Goal: Task Accomplishment & Management: Manage account settings

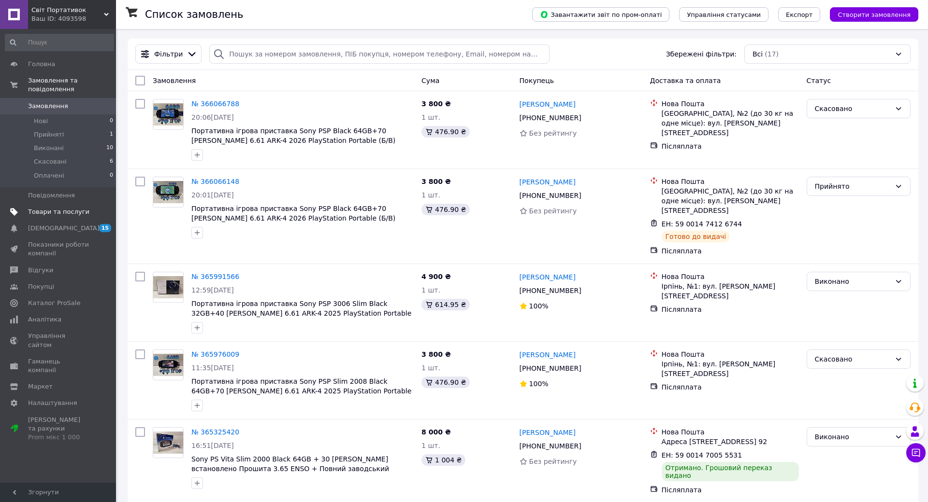
click at [63, 208] on span "Товари та послуги" at bounding box center [58, 212] width 61 height 9
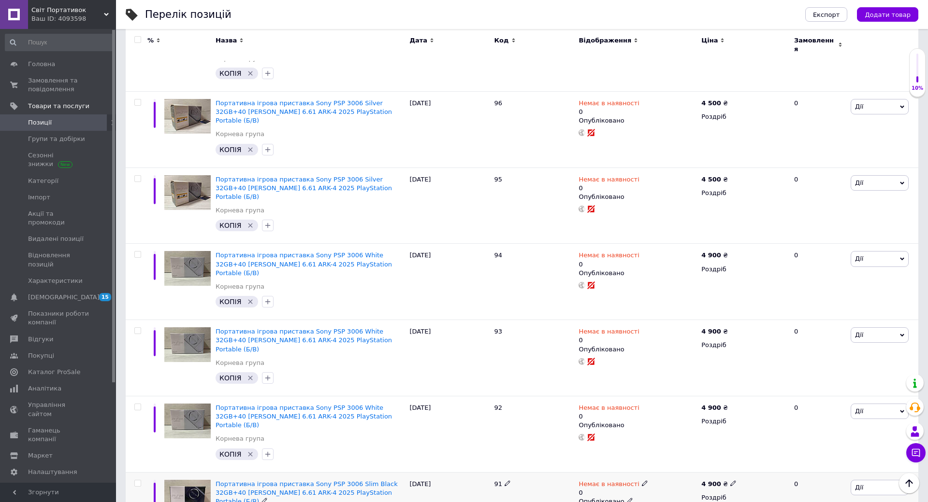
scroll to position [1131, 0]
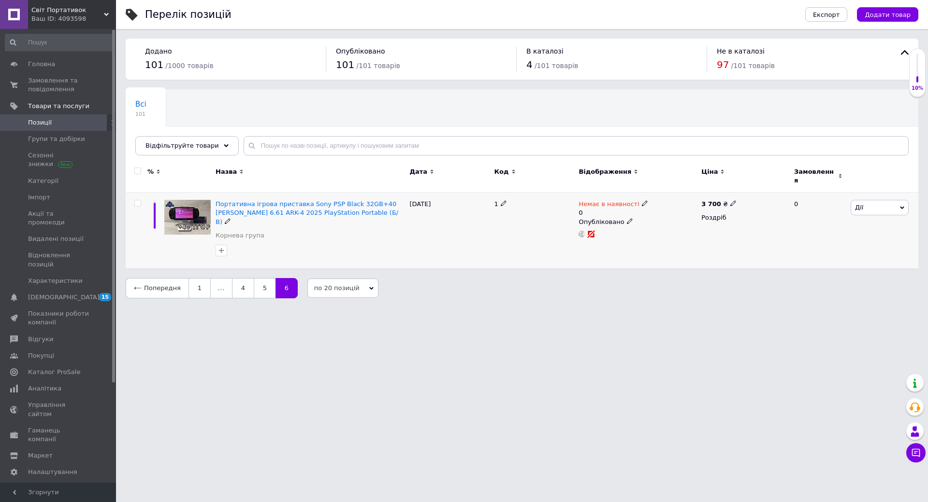
click at [870, 208] on span "Дії" at bounding box center [879, 207] width 58 height 15
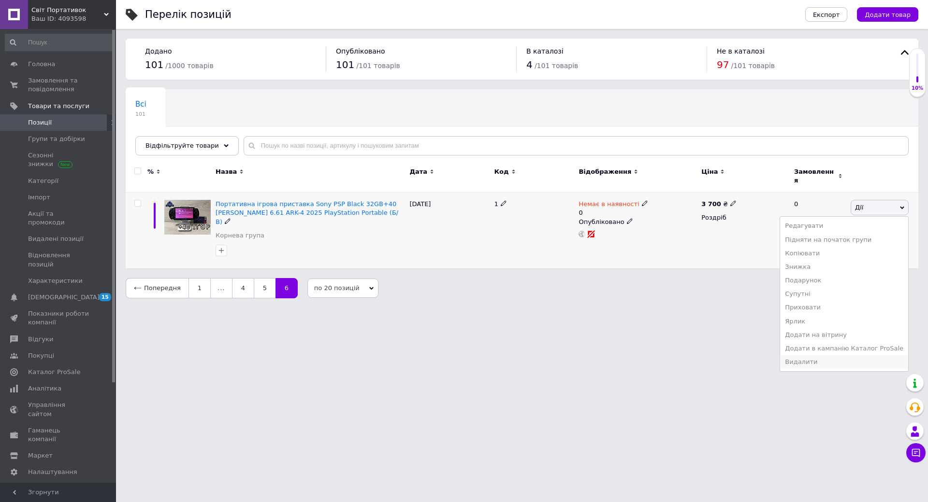
click at [818, 357] on li "Видалити" at bounding box center [844, 363] width 128 height 14
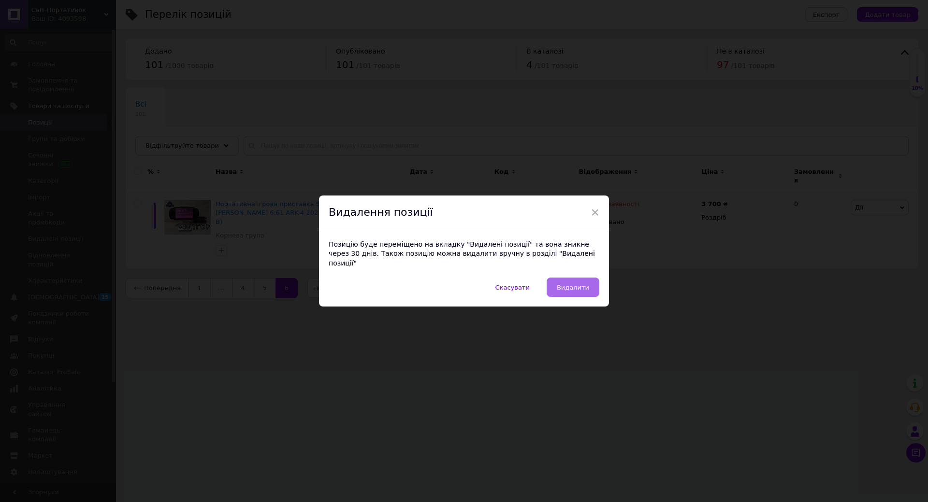
click at [568, 284] on span "Видалити" at bounding box center [573, 287] width 32 height 7
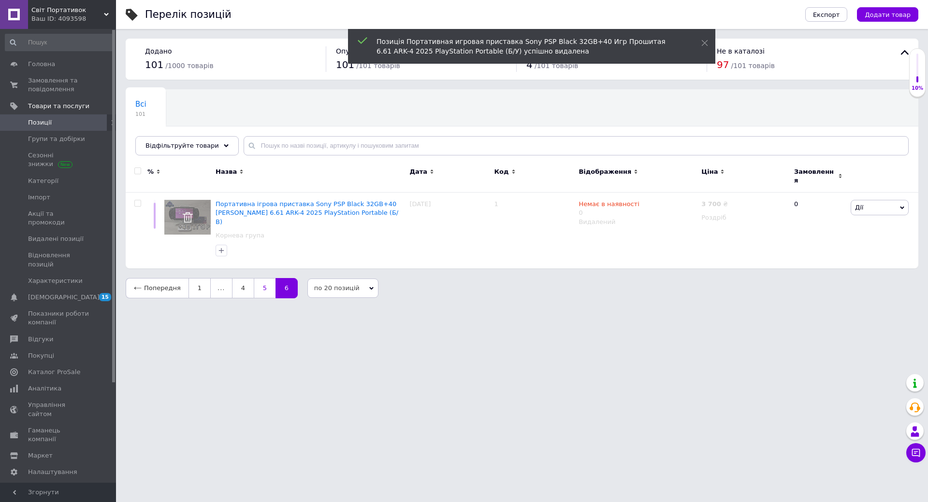
click at [262, 278] on link "5" at bounding box center [265, 288] width 22 height 20
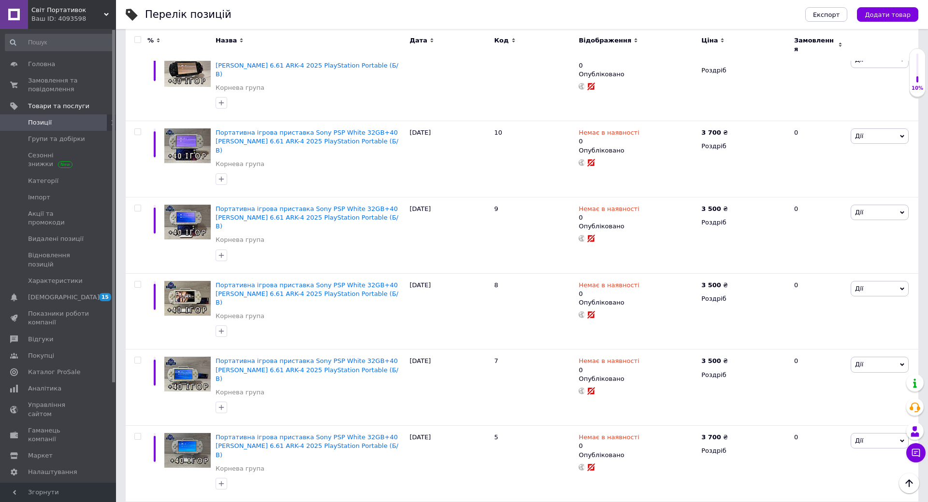
scroll to position [1131, 0]
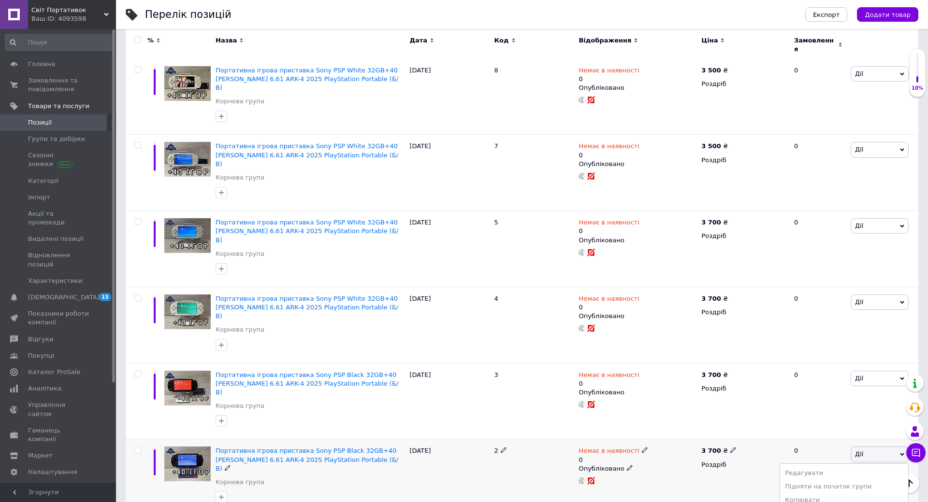
scroll to position [1204, 0]
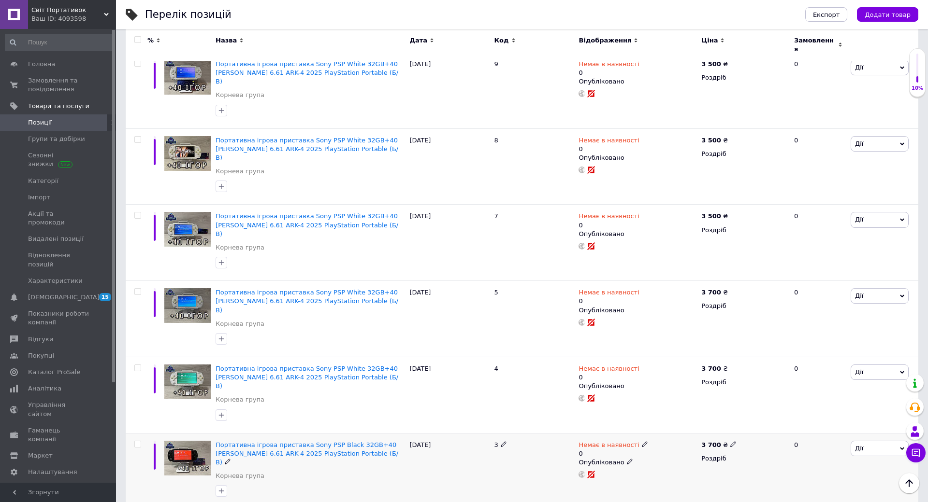
click at [138, 433] on div at bounding box center [137, 471] width 22 height 76
click at [138, 442] on input "checkbox" at bounding box center [137, 445] width 6 height 6
checkbox input "true"
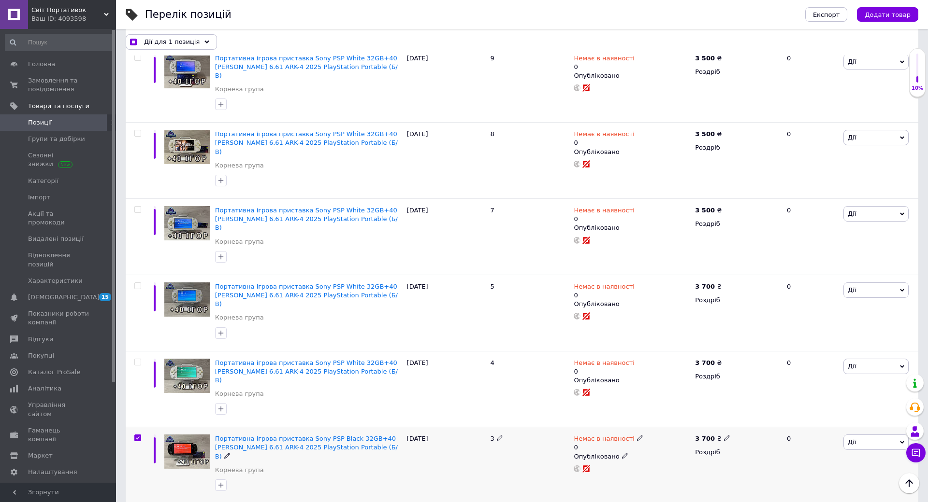
scroll to position [1131, 0]
checkbox input "true"
click at [194, 42] on div "Дії для 2 позиції" at bounding box center [170, 41] width 89 height 15
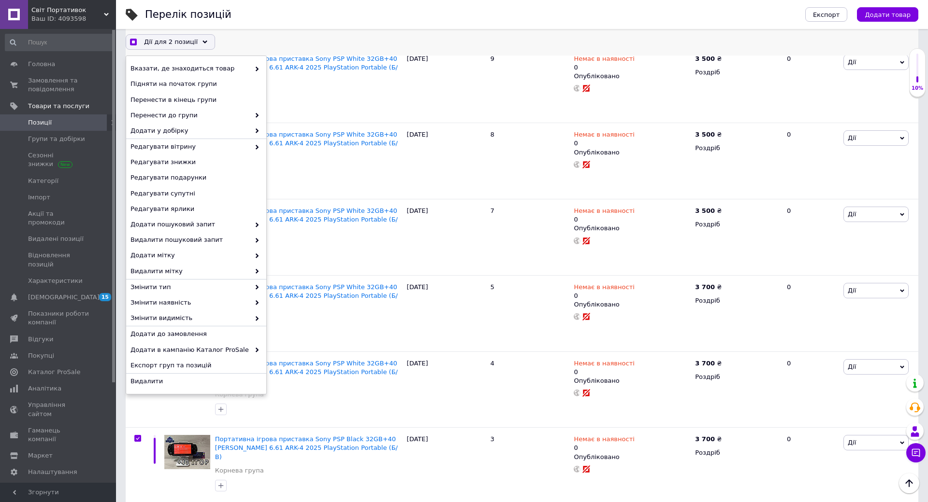
click at [193, 42] on div "Дії для 2 позиції" at bounding box center [170, 41] width 89 height 15
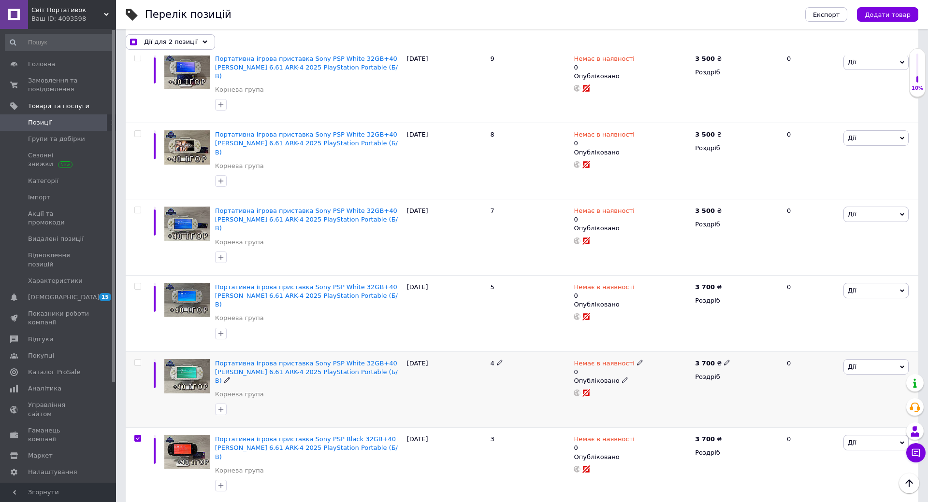
click at [142, 359] on div at bounding box center [137, 362] width 19 height 7
checkbox input "true"
click at [137, 360] on input "checkbox" at bounding box center [137, 363] width 6 height 6
checkbox input "true"
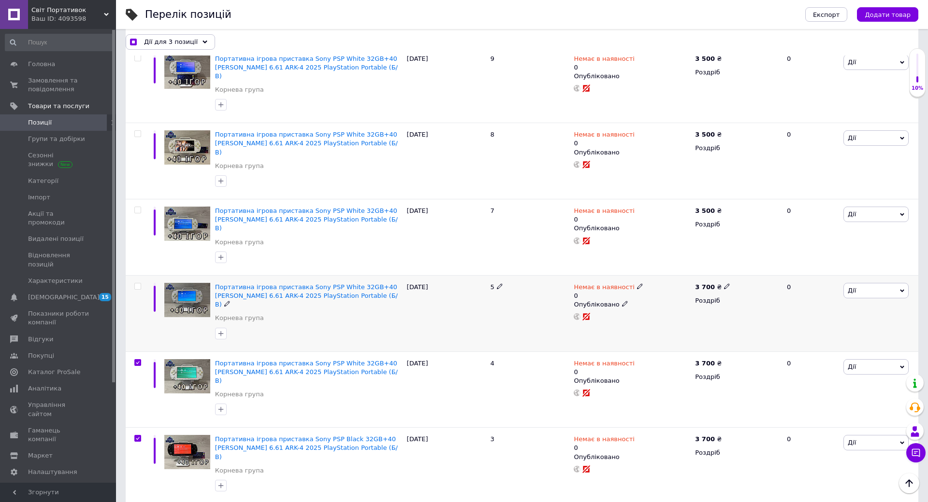
click at [138, 284] on input "checkbox" at bounding box center [137, 287] width 6 height 6
checkbox input "true"
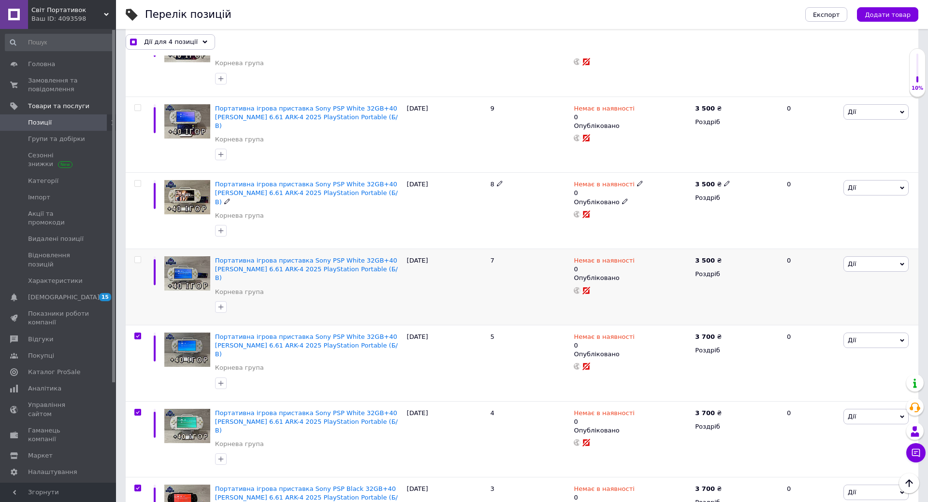
scroll to position [937, 0]
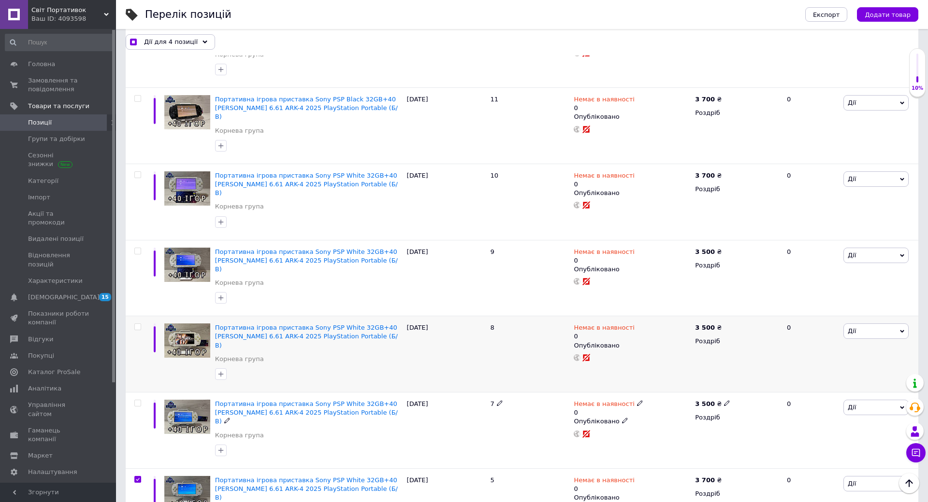
drag, startPoint x: 138, startPoint y: 273, endPoint x: 144, endPoint y: 251, distance: 22.0
click at [139, 401] on input "checkbox" at bounding box center [137, 404] width 6 height 6
checkbox input "true"
click at [138, 324] on input "checkbox" at bounding box center [137, 327] width 6 height 6
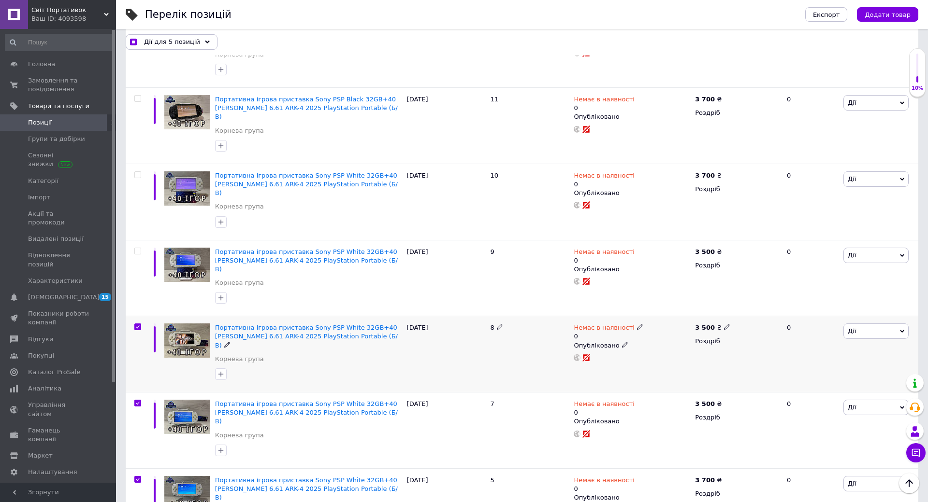
checkbox input "true"
click at [140, 248] on input "checkbox" at bounding box center [137, 251] width 6 height 6
checkbox input "true"
click at [195, 44] on div "Дії для 7 позицій" at bounding box center [172, 41] width 92 height 15
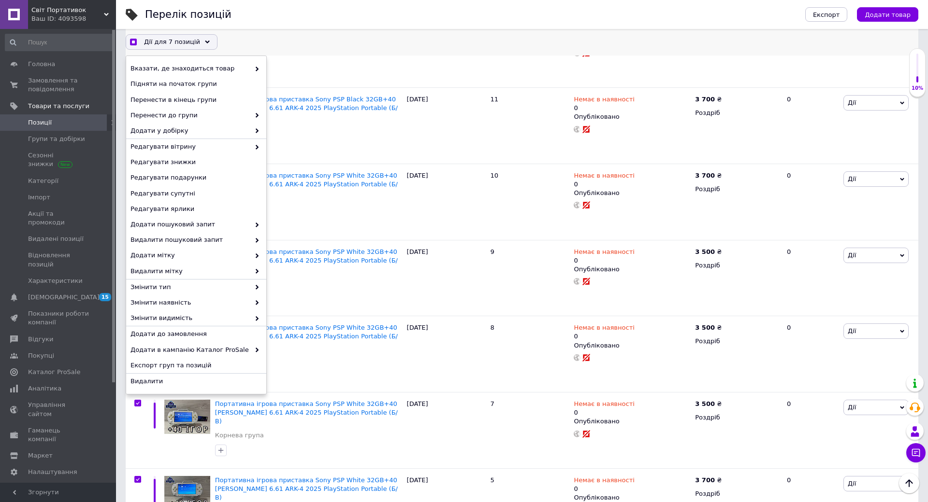
click at [195, 44] on div "Дії для 7 позицій" at bounding box center [172, 41] width 92 height 15
checkbox input "true"
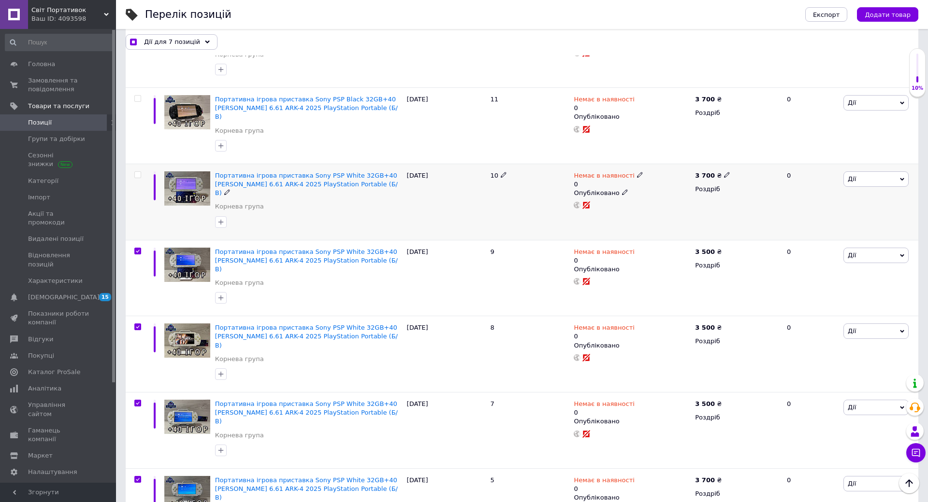
click at [139, 172] on input "checkbox" at bounding box center [137, 175] width 6 height 6
checkbox input "true"
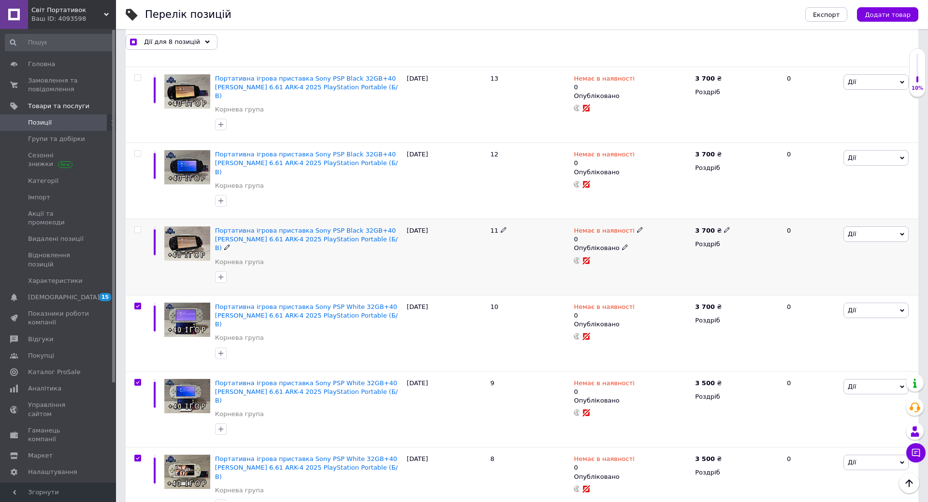
scroll to position [792, 0]
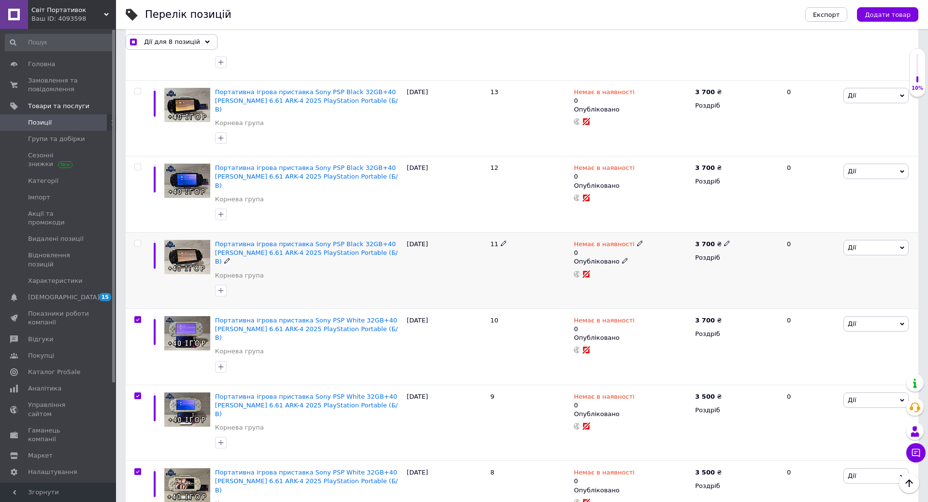
drag, startPoint x: 138, startPoint y: 145, endPoint x: 142, endPoint y: 148, distance: 5.0
click at [139, 241] on input "checkbox" at bounding box center [137, 244] width 6 height 6
checkbox input "true"
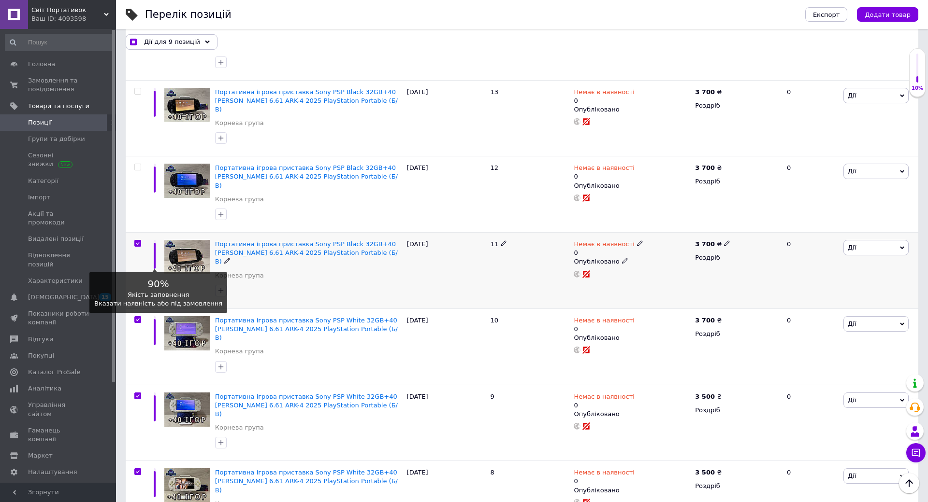
scroll to position [696, 0]
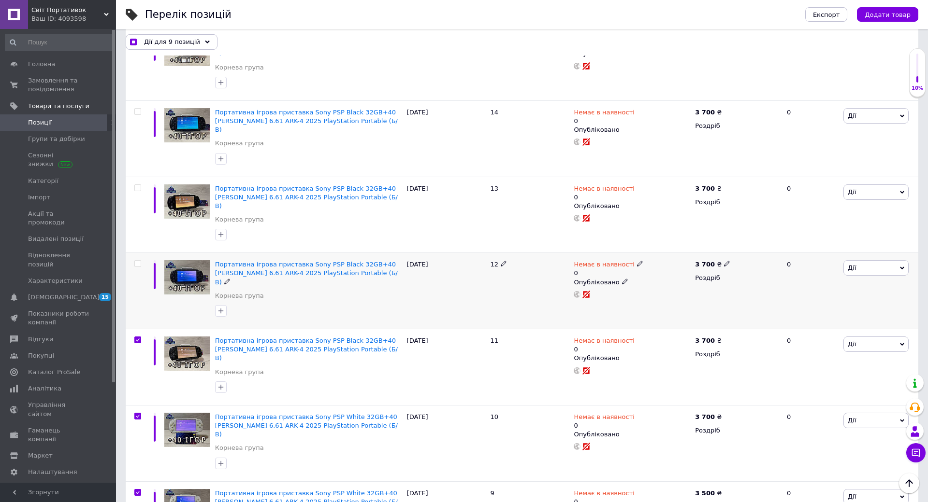
click at [137, 261] on input "checkbox" at bounding box center [137, 264] width 6 height 6
checkbox input "true"
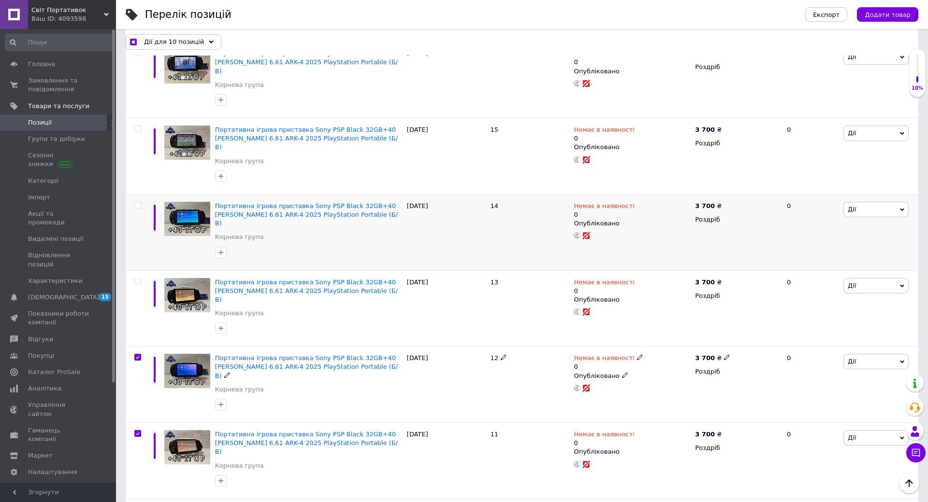
scroll to position [599, 0]
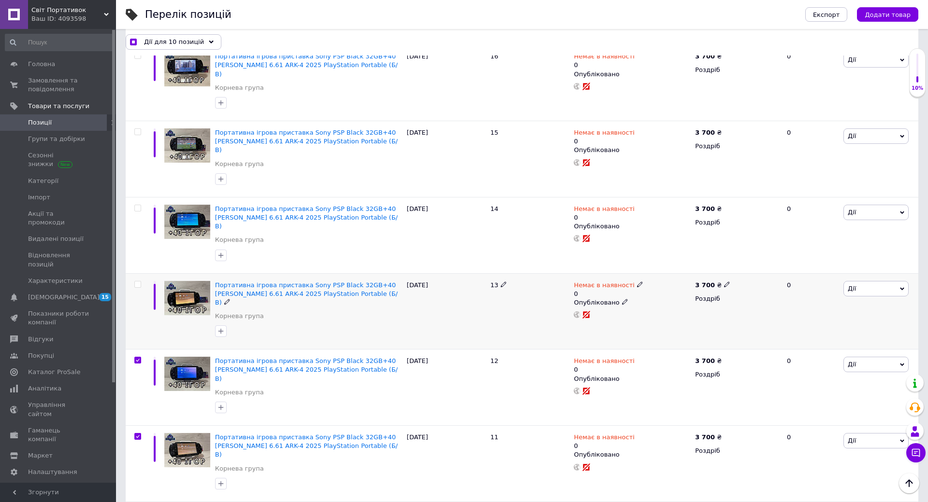
drag, startPoint x: 136, startPoint y: 205, endPoint x: 141, endPoint y: 196, distance: 10.4
click at [137, 282] on input "checkbox" at bounding box center [137, 285] width 6 height 6
checkbox input "true"
click at [139, 205] on input "checkbox" at bounding box center [137, 208] width 6 height 6
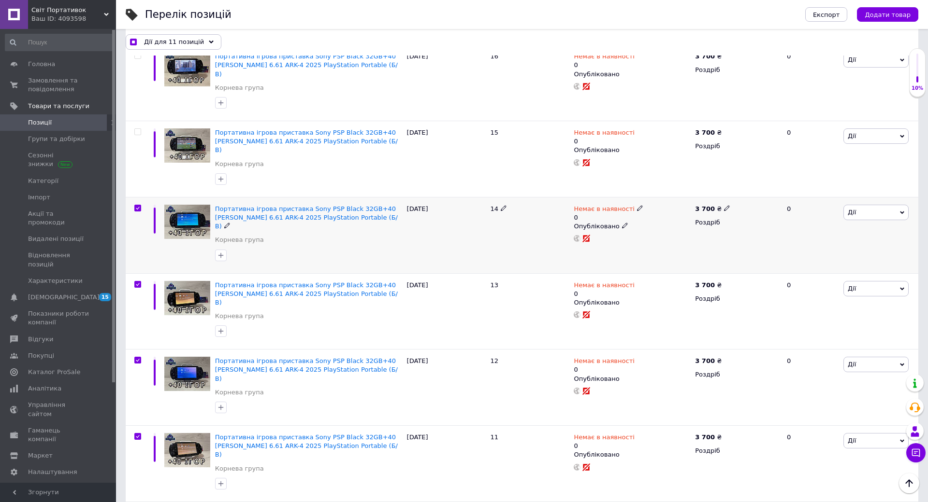
checkbox input "true"
click at [197, 43] on div "Дії для 12 позицій" at bounding box center [174, 41] width 96 height 15
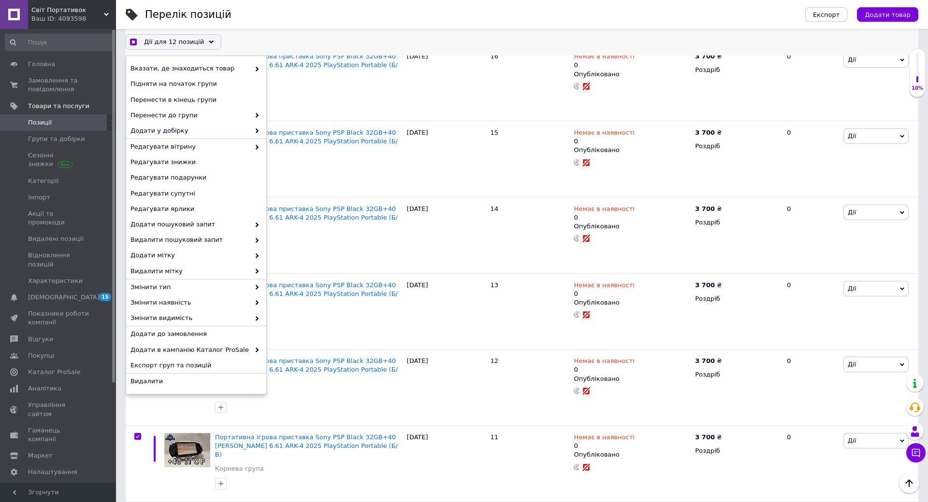
click at [197, 43] on div "Дії для 12 позицій" at bounding box center [174, 41] width 96 height 15
checkbox input "true"
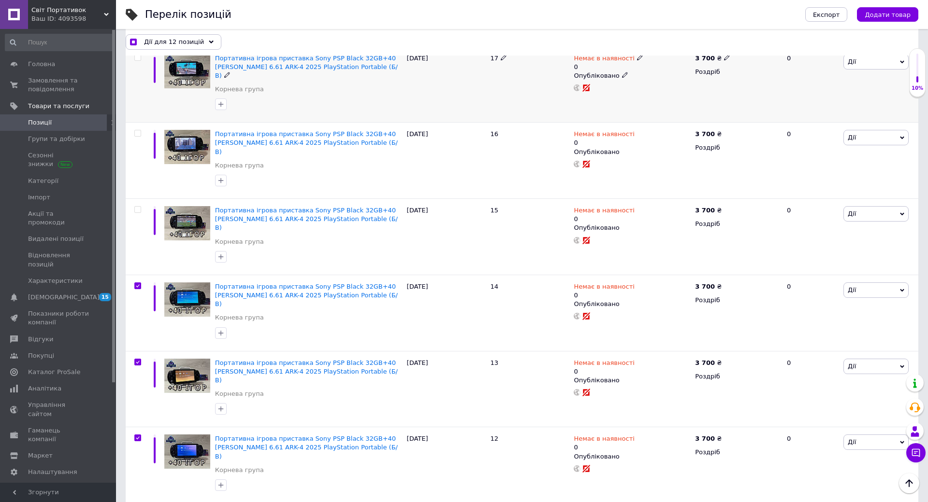
scroll to position [406, 0]
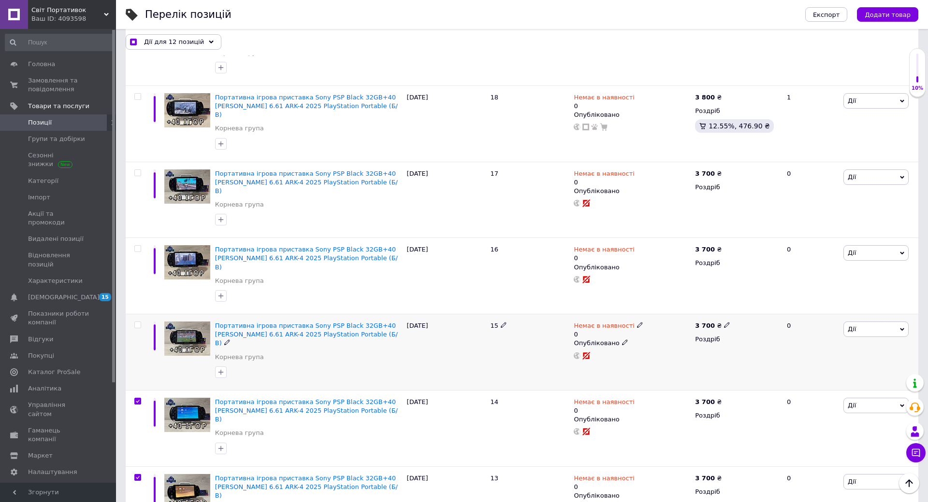
click at [140, 322] on input "checkbox" at bounding box center [137, 325] width 6 height 6
checkbox input "true"
click at [140, 246] on input "checkbox" at bounding box center [137, 249] width 6 height 6
checkbox input "true"
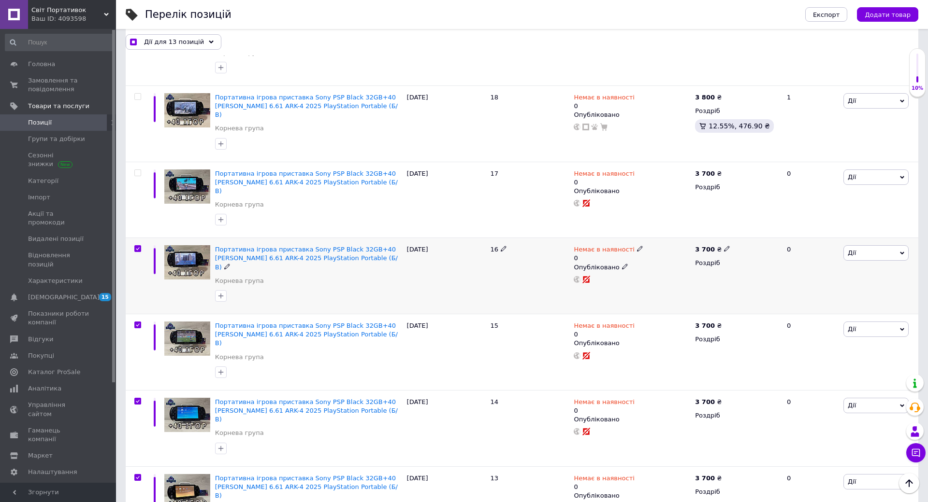
checkbox input "true"
click at [139, 170] on input "checkbox" at bounding box center [137, 173] width 6 height 6
checkbox input "true"
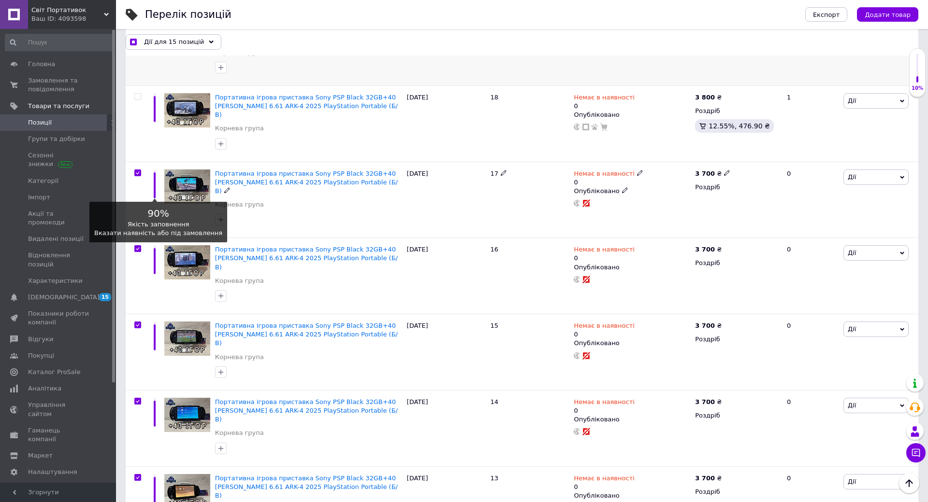
scroll to position [261, 0]
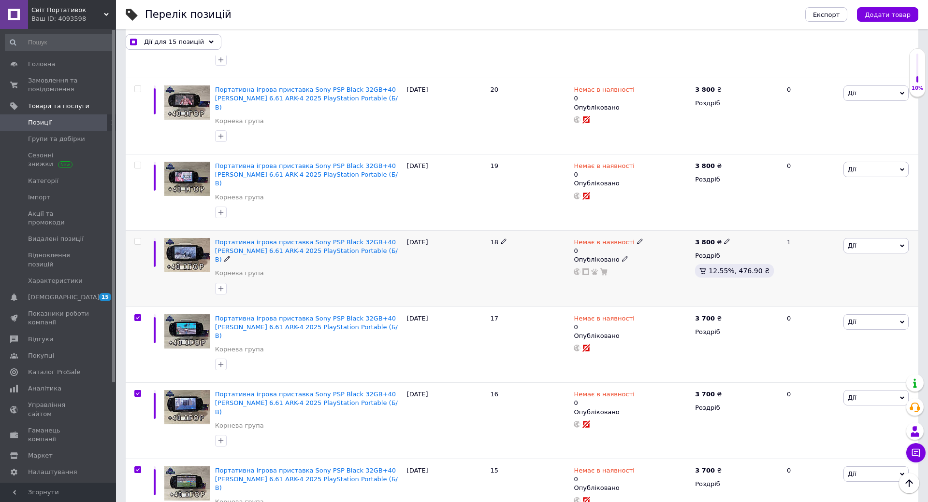
click at [137, 239] on input "checkbox" at bounding box center [137, 242] width 6 height 6
checkbox input "true"
click at [138, 162] on input "checkbox" at bounding box center [137, 165] width 6 height 6
checkbox input "true"
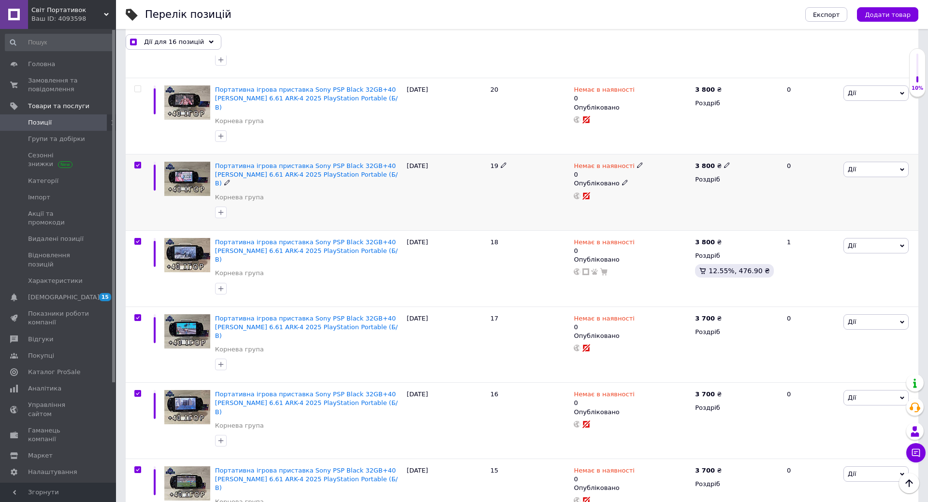
checkbox input "true"
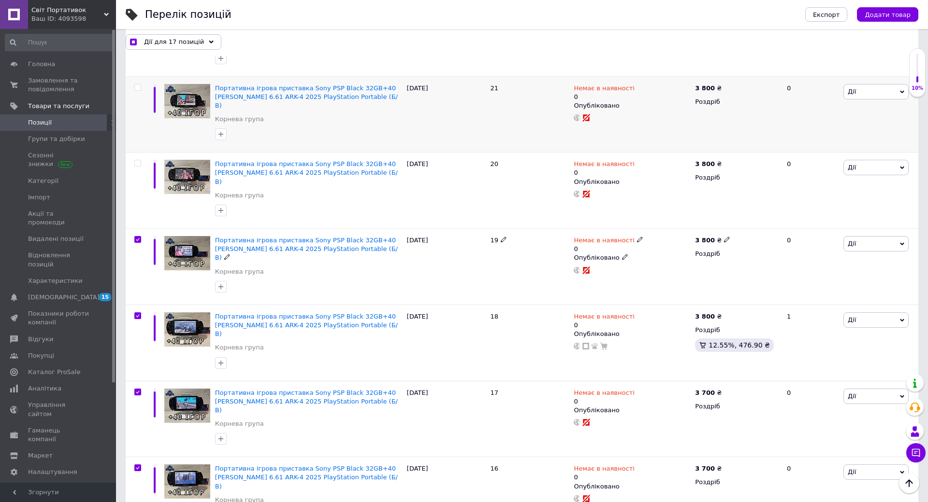
scroll to position [116, 0]
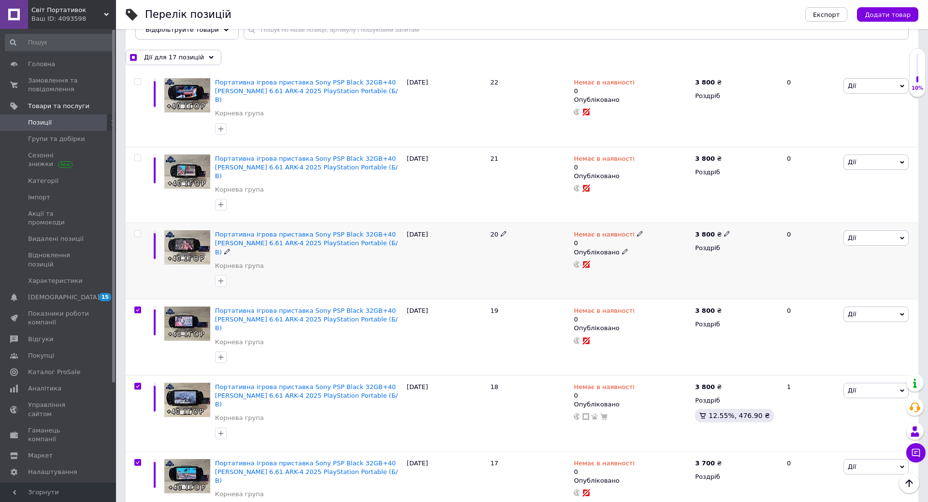
click at [137, 231] on input "checkbox" at bounding box center [137, 234] width 6 height 6
checkbox input "true"
drag, startPoint x: 136, startPoint y: 148, endPoint x: 151, endPoint y: 159, distance: 18.7
click at [136, 155] on input "checkbox" at bounding box center [137, 158] width 6 height 6
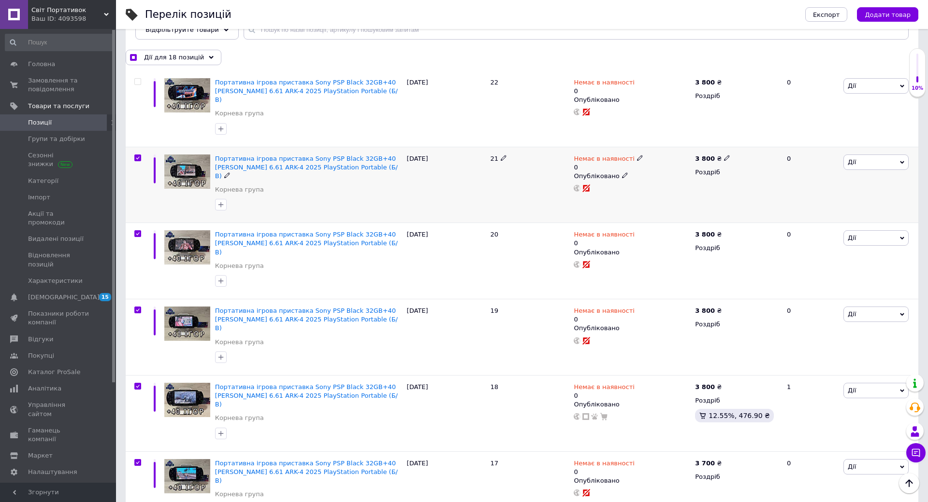
checkbox input "true"
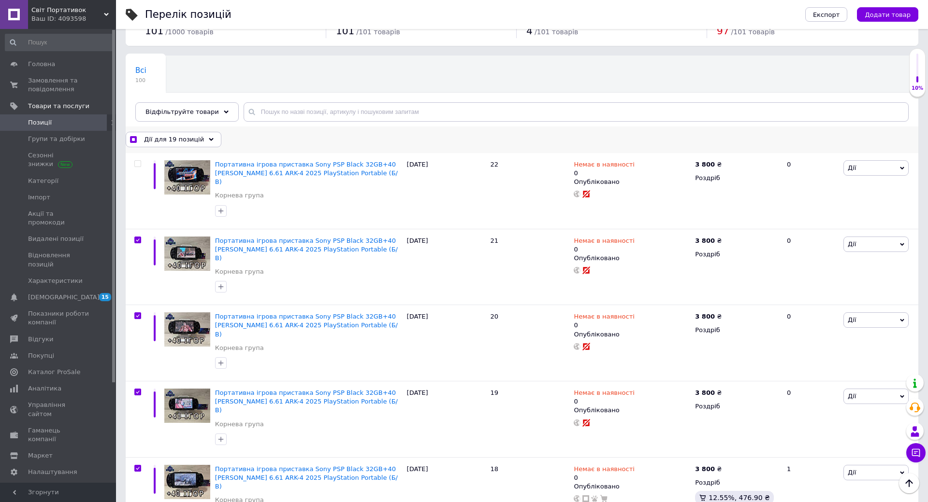
scroll to position [0, 0]
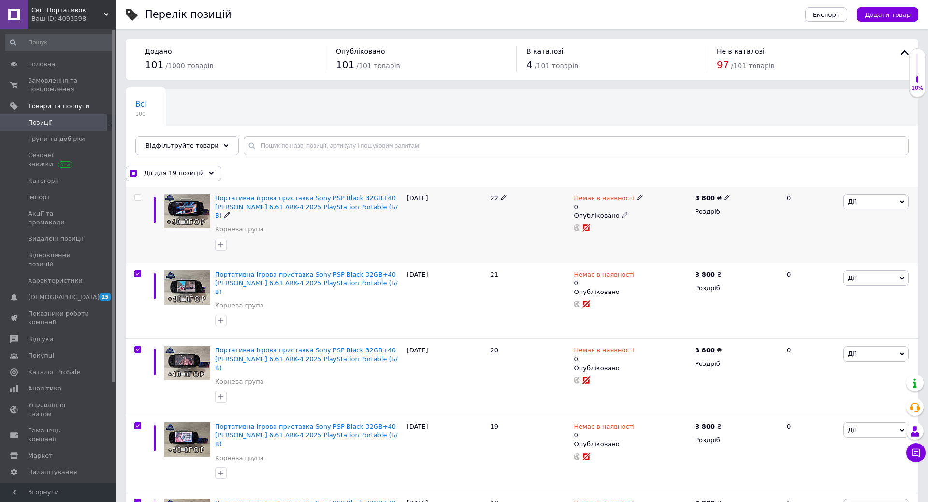
click at [137, 197] on input "checkbox" at bounding box center [137, 198] width 6 height 6
click at [187, 172] on span "Дії для 20 позицій" at bounding box center [174, 173] width 60 height 9
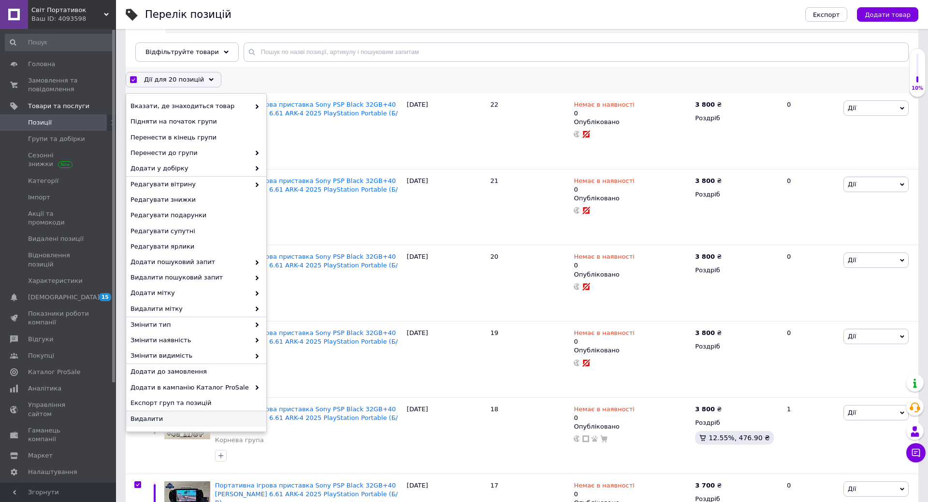
scroll to position [97, 0]
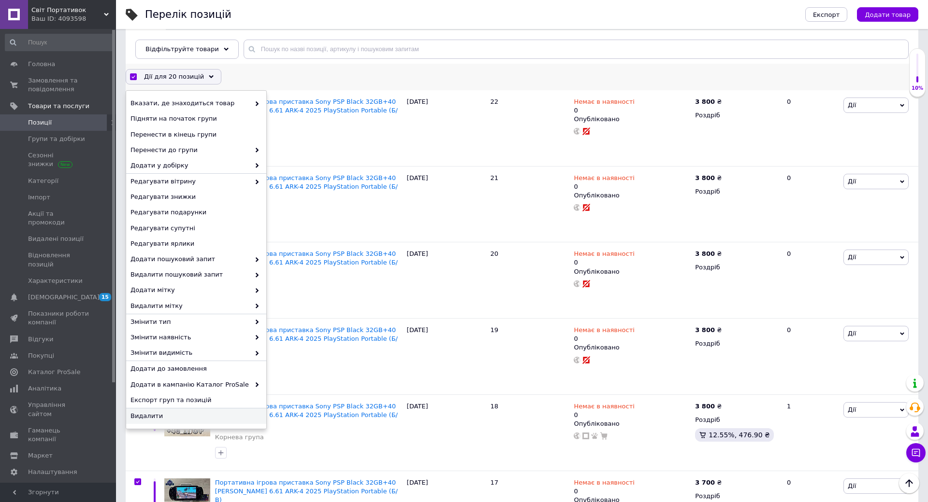
click at [153, 413] on span "Видалити" at bounding box center [194, 416] width 129 height 9
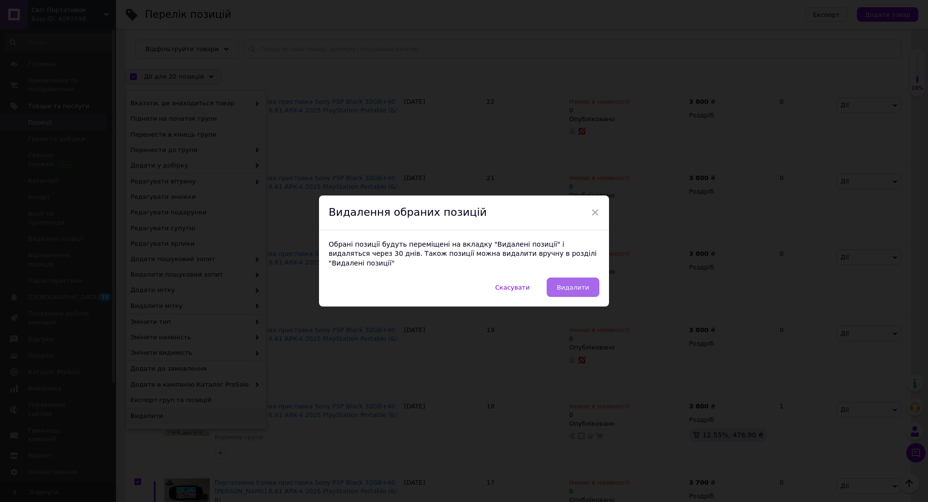
click at [577, 284] on span "Видалити" at bounding box center [573, 287] width 32 height 7
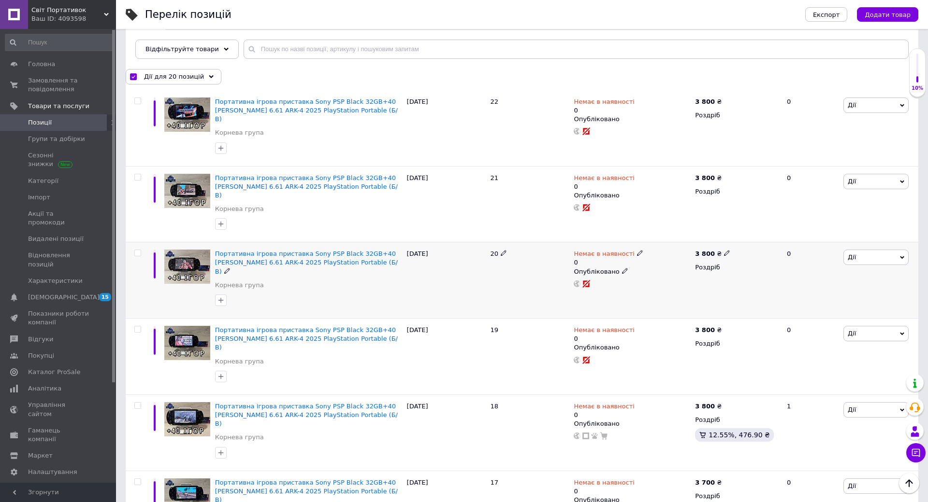
checkbox input "false"
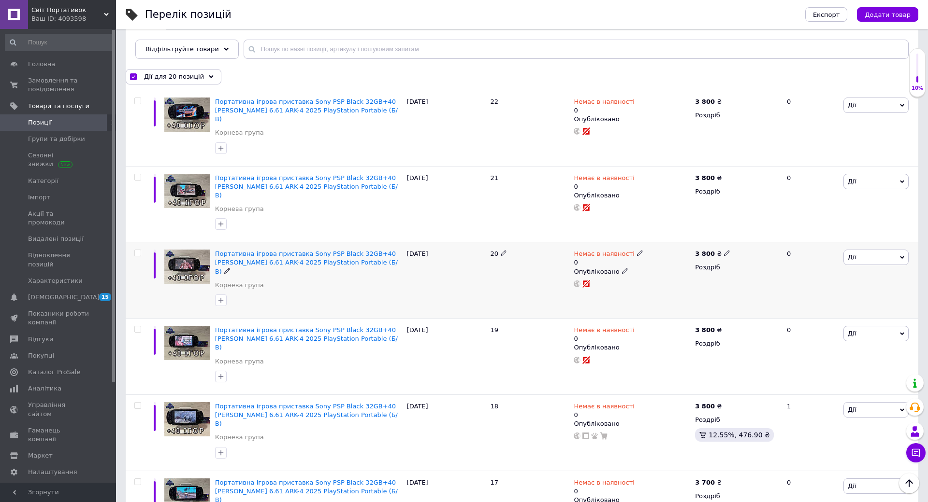
checkbox input "false"
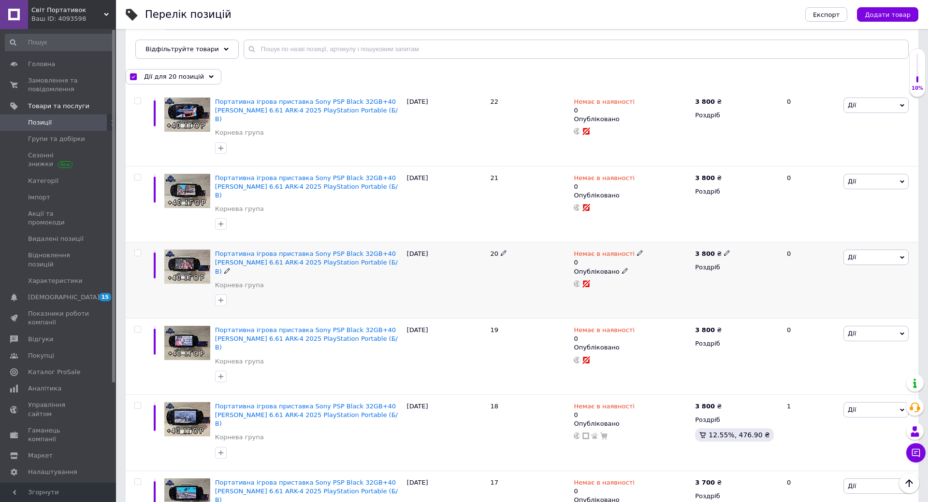
checkbox input "false"
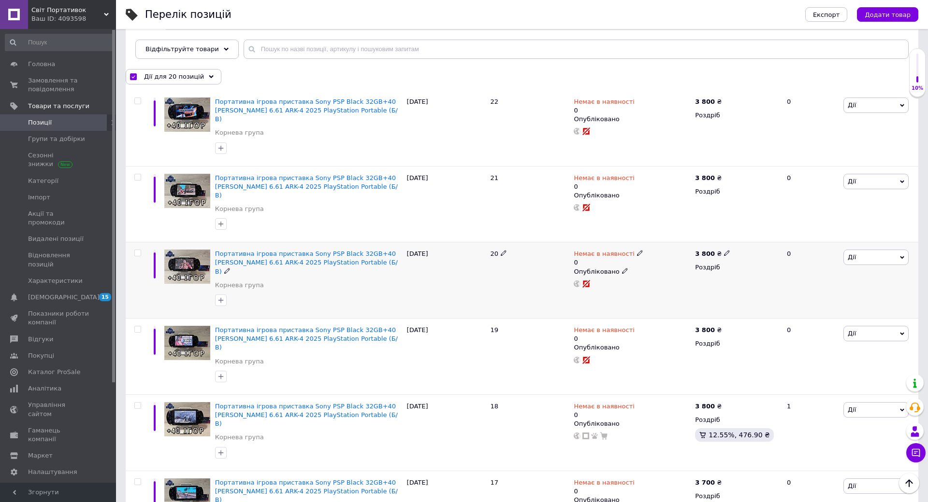
checkbox input "false"
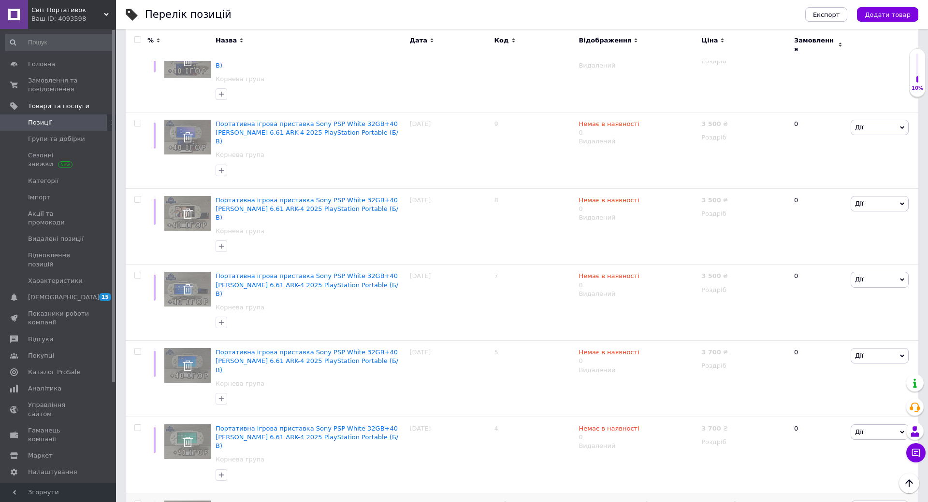
scroll to position [1131, 0]
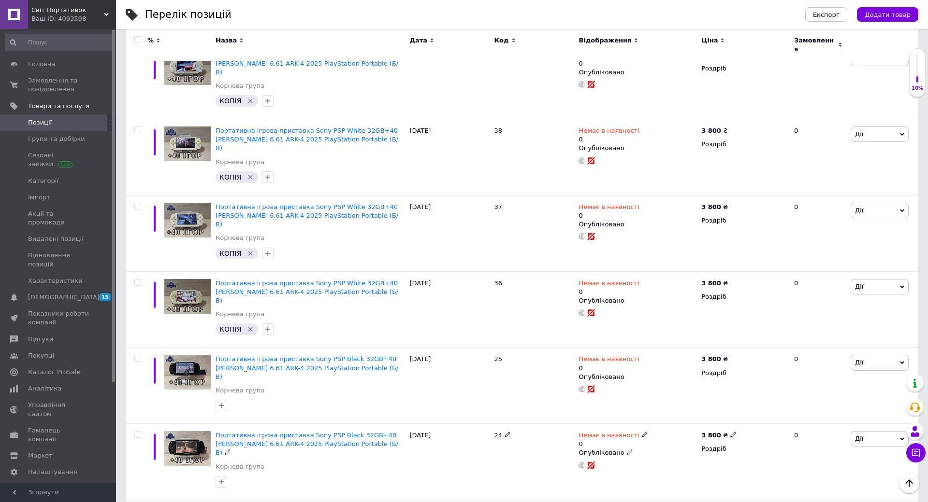
scroll to position [1131, 0]
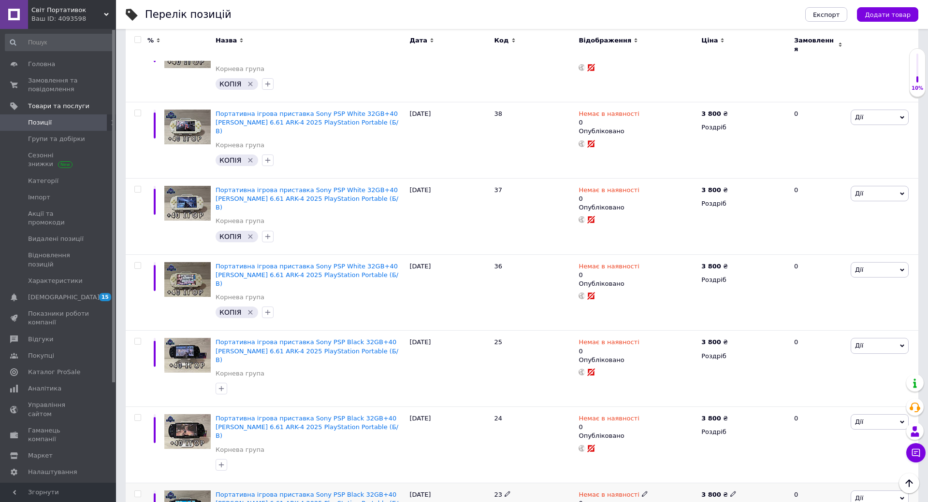
drag, startPoint x: 139, startPoint y: 350, endPoint x: 142, endPoint y: 343, distance: 8.0
click at [139, 491] on input "checkbox" at bounding box center [137, 494] width 6 height 6
checkbox input "true"
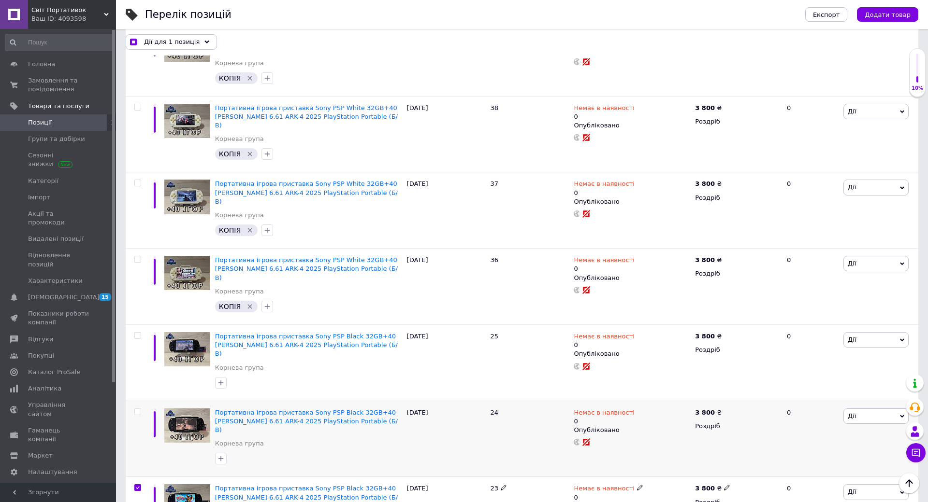
scroll to position [1131, 0]
click at [138, 402] on div at bounding box center [137, 440] width 22 height 76
checkbox input "true"
drag, startPoint x: 137, startPoint y: 213, endPoint x: 137, endPoint y: 261, distance: 48.3
click at [137, 333] on input "checkbox" at bounding box center [137, 336] width 6 height 6
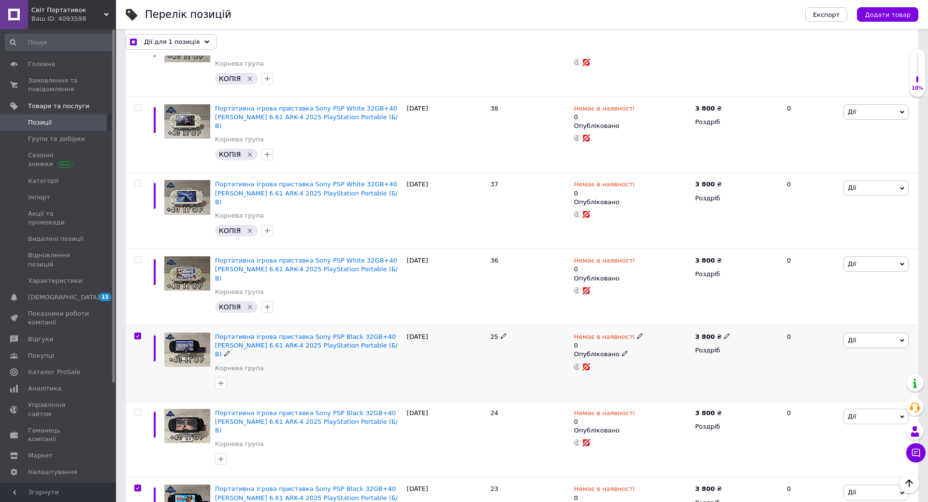
checkbox input "true"
click at [138, 410] on input "checkbox" at bounding box center [137, 413] width 6 height 6
checkbox input "true"
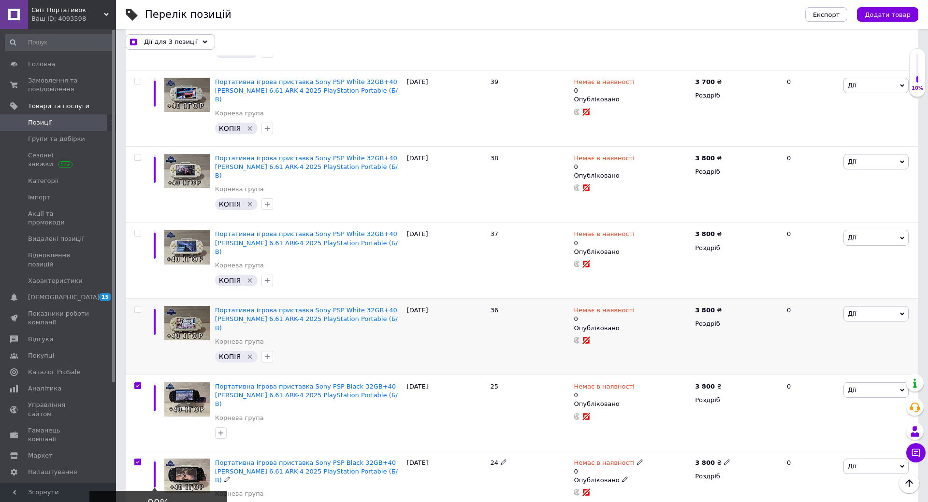
scroll to position [1034, 0]
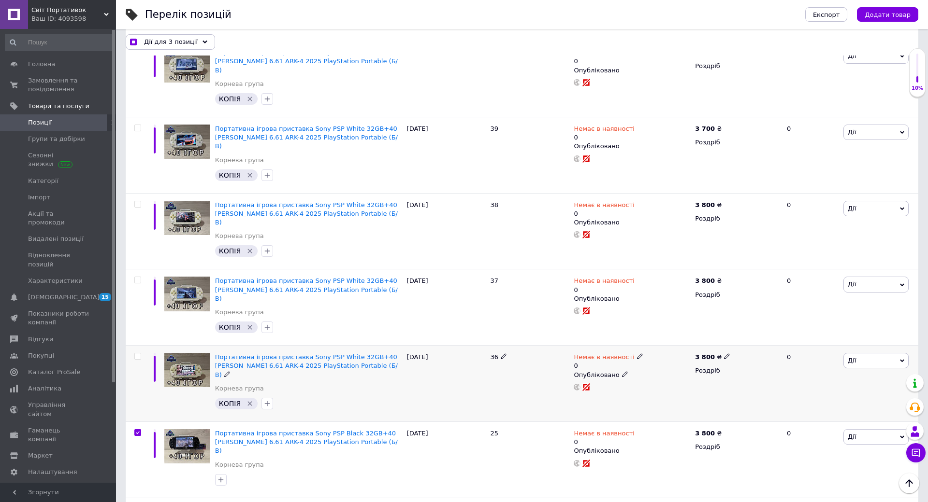
click at [137, 354] on input "checkbox" at bounding box center [137, 357] width 6 height 6
checkbox input "true"
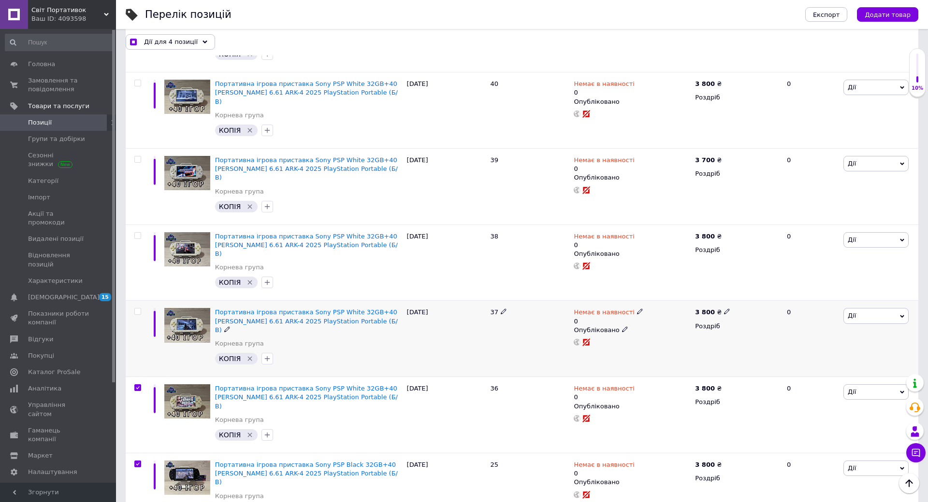
scroll to position [986, 0]
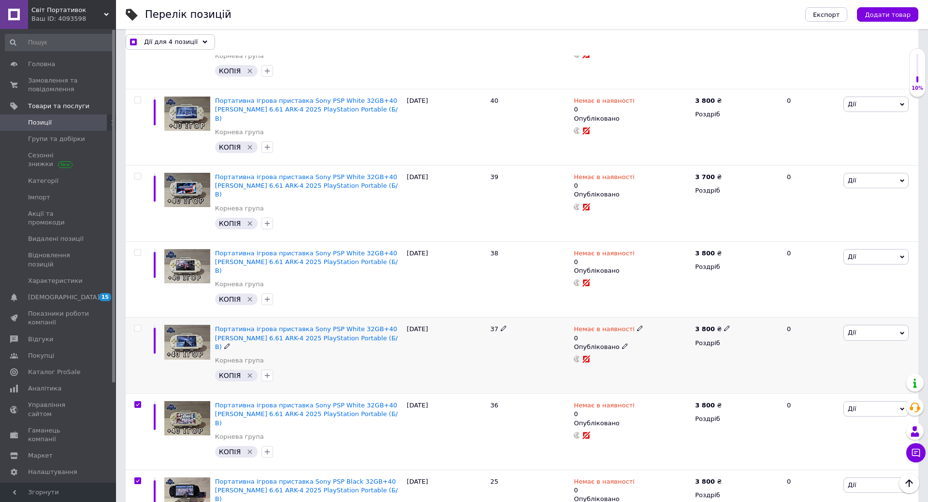
click at [140, 326] on input "checkbox" at bounding box center [137, 329] width 6 height 6
checkbox input "true"
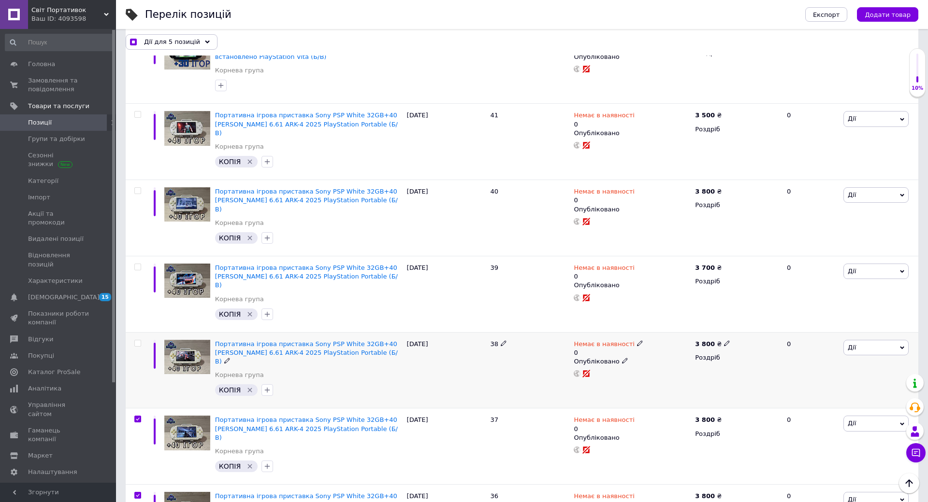
scroll to position [889, 0]
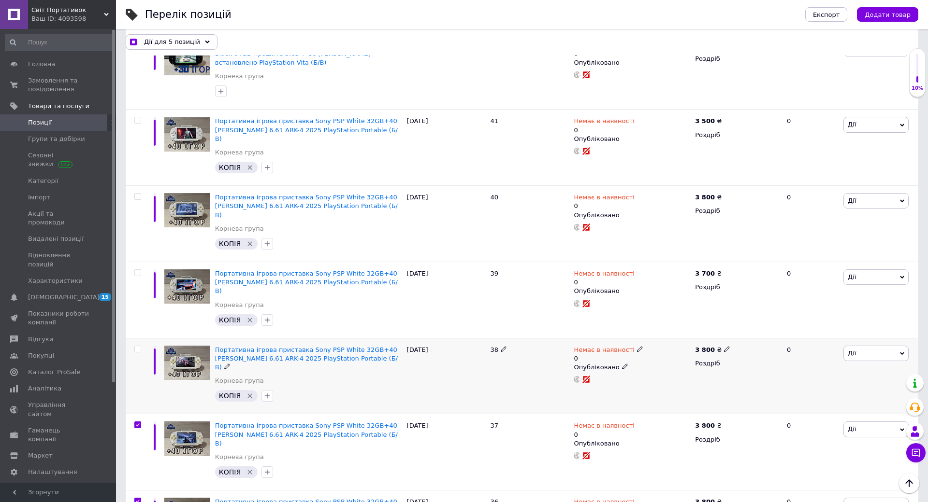
click at [139, 346] on input "checkbox" at bounding box center [137, 349] width 6 height 6
checkbox input "true"
drag, startPoint x: 136, startPoint y: 187, endPoint x: 144, endPoint y: 208, distance: 21.9
click at [137, 270] on input "checkbox" at bounding box center [137, 273] width 6 height 6
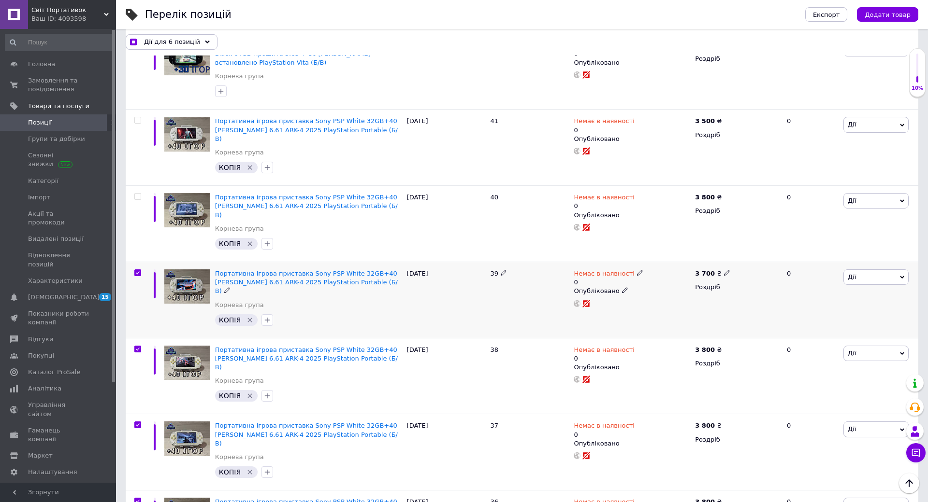
checkbox input "true"
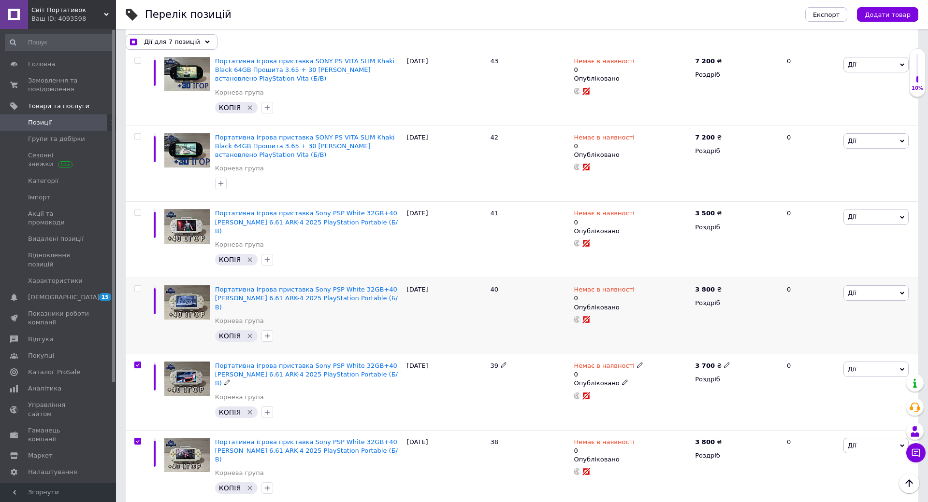
scroll to position [792, 0]
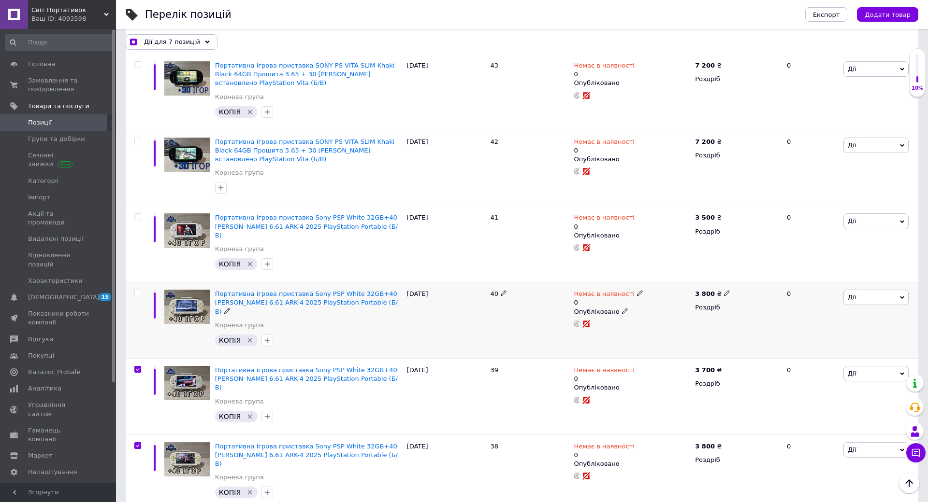
drag, startPoint x: 136, startPoint y: 213, endPoint x: 144, endPoint y: 225, distance: 14.3
click at [136, 290] on input "checkbox" at bounding box center [137, 293] width 6 height 6
checkbox input "true"
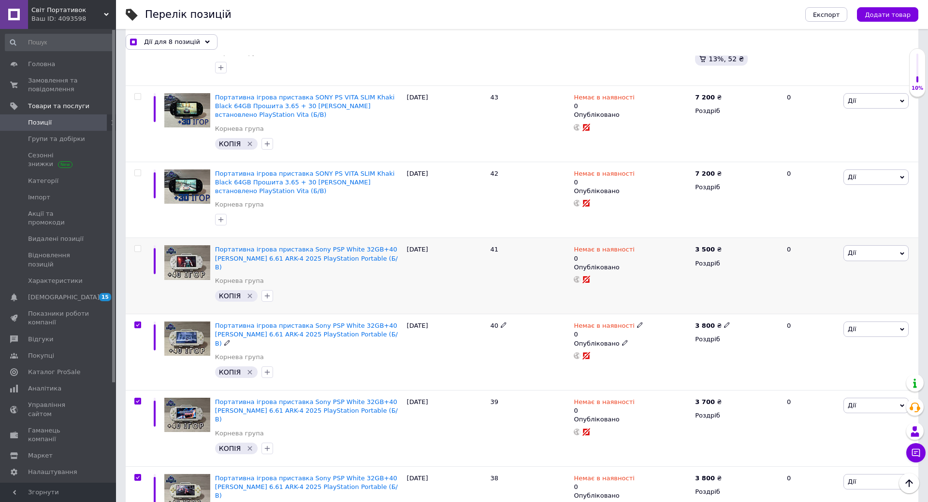
scroll to position [696, 0]
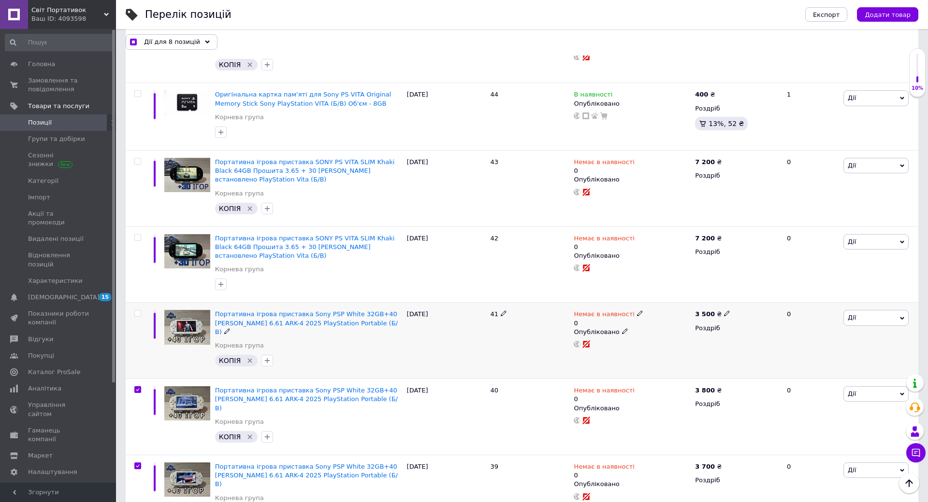
drag, startPoint x: 136, startPoint y: 242, endPoint x: 142, endPoint y: 248, distance: 8.2
click at [136, 311] on input "checkbox" at bounding box center [137, 314] width 6 height 6
checkbox input "true"
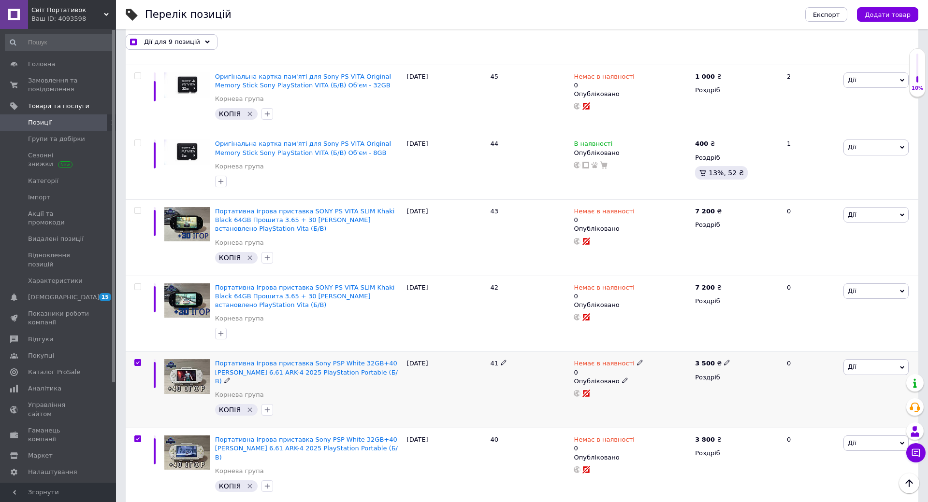
scroll to position [599, 0]
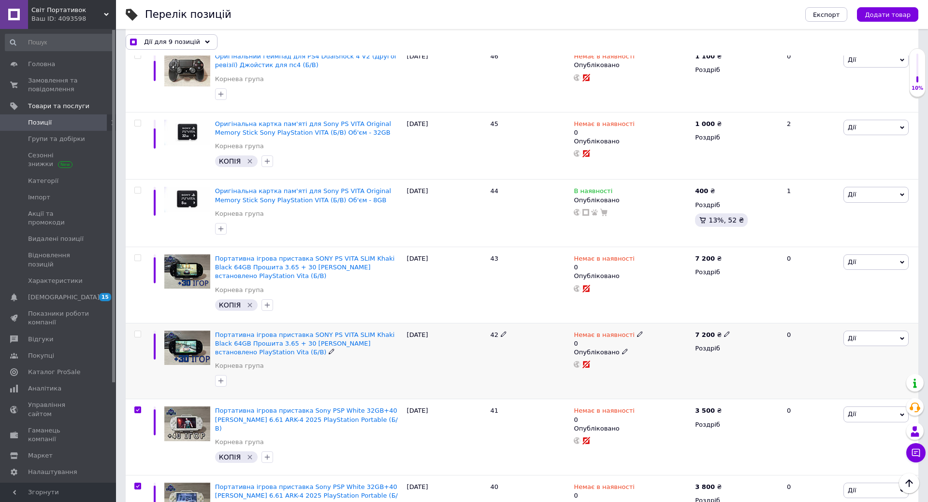
click at [139, 323] on div at bounding box center [137, 361] width 22 height 76
checkbox input "true"
click at [139, 331] on input "checkbox" at bounding box center [137, 334] width 6 height 6
checkbox input "true"
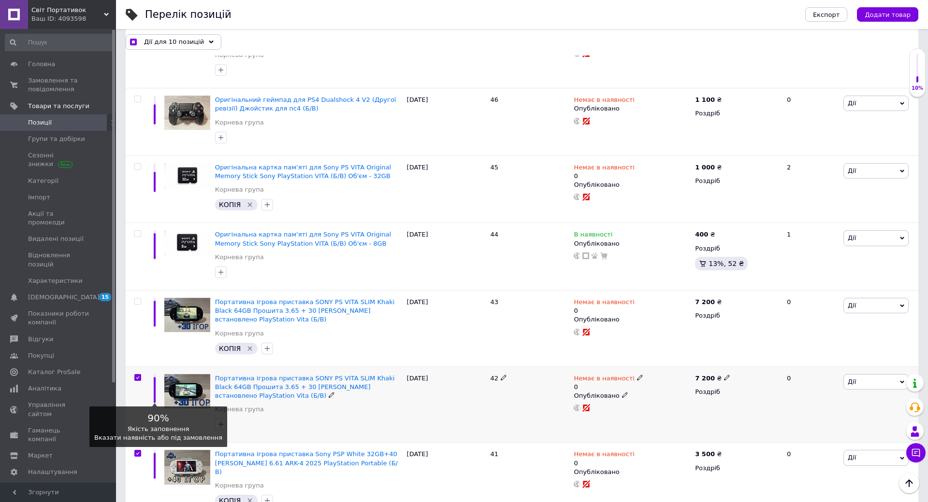
scroll to position [502, 0]
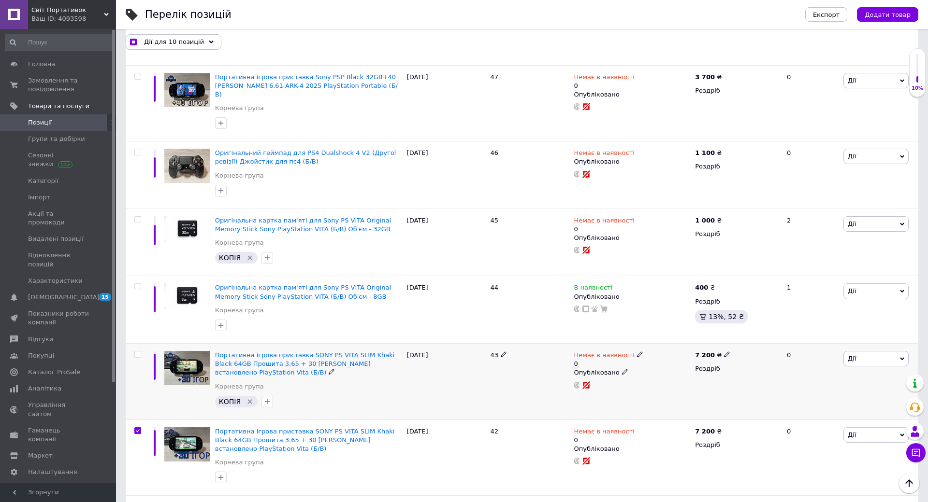
click at [139, 352] on input "checkbox" at bounding box center [137, 355] width 6 height 6
checkbox input "true"
click at [139, 284] on input "checkbox" at bounding box center [137, 287] width 6 height 6
checkbox input "true"
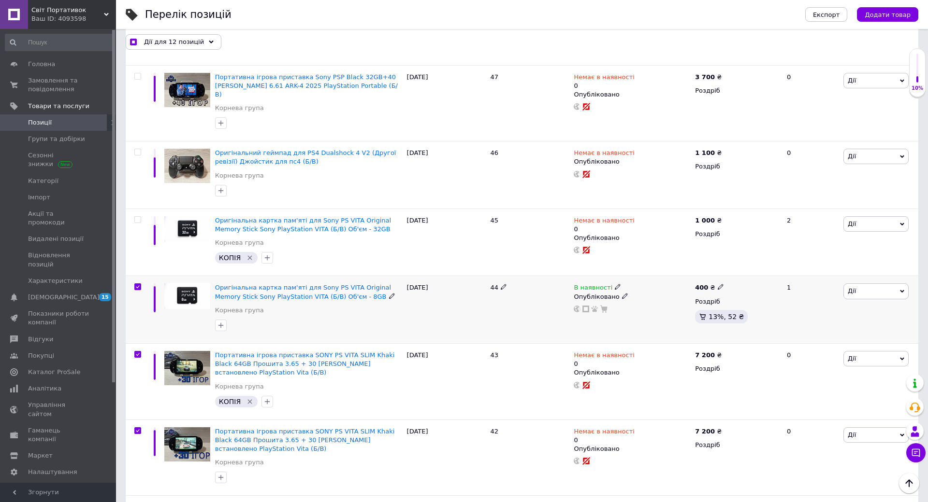
checkbox input "true"
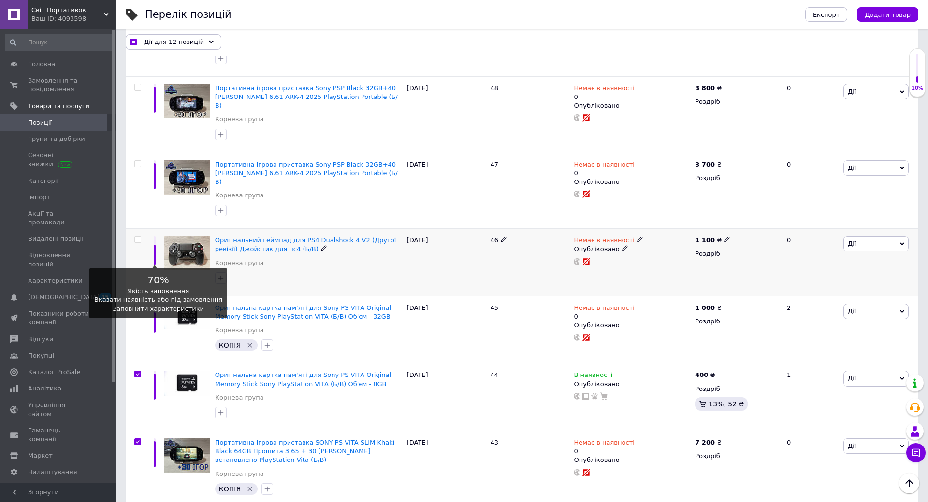
scroll to position [358, 0]
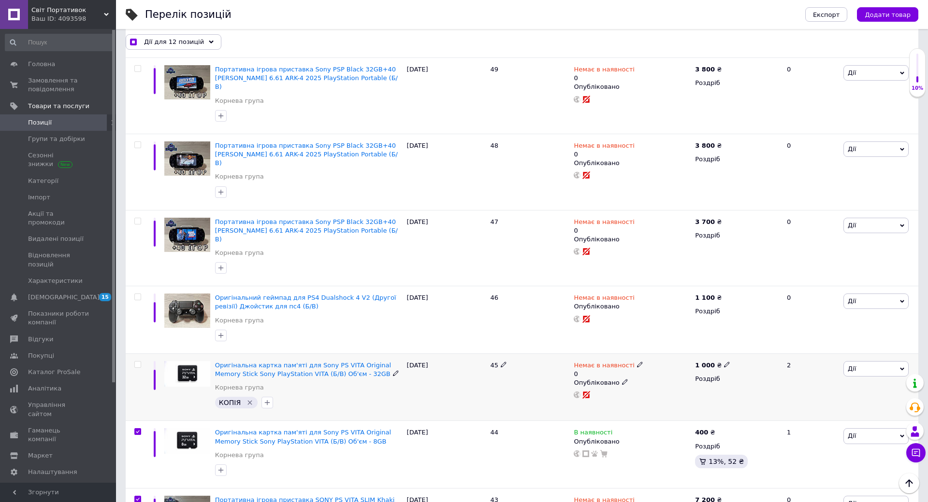
click at [139, 362] on input "checkbox" at bounding box center [137, 365] width 6 height 6
checkbox input "true"
click at [139, 294] on input "checkbox" at bounding box center [137, 297] width 6 height 6
checkbox input "true"
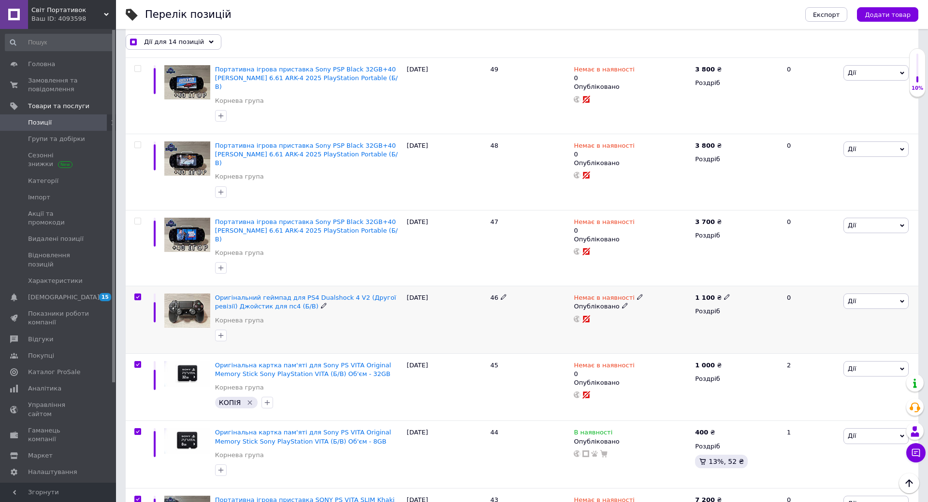
checkbox input "true"
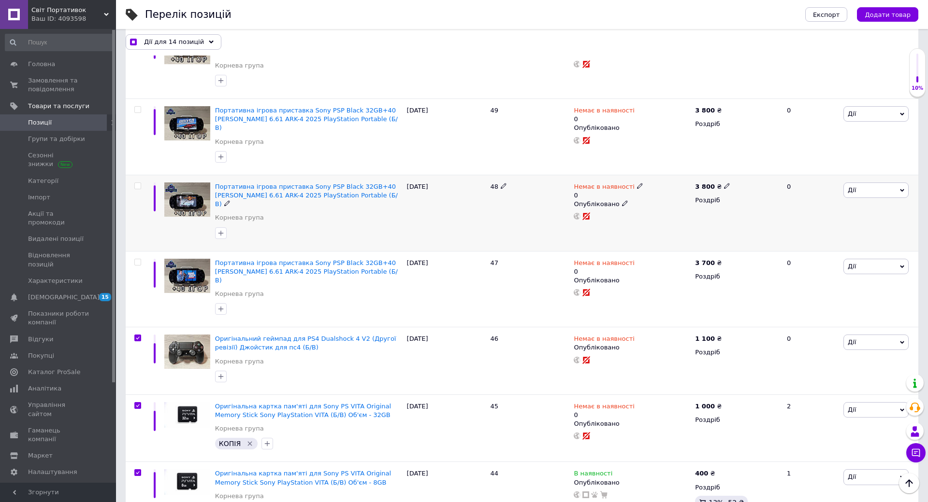
scroll to position [261, 0]
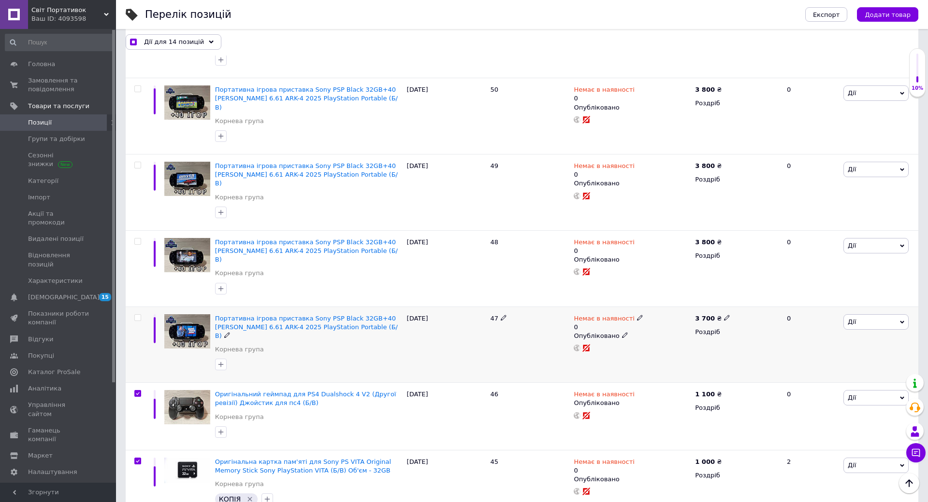
click at [138, 315] on input "checkbox" at bounding box center [137, 318] width 6 height 6
checkbox input "true"
click at [135, 239] on input "checkbox" at bounding box center [137, 242] width 6 height 6
checkbox input "true"
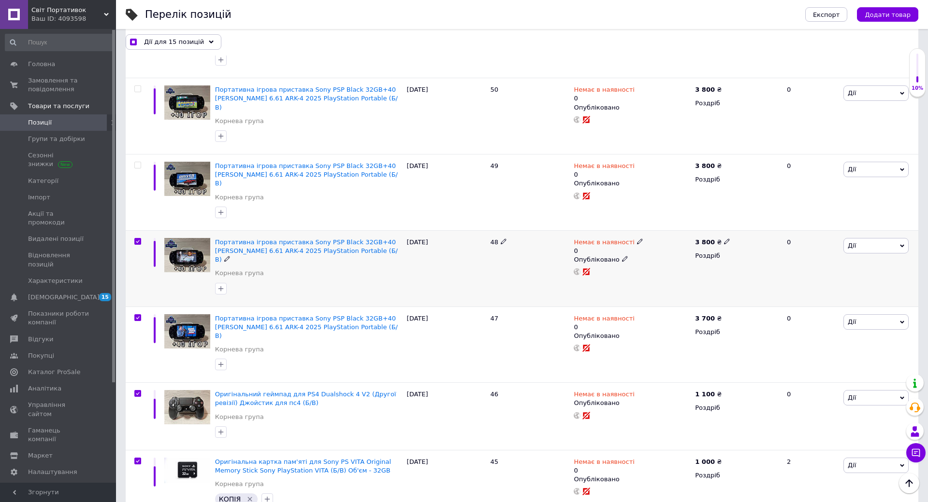
checkbox input "true"
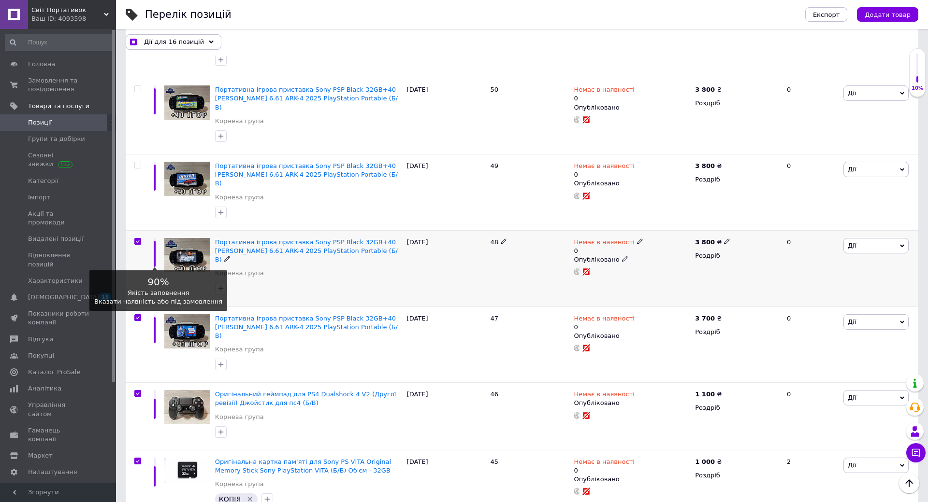
scroll to position [164, 0]
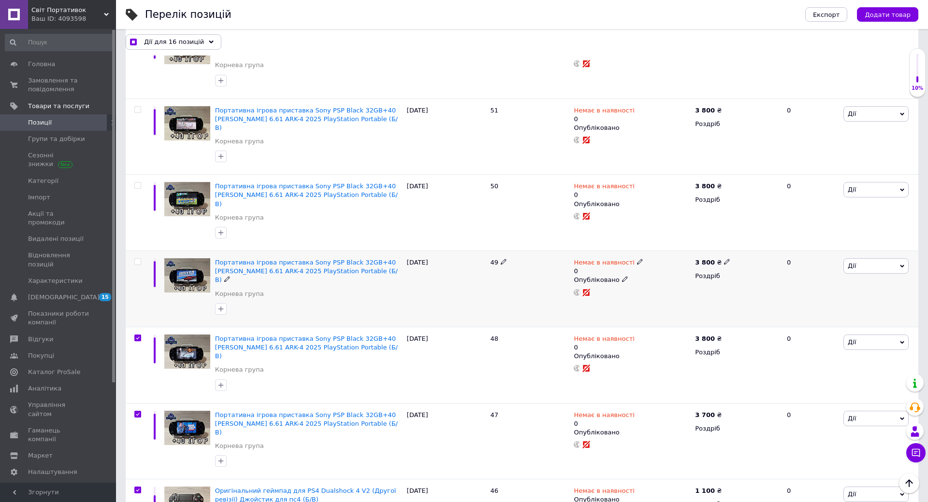
click at [135, 259] on input "checkbox" at bounding box center [137, 262] width 6 height 6
checkbox input "true"
click at [136, 183] on input "checkbox" at bounding box center [137, 186] width 6 height 6
checkbox input "true"
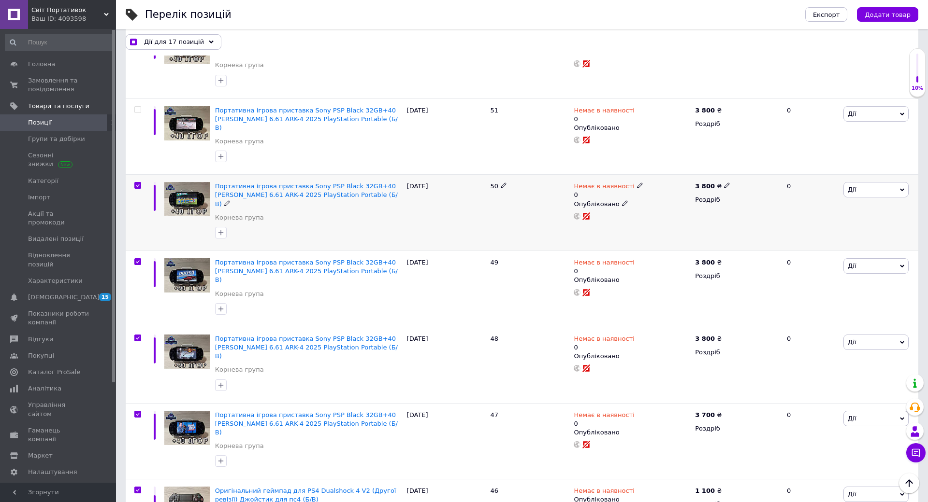
checkbox input "true"
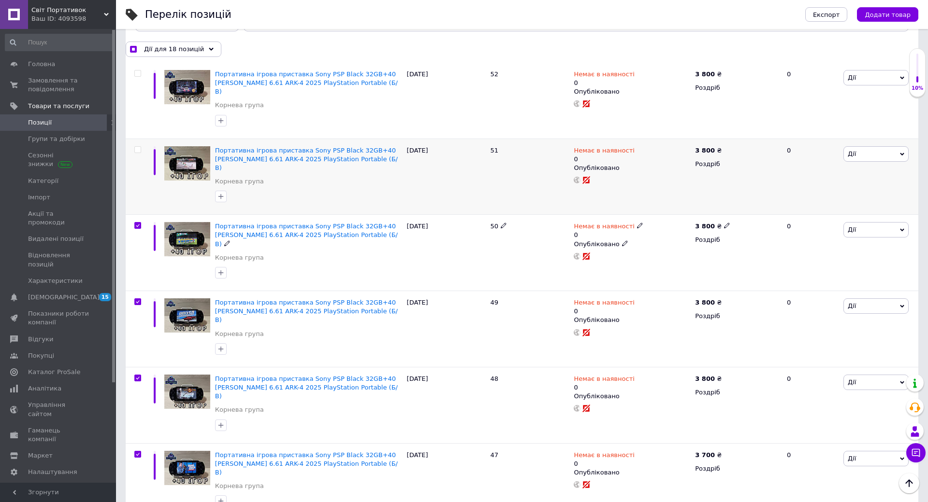
scroll to position [68, 0]
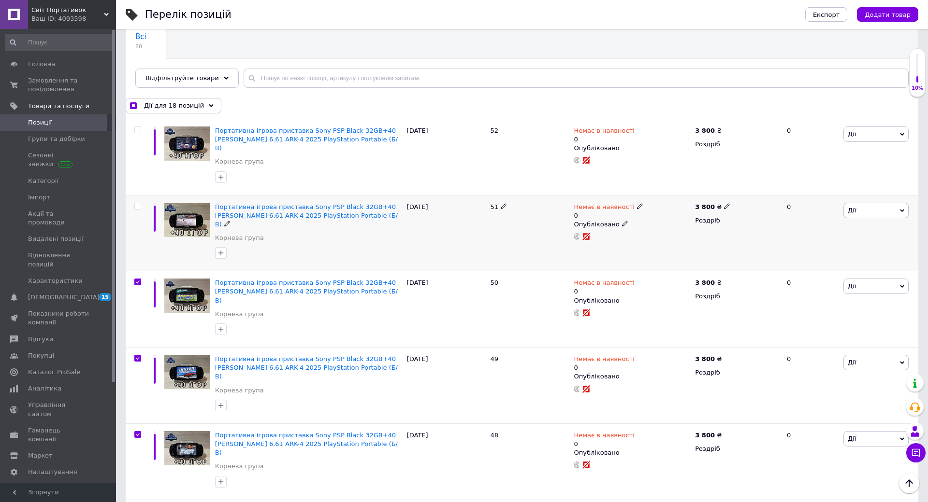
click at [135, 203] on input "checkbox" at bounding box center [137, 206] width 6 height 6
checkbox input "true"
click at [138, 131] on input "checkbox" at bounding box center [137, 130] width 6 height 6
click at [155, 111] on div "Дії для 20 позицій" at bounding box center [174, 105] width 96 height 15
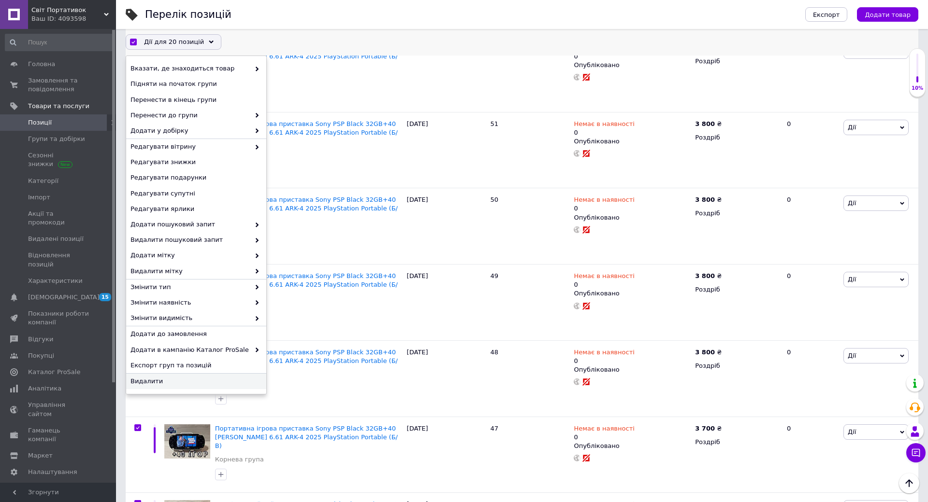
scroll to position [261, 0]
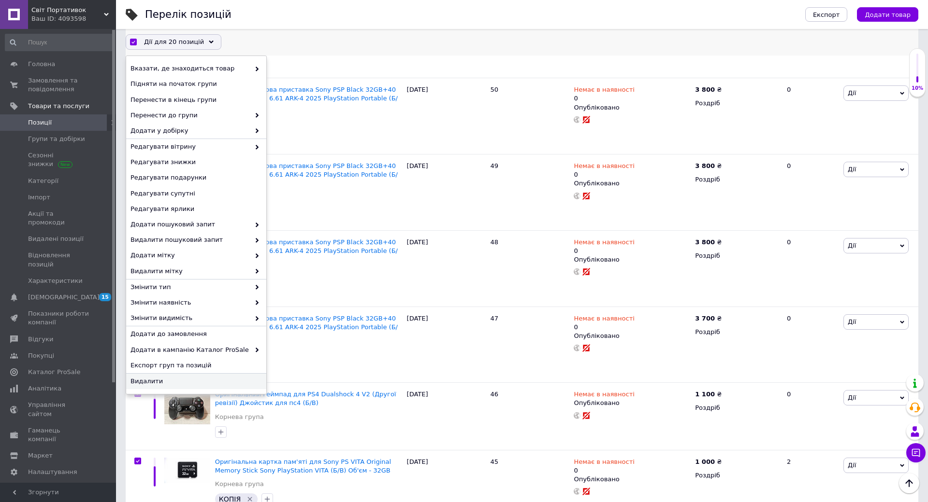
click at [163, 382] on span "Видалити" at bounding box center [194, 381] width 129 height 9
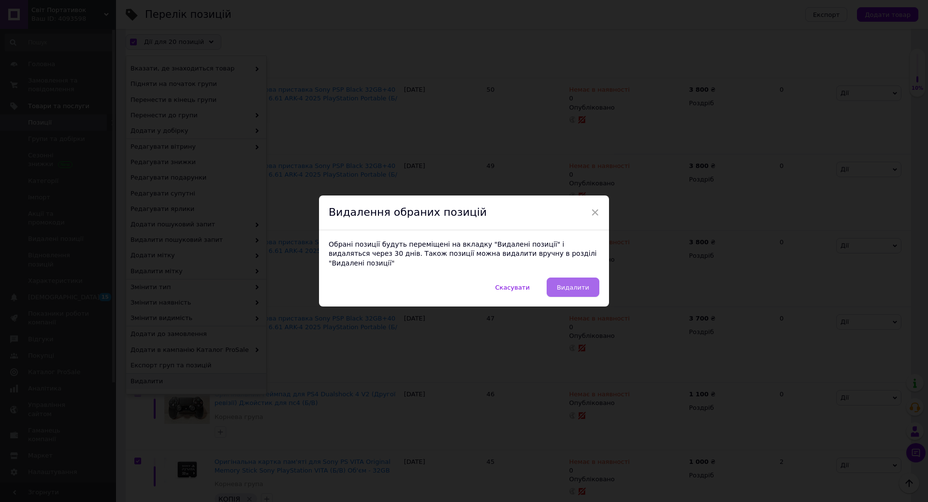
click at [574, 284] on span "Видалити" at bounding box center [573, 287] width 32 height 7
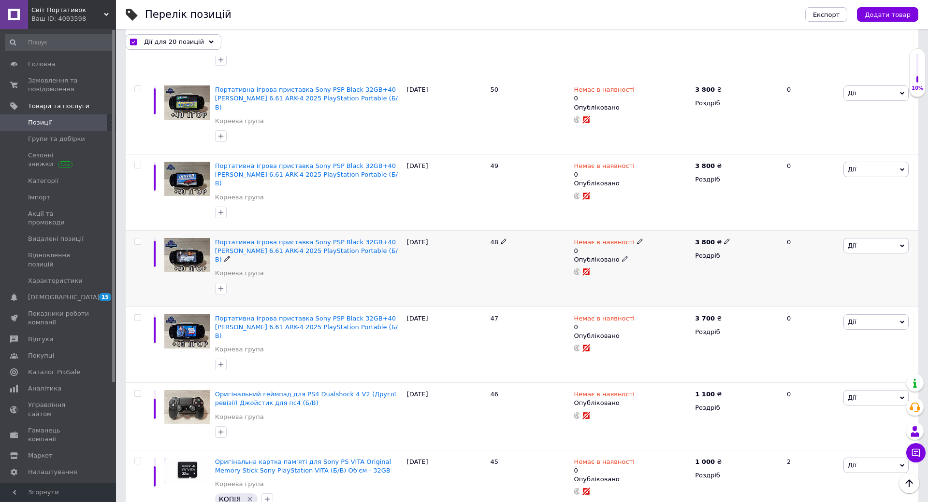
checkbox input "false"
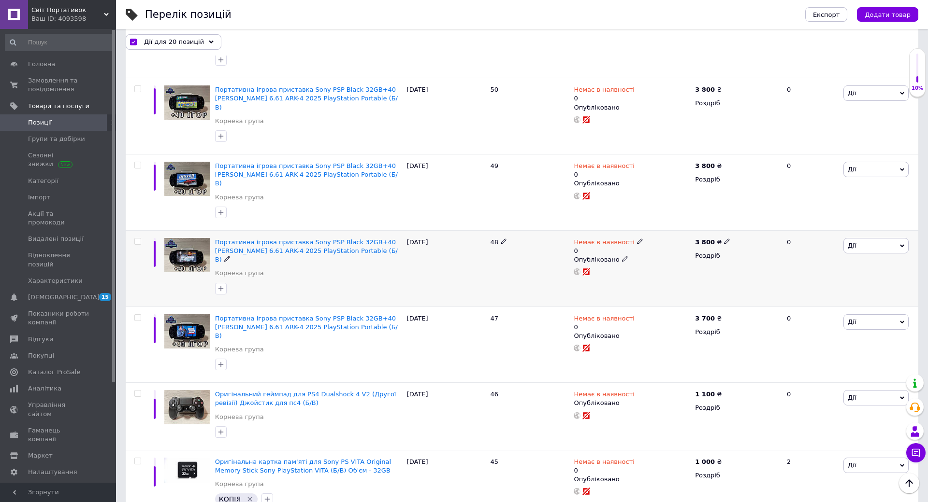
checkbox input "false"
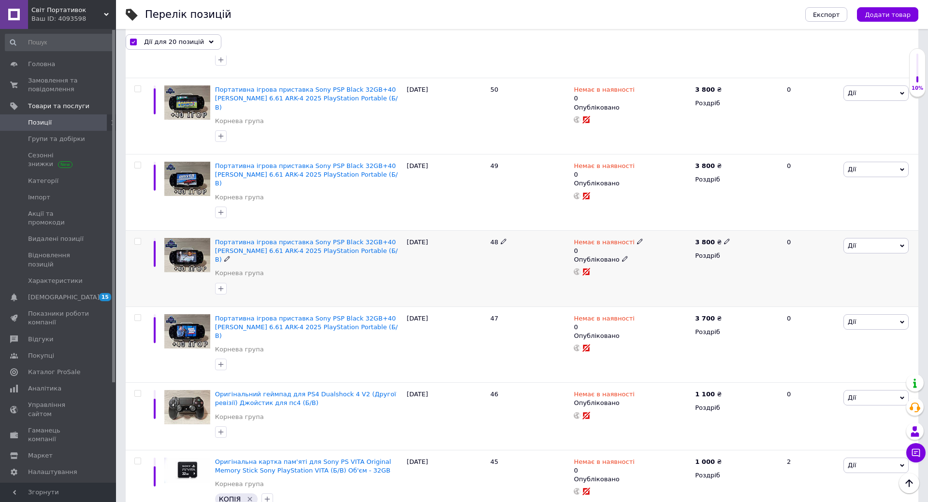
checkbox input "false"
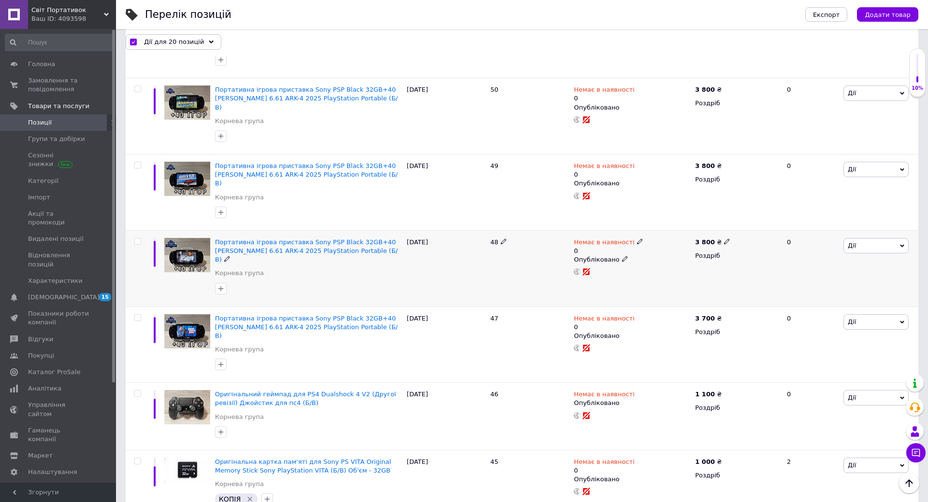
checkbox input "false"
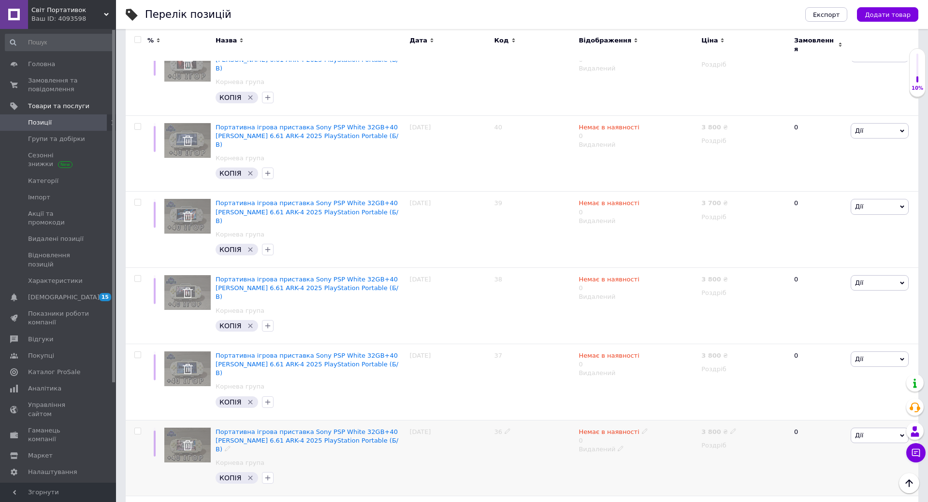
scroll to position [1131, 0]
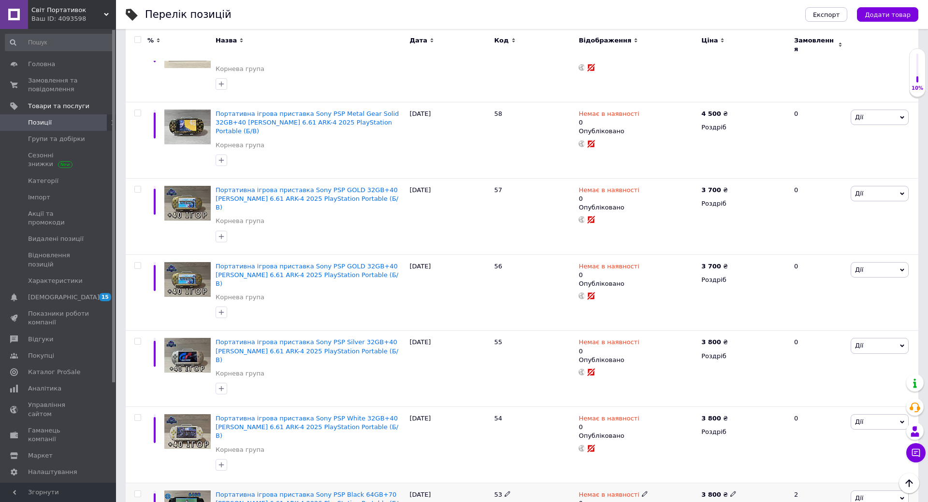
scroll to position [1083, 0]
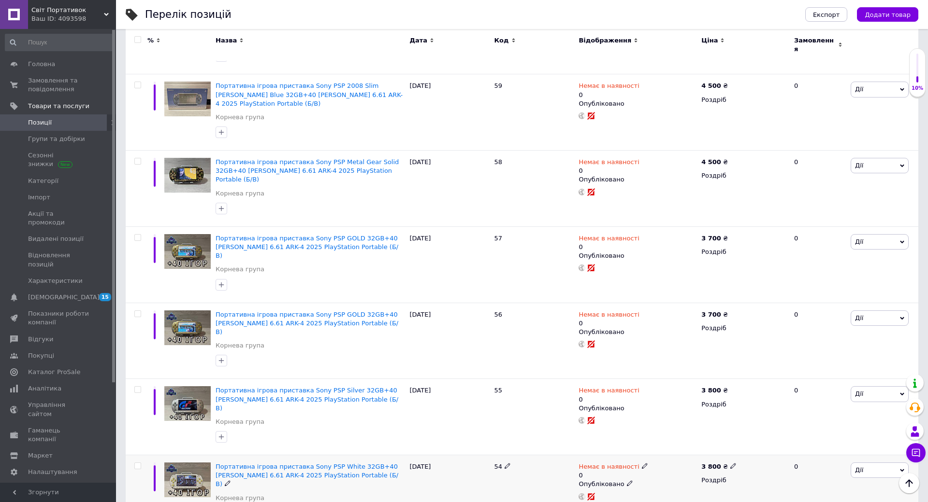
click at [142, 456] on div at bounding box center [137, 494] width 22 height 76
drag, startPoint x: 140, startPoint y: 342, endPoint x: 141, endPoint y: 333, distance: 9.2
click at [140, 456] on div at bounding box center [137, 494] width 22 height 76
click at [138, 463] on input "checkbox" at bounding box center [137, 466] width 6 height 6
checkbox input "true"
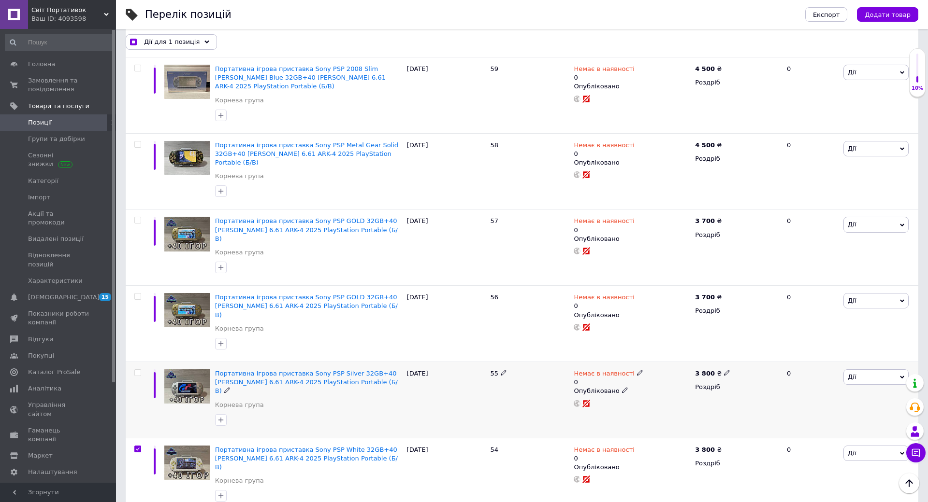
scroll to position [1052, 0]
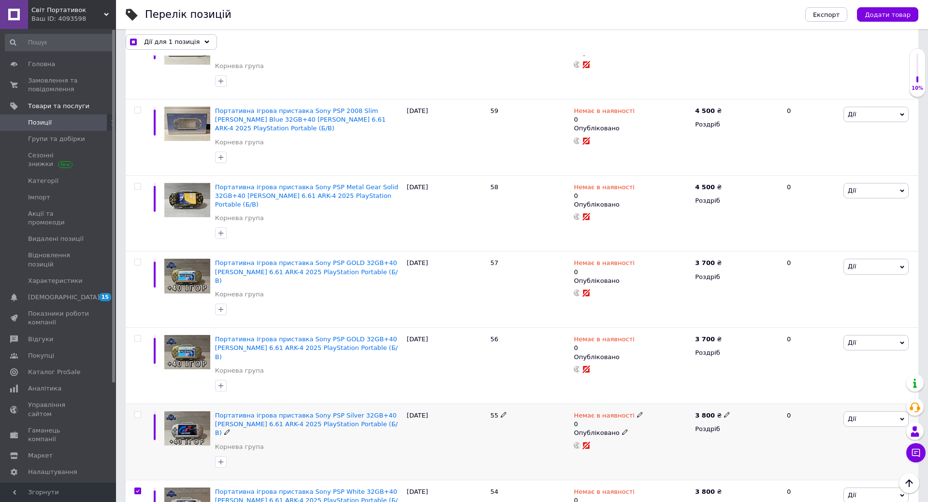
click at [137, 412] on input "checkbox" at bounding box center [137, 415] width 6 height 6
checkbox input "true"
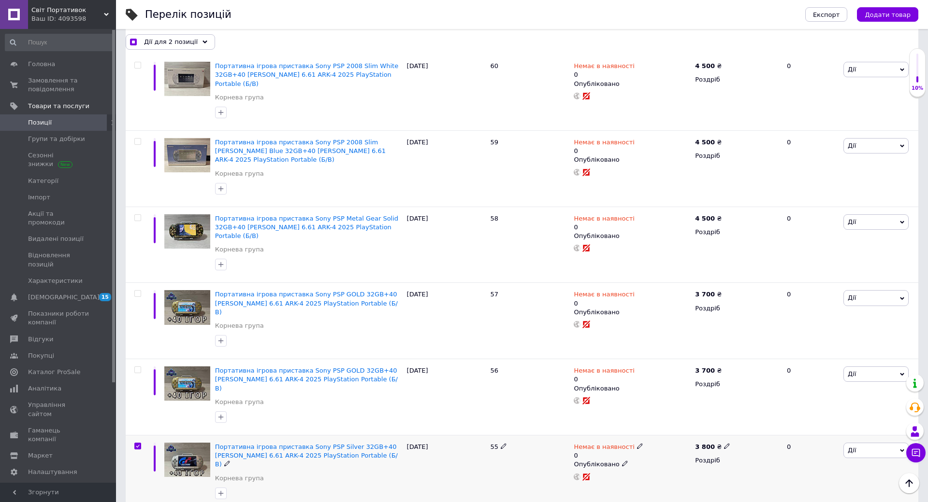
scroll to position [1004, 0]
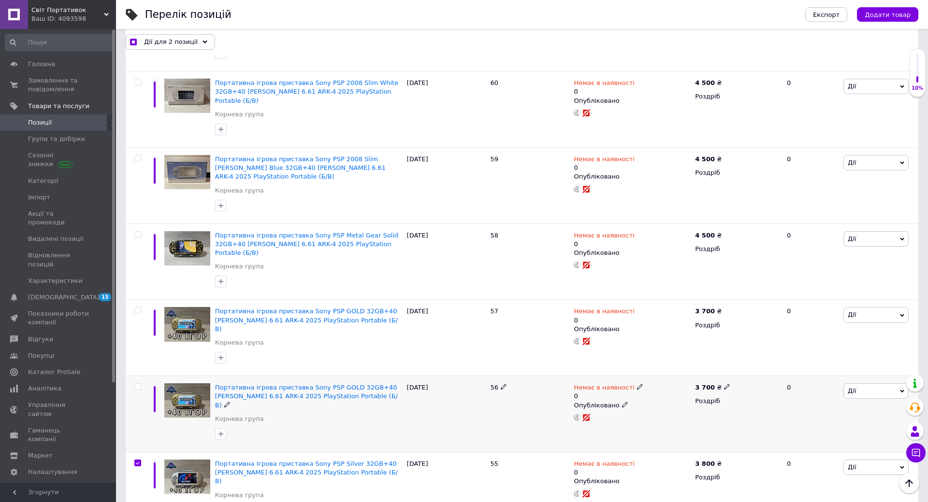
click at [139, 384] on label at bounding box center [137, 387] width 7 height 7
click at [139, 384] on input "checkbox" at bounding box center [137, 387] width 6 height 6
checkbox input "true"
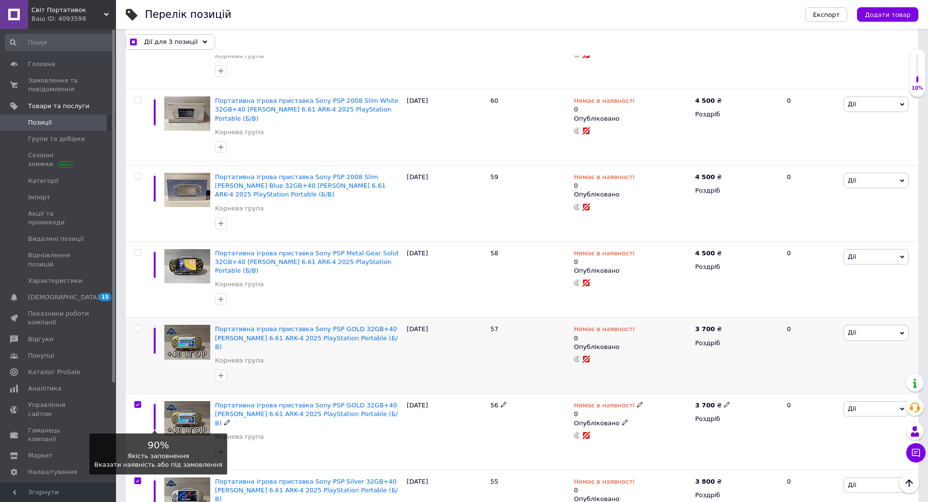
scroll to position [955, 0]
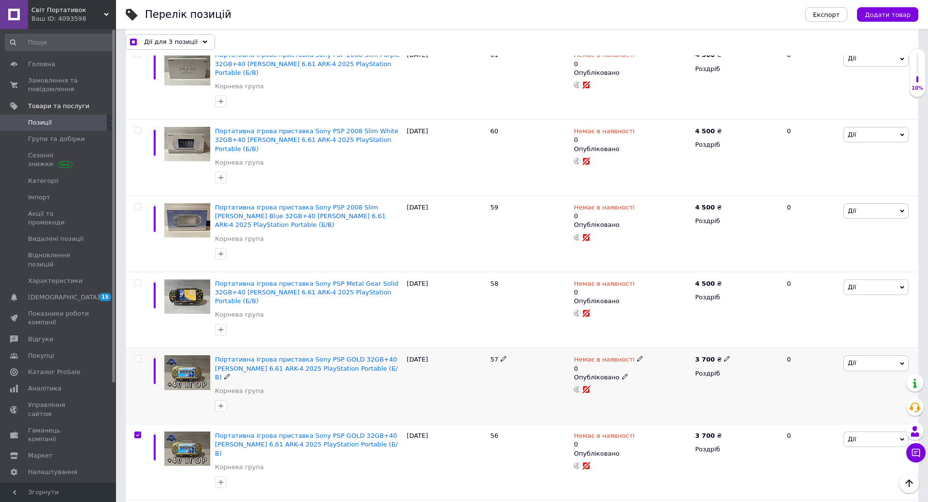
drag, startPoint x: 136, startPoint y: 288, endPoint x: 141, endPoint y: 301, distance: 13.5
click at [136, 356] on input "checkbox" at bounding box center [137, 359] width 6 height 6
checkbox input "true"
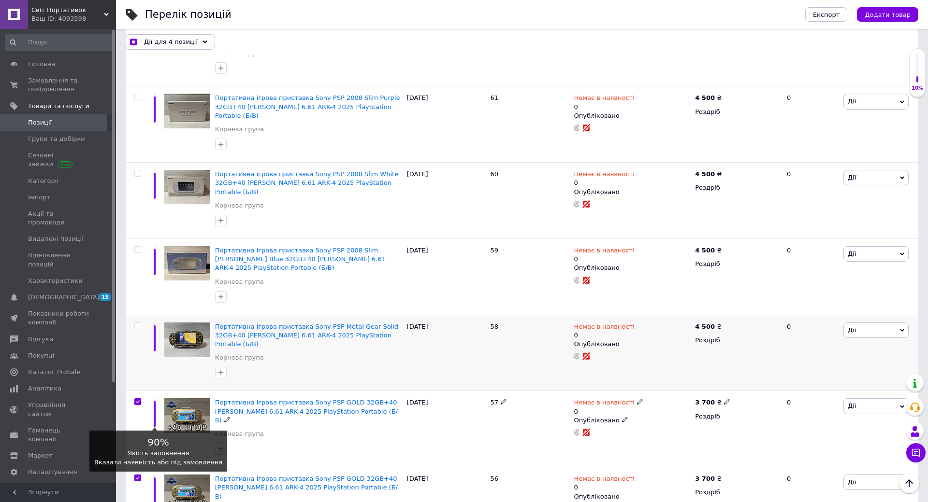
scroll to position [859, 0]
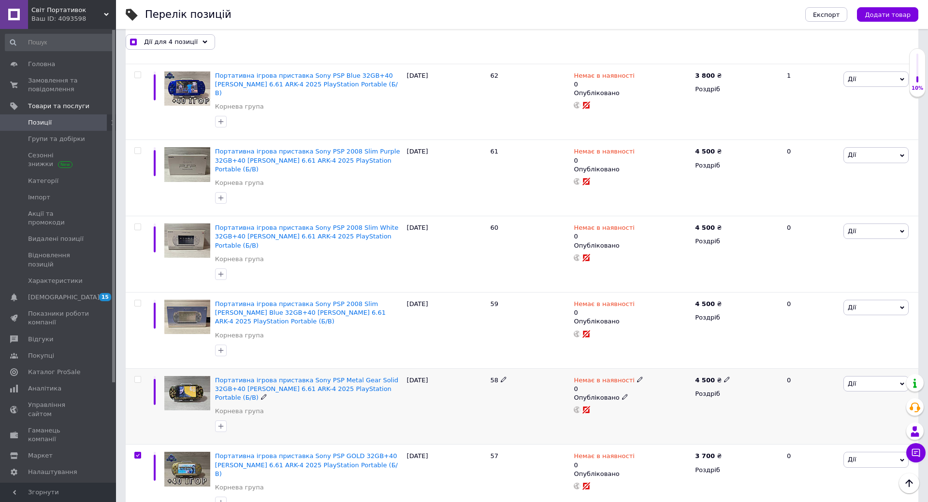
click at [137, 377] on input "checkbox" at bounding box center [137, 380] width 6 height 6
checkbox input "true"
click at [138, 301] on input "checkbox" at bounding box center [137, 304] width 6 height 6
checkbox input "true"
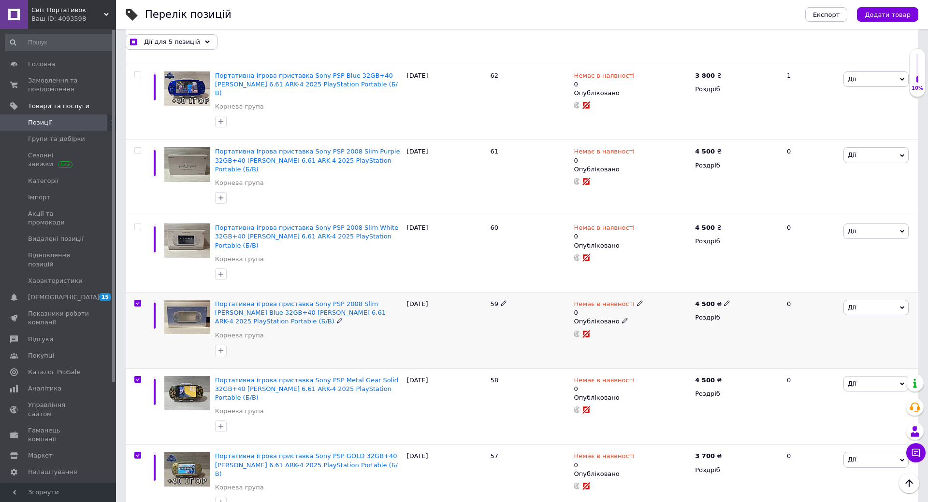
checkbox input "true"
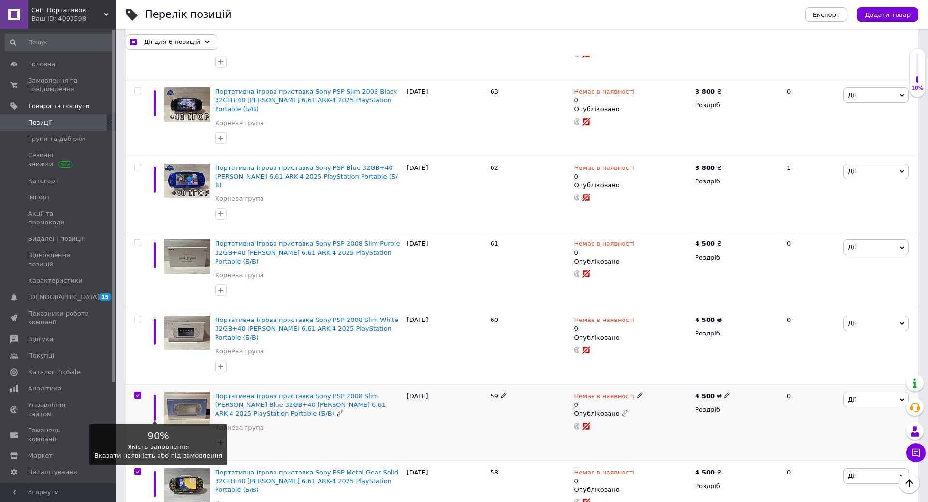
scroll to position [762, 0]
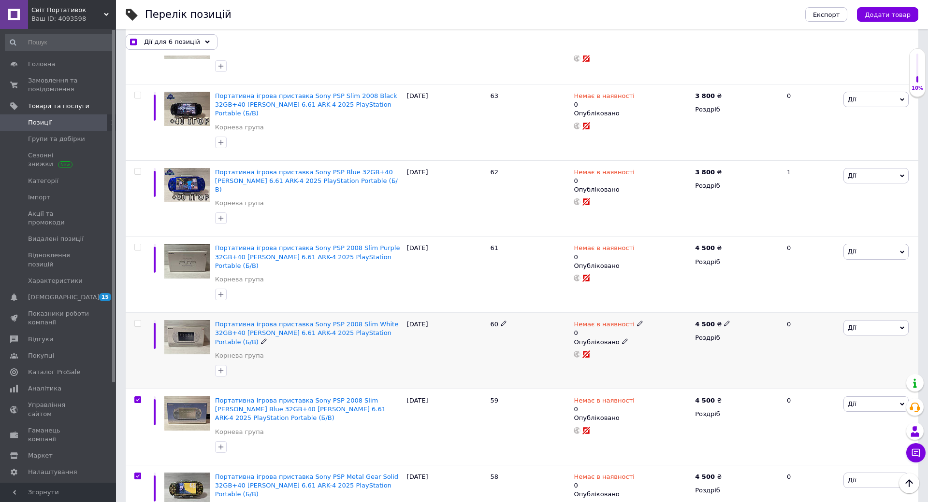
click at [139, 321] on input "checkbox" at bounding box center [137, 324] width 6 height 6
checkbox input "true"
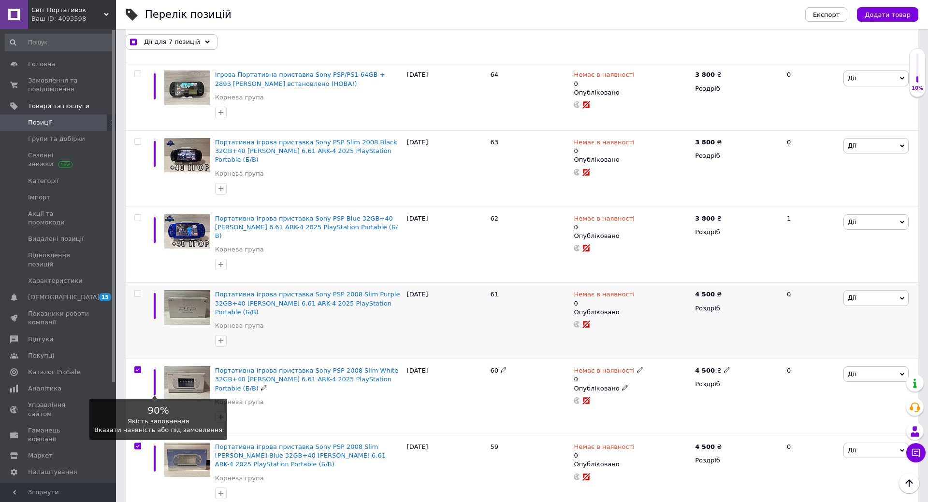
scroll to position [714, 0]
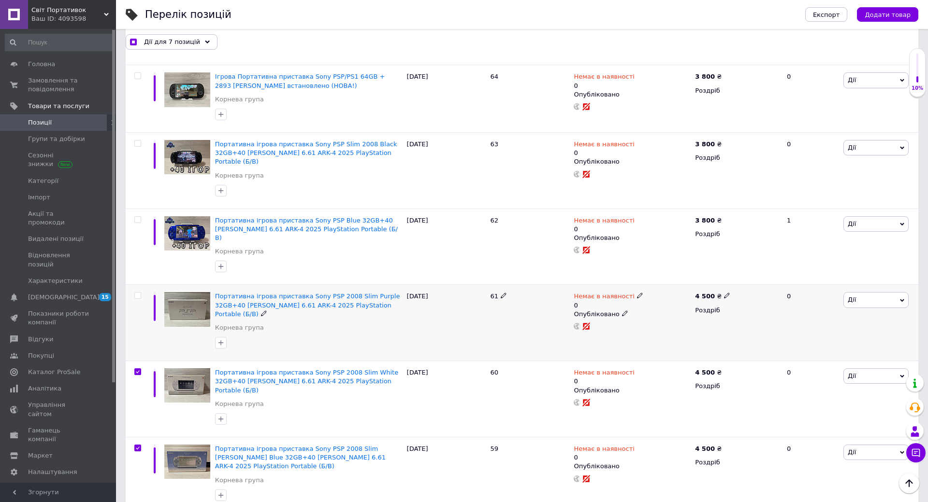
click at [138, 293] on input "checkbox" at bounding box center [137, 296] width 6 height 6
checkbox input "true"
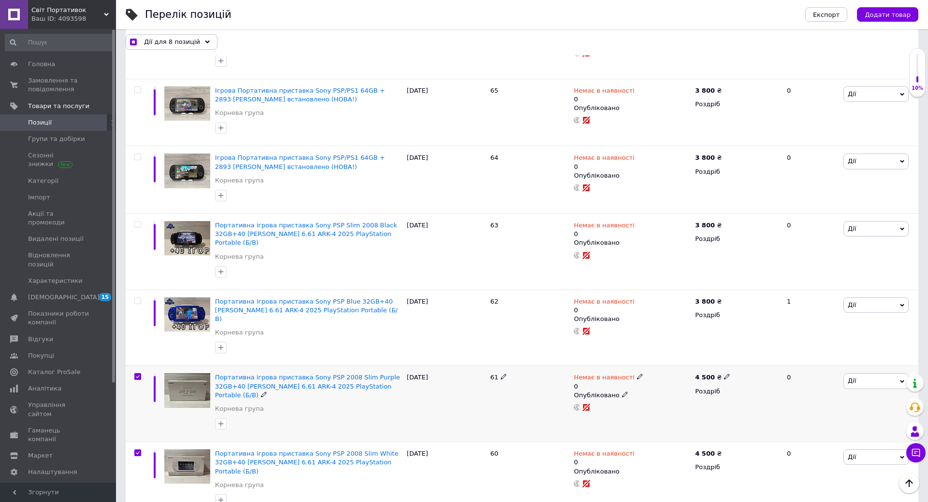
scroll to position [617, 0]
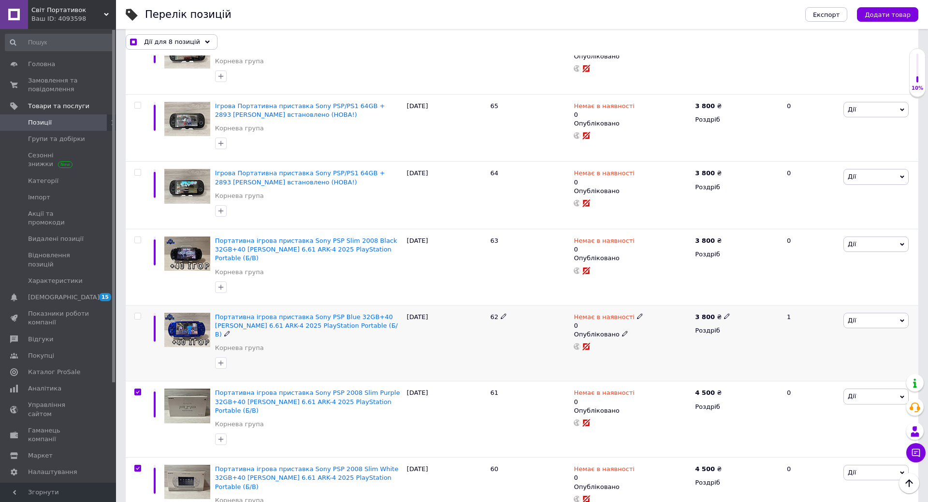
click at [137, 314] on input "checkbox" at bounding box center [137, 317] width 6 height 6
checkbox input "true"
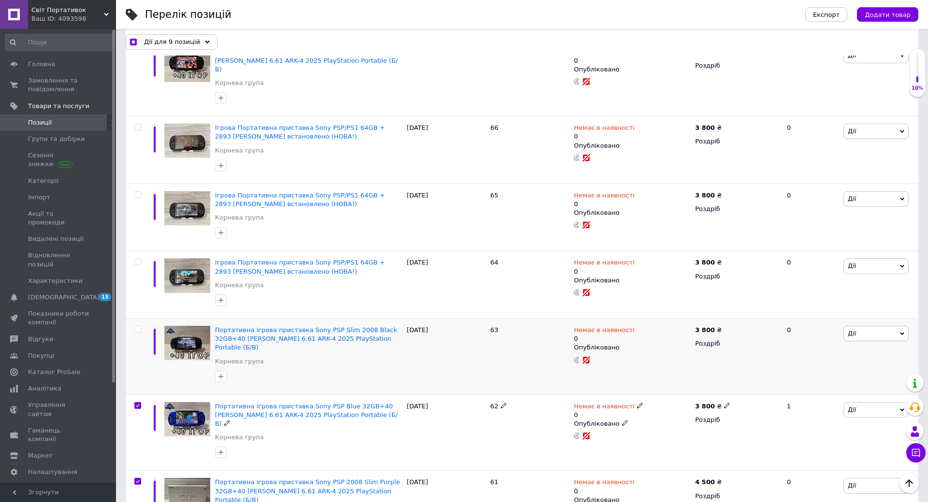
scroll to position [520, 0]
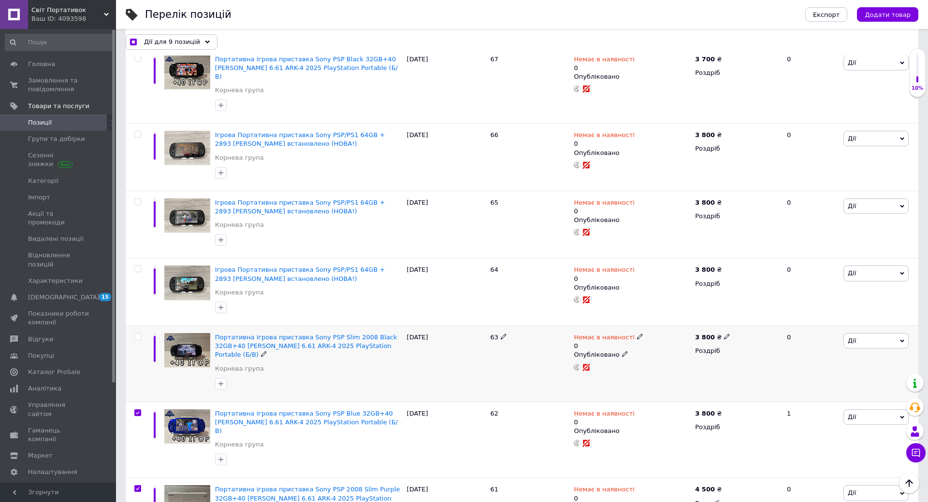
click at [139, 334] on input "checkbox" at bounding box center [137, 337] width 6 height 6
checkbox input "true"
drag, startPoint x: 137, startPoint y: 216, endPoint x: 141, endPoint y: 220, distance: 5.5
click at [141, 258] on div at bounding box center [137, 292] width 22 height 68
checkbox input "true"
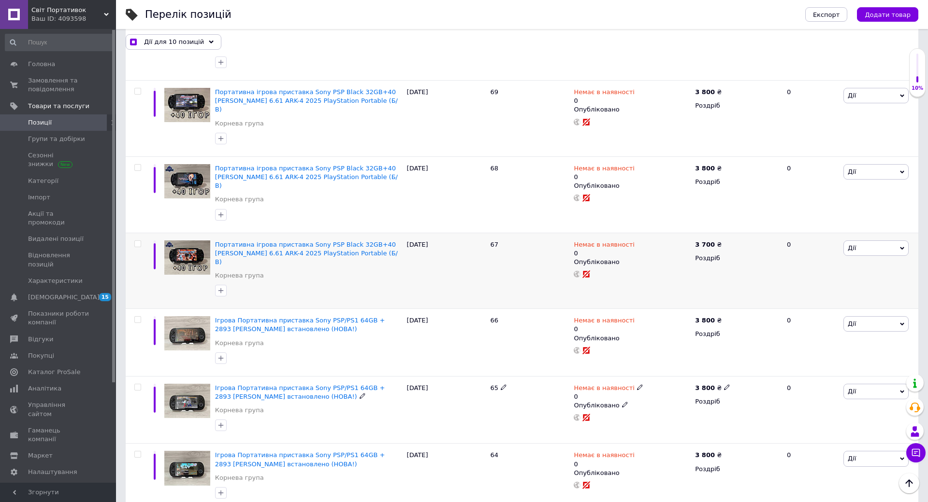
scroll to position [279, 0]
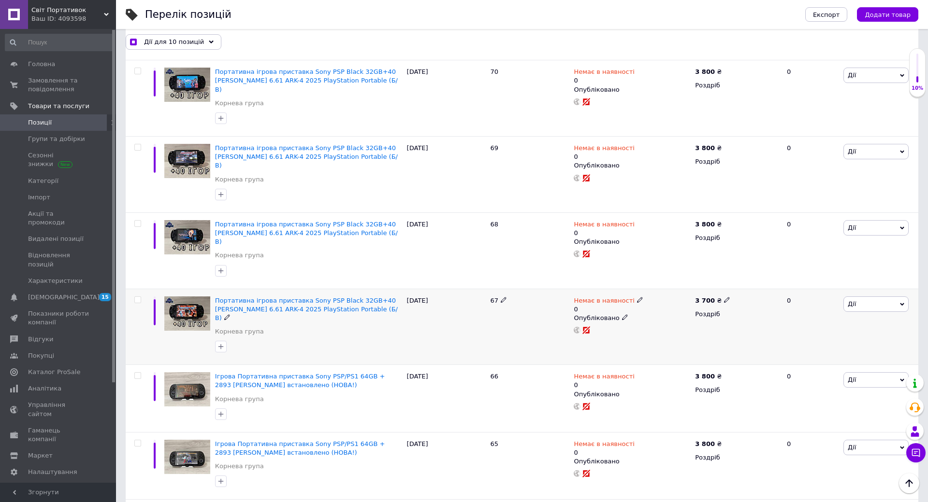
click at [138, 297] on input "checkbox" at bounding box center [137, 300] width 6 height 6
checkbox input "true"
click at [139, 221] on input "checkbox" at bounding box center [137, 224] width 6 height 6
checkbox input "true"
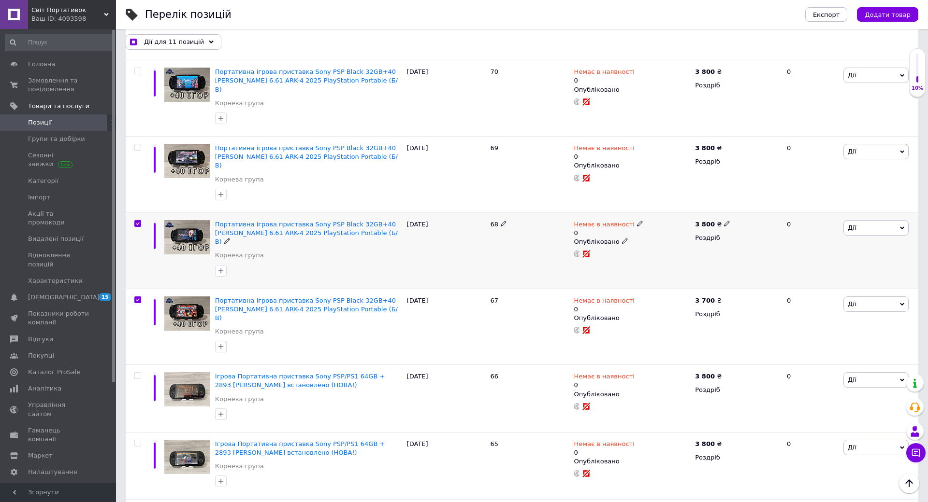
checkbox input "true"
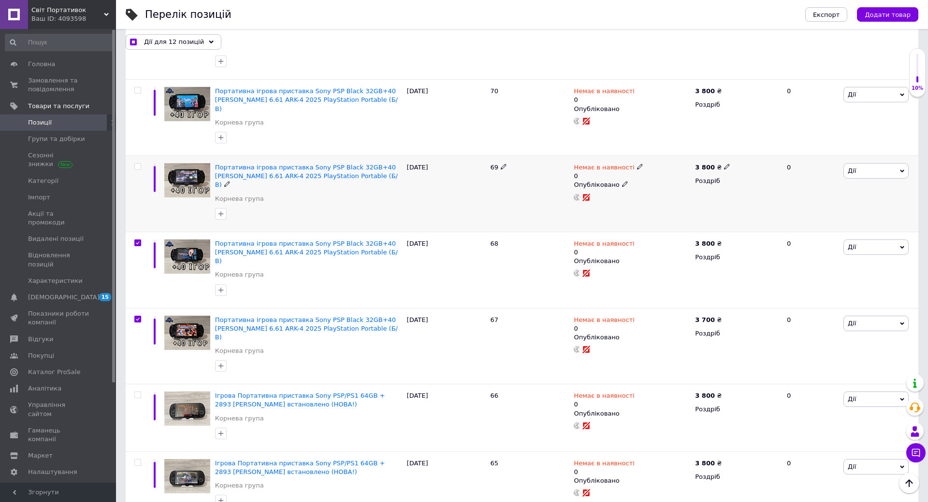
scroll to position [230, 0]
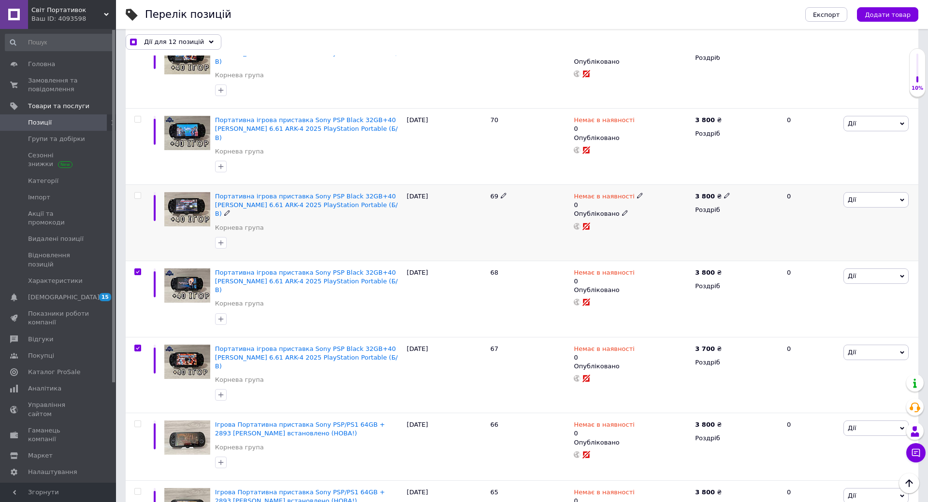
click at [138, 193] on input "checkbox" at bounding box center [137, 196] width 6 height 6
checkbox input "true"
click at [138, 116] on input "checkbox" at bounding box center [137, 119] width 6 height 6
checkbox input "true"
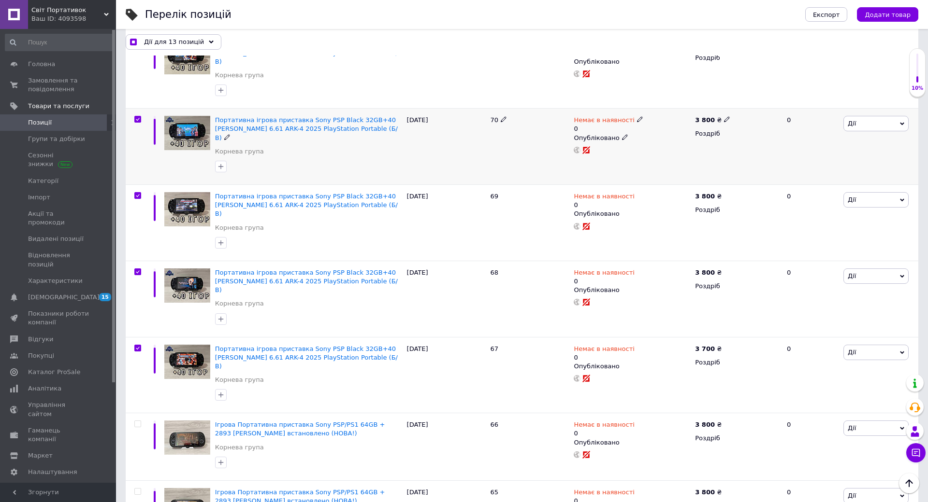
checkbox input "true"
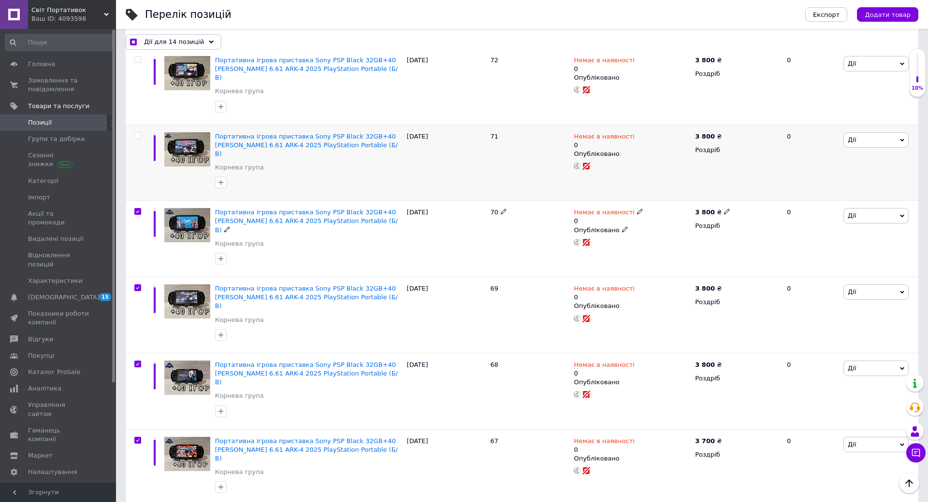
scroll to position [134, 0]
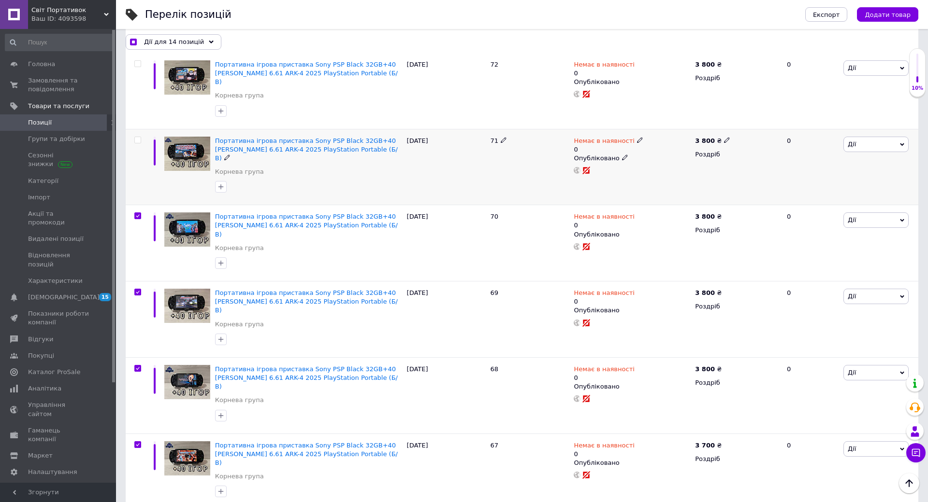
click at [137, 137] on input "checkbox" at bounding box center [137, 140] width 6 height 6
checkbox input "true"
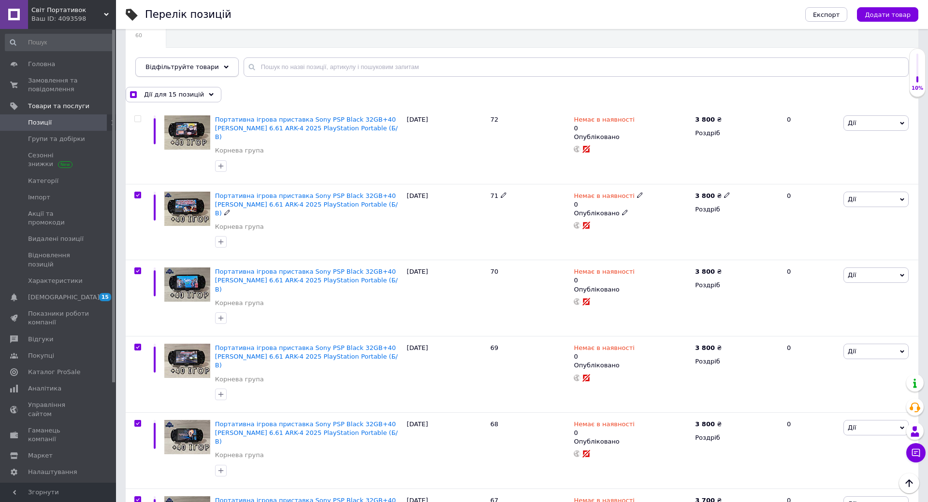
scroll to position [0, 0]
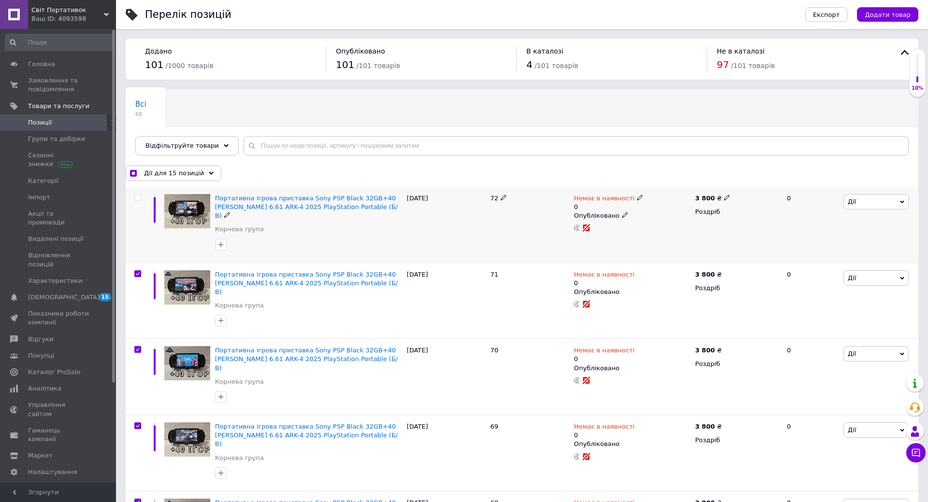
click at [140, 198] on input "checkbox" at bounding box center [137, 198] width 6 height 6
checkbox input "true"
click at [160, 176] on span "Дії для 16 позицій" at bounding box center [174, 173] width 60 height 9
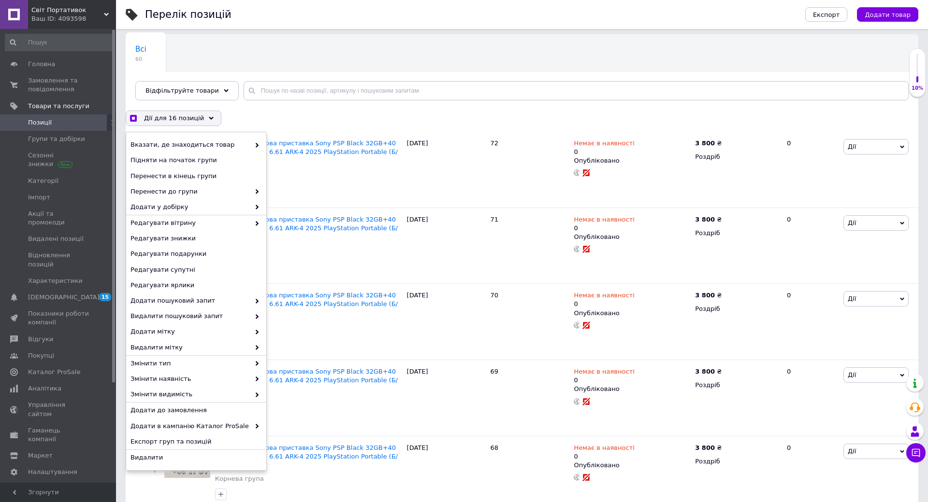
scroll to position [193, 0]
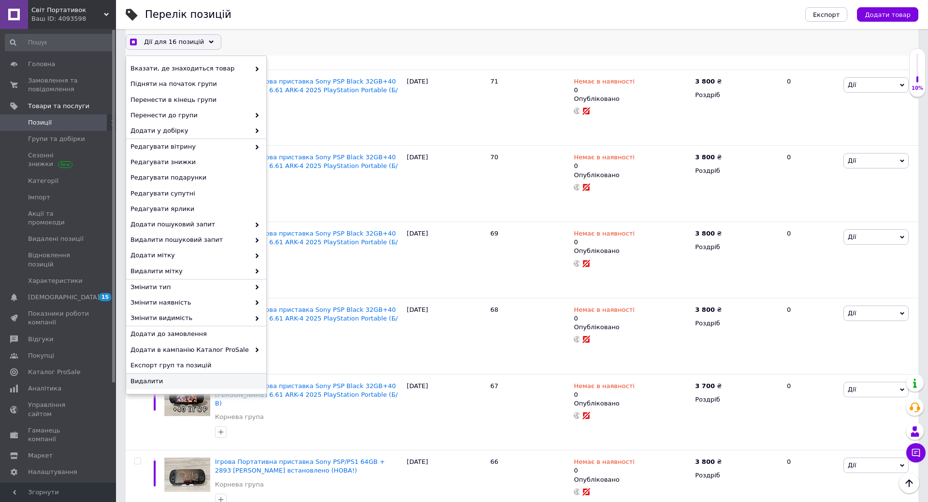
click at [152, 382] on span "Видалити" at bounding box center [194, 381] width 129 height 9
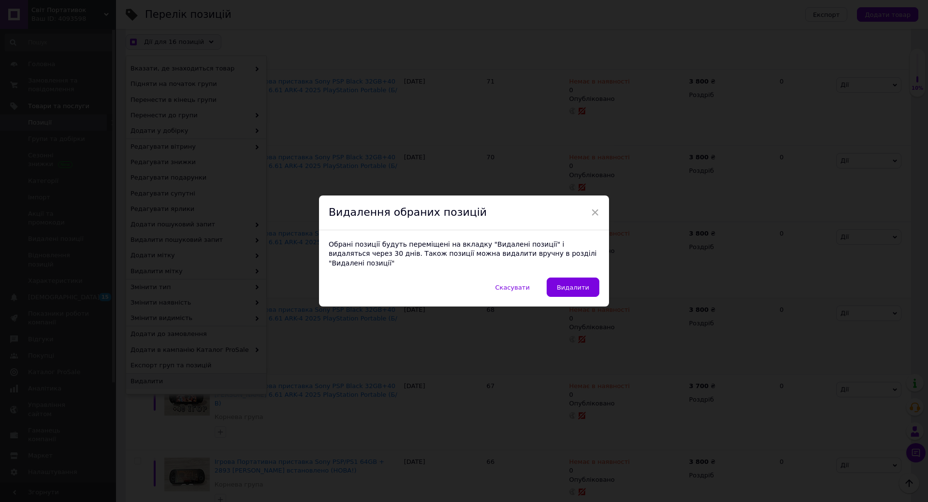
drag, startPoint x: 571, startPoint y: 254, endPoint x: 544, endPoint y: 270, distance: 31.6
click at [570, 284] on span "Видалити" at bounding box center [573, 287] width 32 height 7
checkbox input "true"
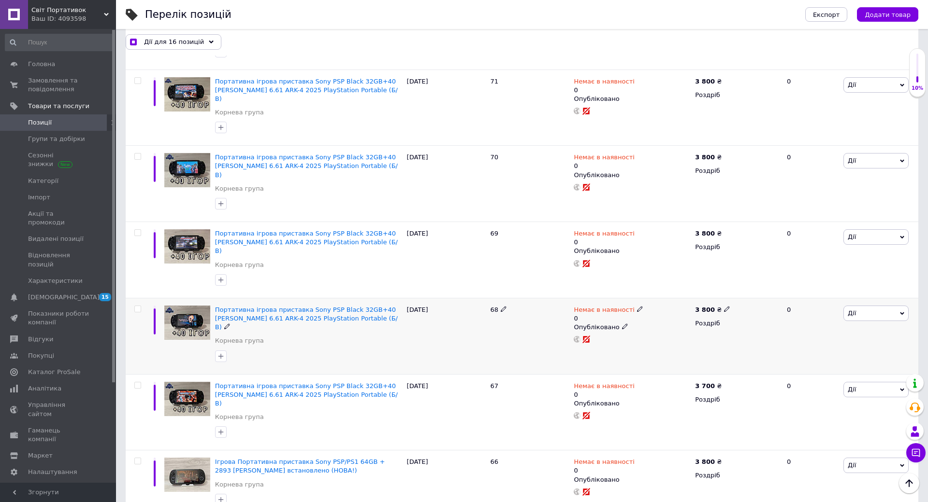
checkbox input "false"
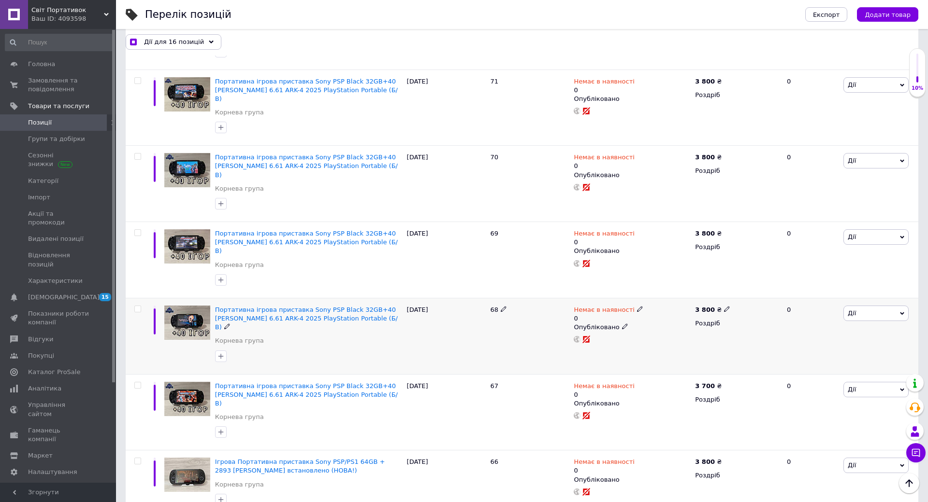
checkbox input "false"
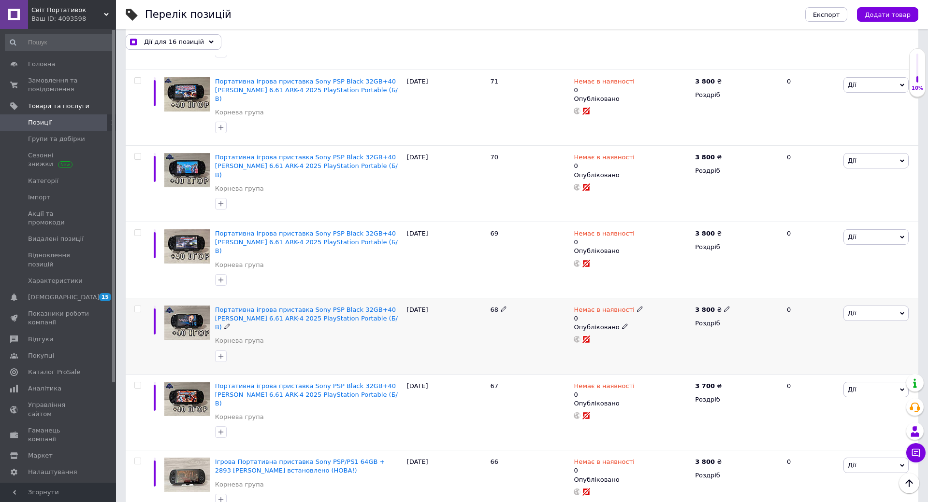
checkbox input "false"
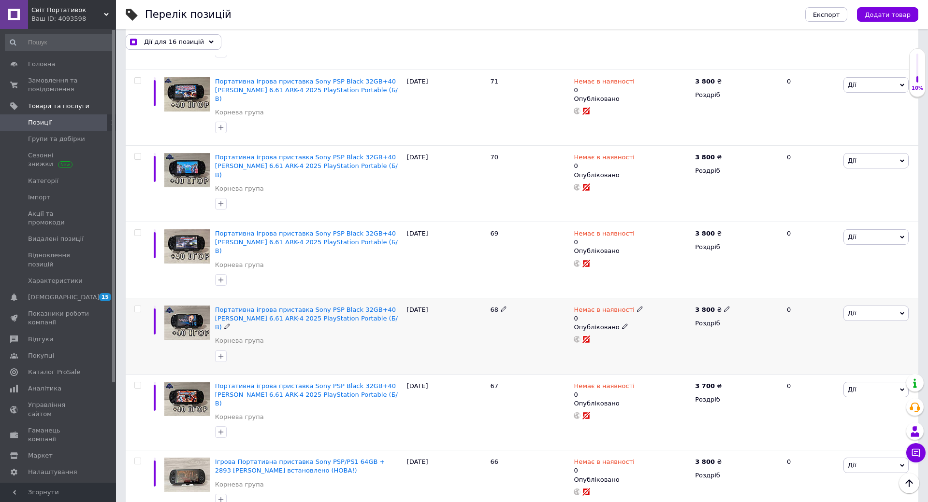
checkbox input "false"
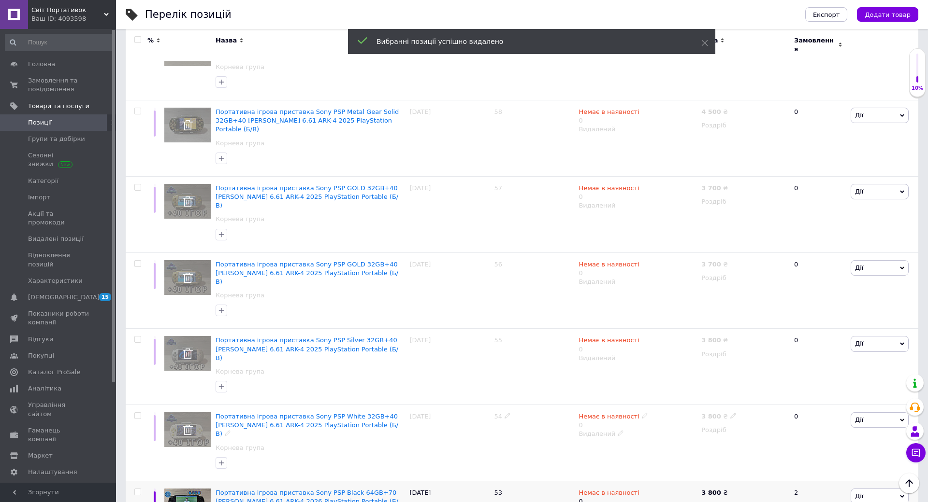
scroll to position [1144, 0]
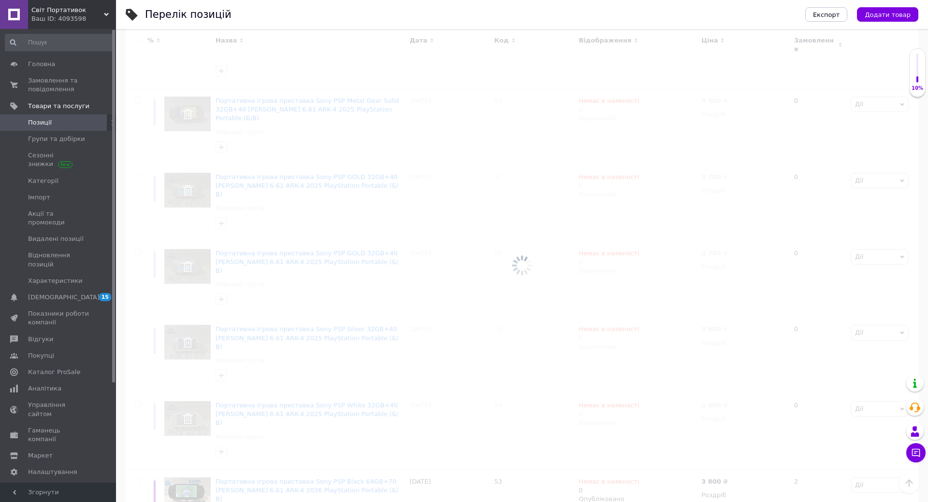
scroll to position [1131, 0]
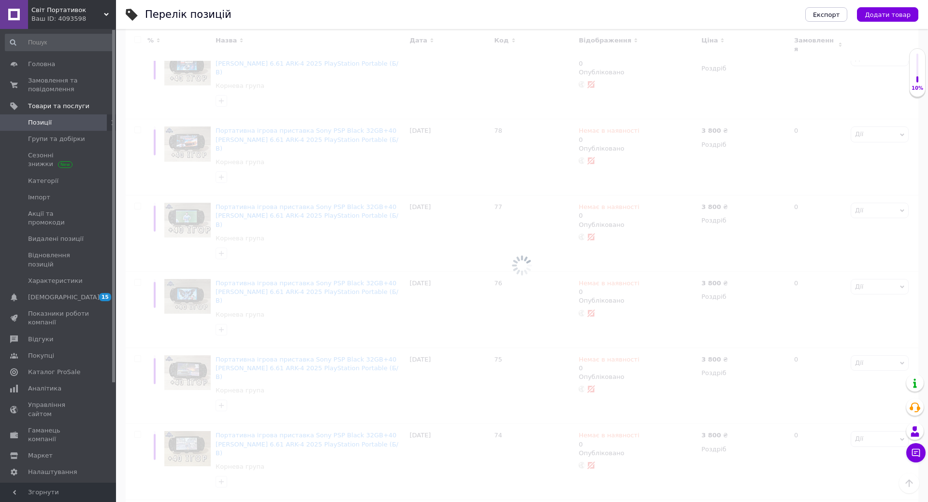
scroll to position [65, 0]
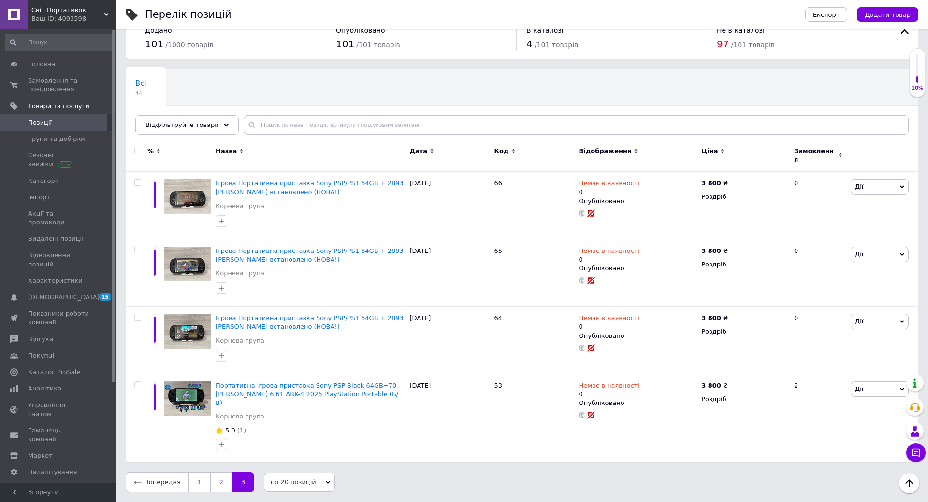
click at [217, 473] on link "2" at bounding box center [221, 483] width 22 height 20
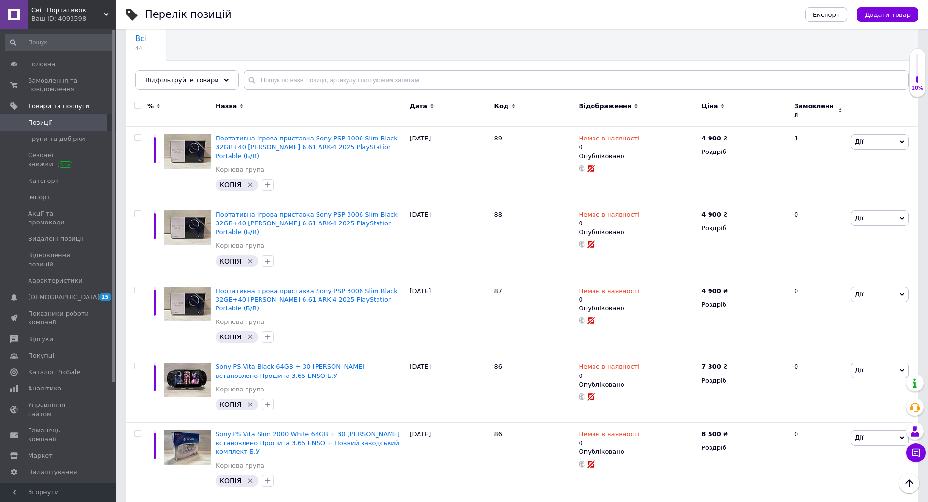
scroll to position [1131, 0]
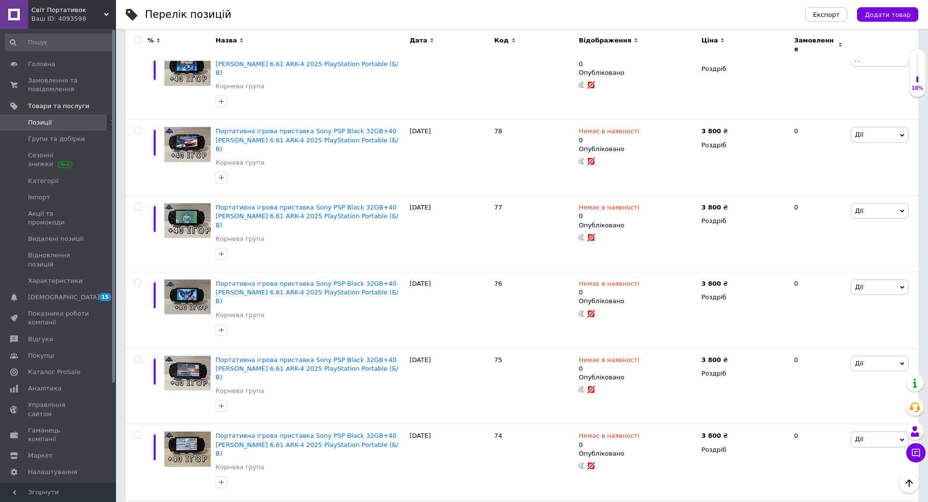
click at [140, 502] on label at bounding box center [137, 511] width 7 height 7
click at [140, 502] on input "checkbox" at bounding box center [137, 512] width 6 height 6
checkbox input "true"
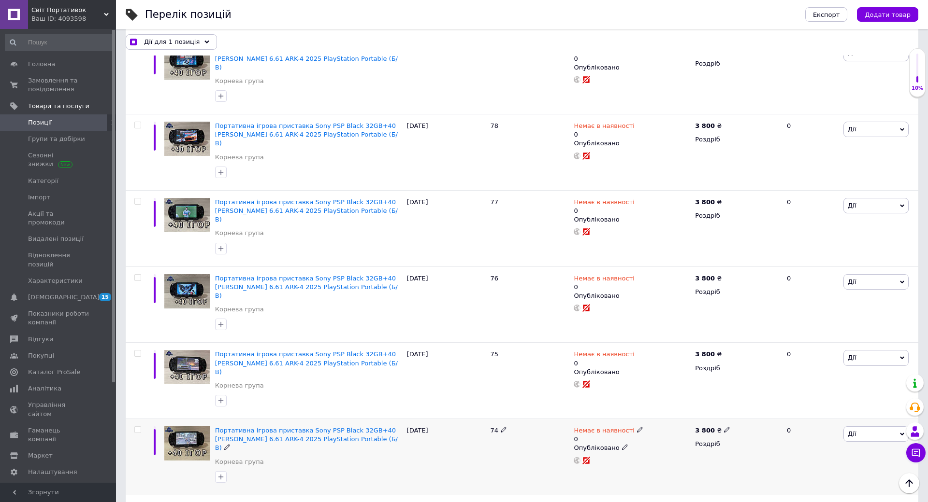
click at [141, 427] on span at bounding box center [137, 430] width 7 height 7
click at [141, 427] on input "checkbox" at bounding box center [137, 430] width 6 height 6
checkbox input "true"
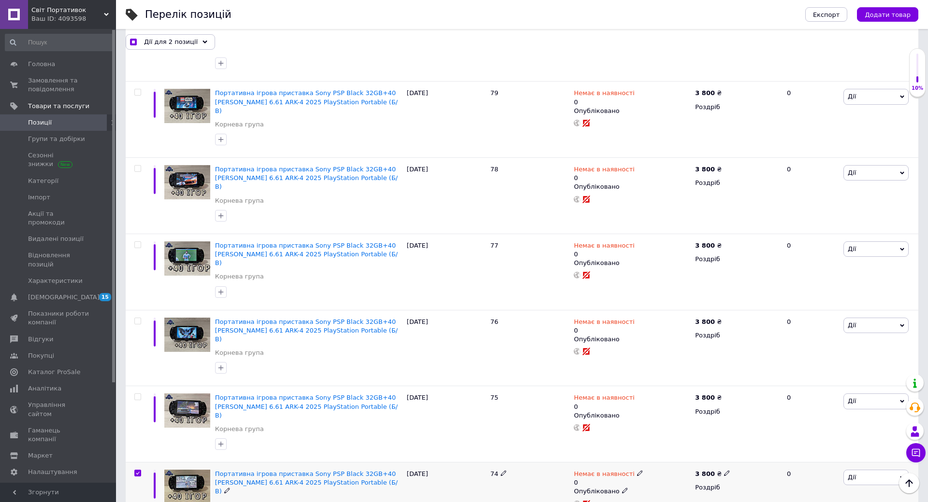
scroll to position [986, 0]
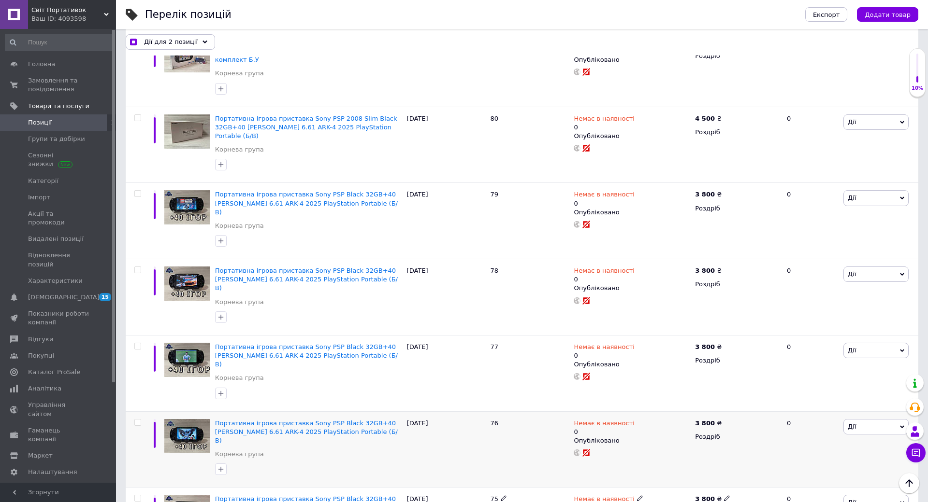
drag, startPoint x: 140, startPoint y: 356, endPoint x: 140, endPoint y: 340, distance: 16.0
click at [139, 496] on input "checkbox" at bounding box center [137, 499] width 6 height 6
checkbox input "true"
drag, startPoint x: 136, startPoint y: 292, endPoint x: 140, endPoint y: 285, distance: 8.5
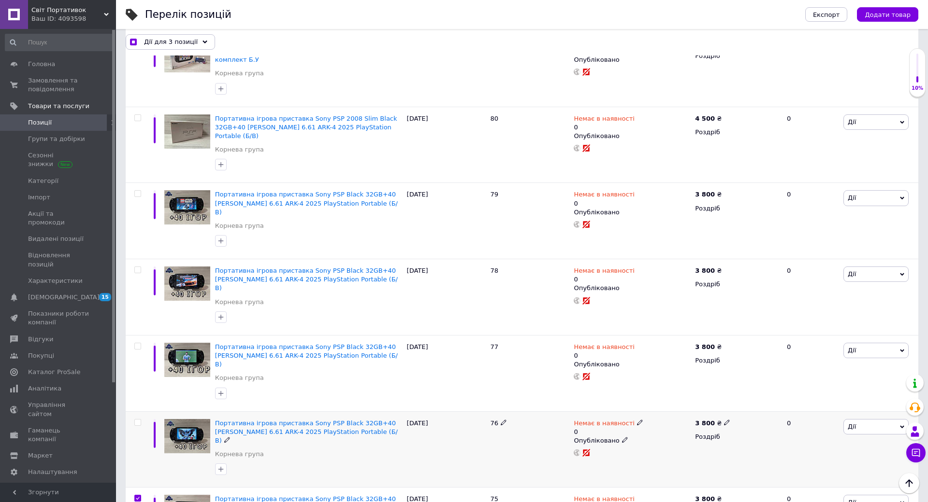
click at [137, 420] on input "checkbox" at bounding box center [137, 423] width 6 height 6
checkbox input "true"
click at [139, 344] on input "checkbox" at bounding box center [137, 347] width 6 height 6
checkbox input "true"
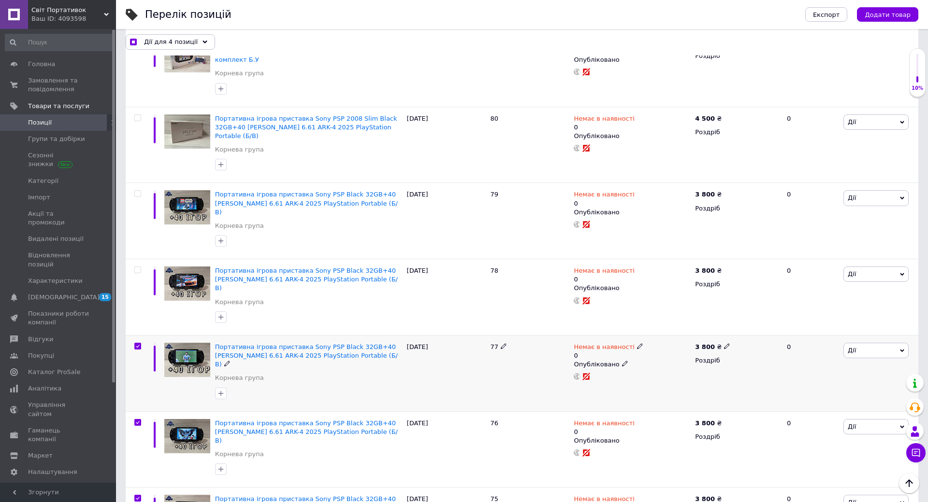
checkbox input "true"
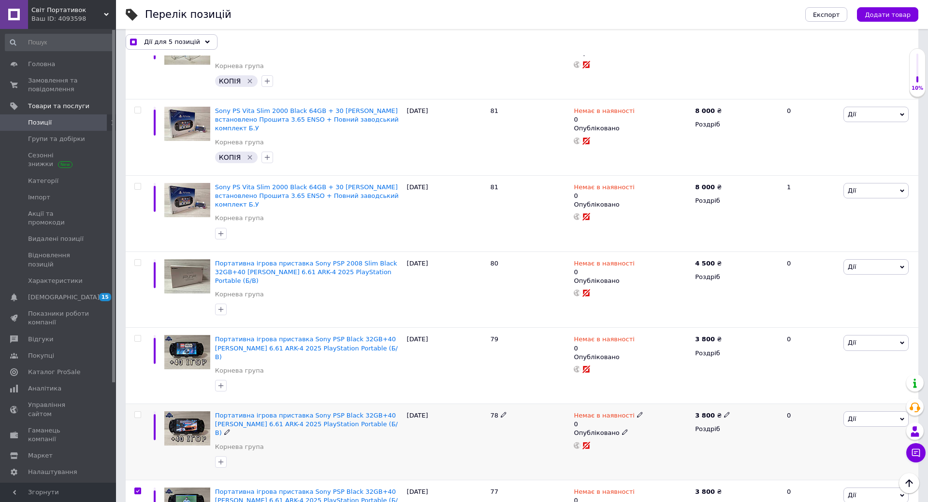
click at [139, 412] on input "checkbox" at bounding box center [137, 415] width 6 height 6
checkbox input "true"
drag, startPoint x: 139, startPoint y: 233, endPoint x: 144, endPoint y: 245, distance: 13.2
click at [139, 336] on input "checkbox" at bounding box center [137, 339] width 6 height 6
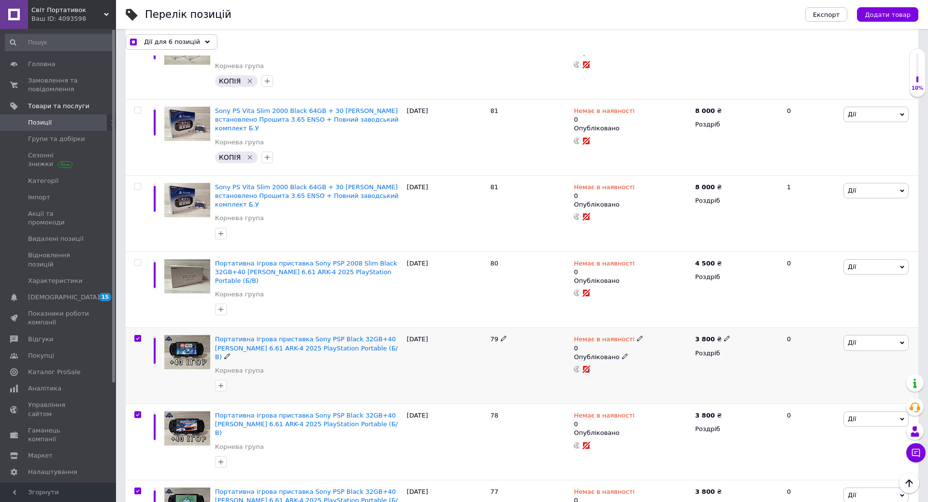
checkbox input "true"
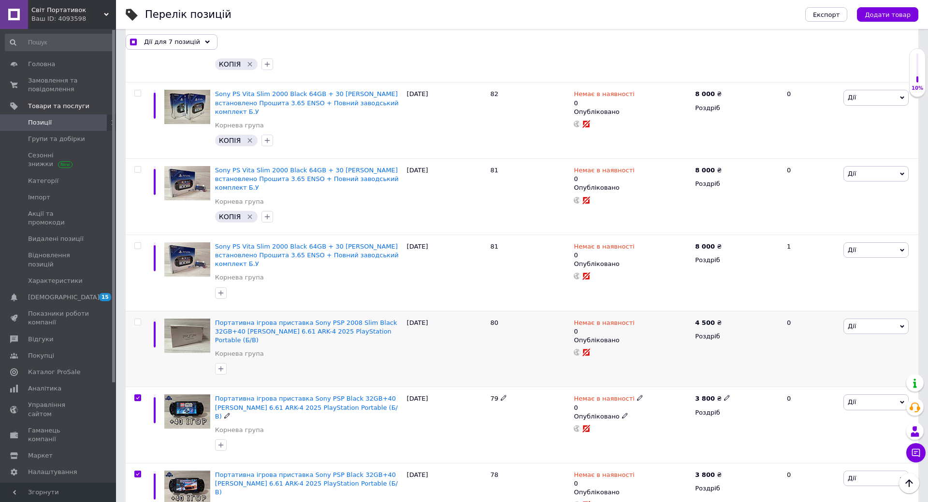
scroll to position [744, 0]
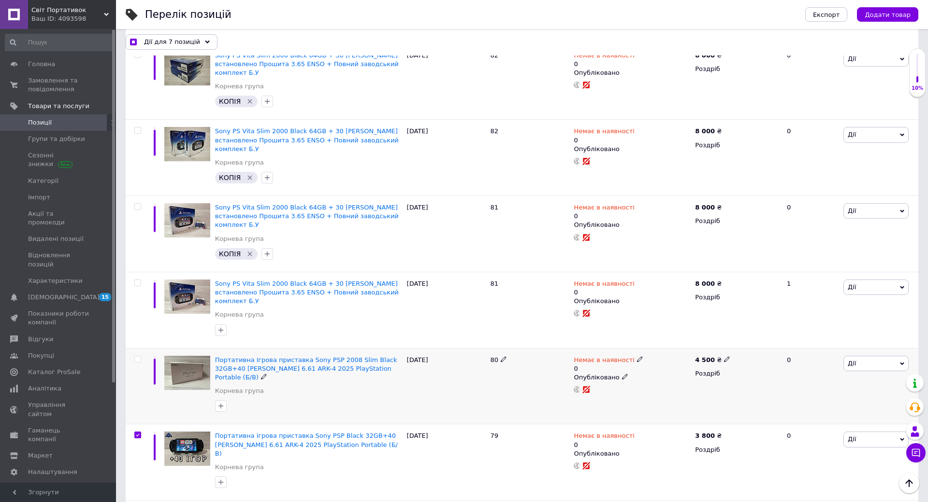
click at [138, 357] on input "checkbox" at bounding box center [137, 360] width 6 height 6
checkbox input "true"
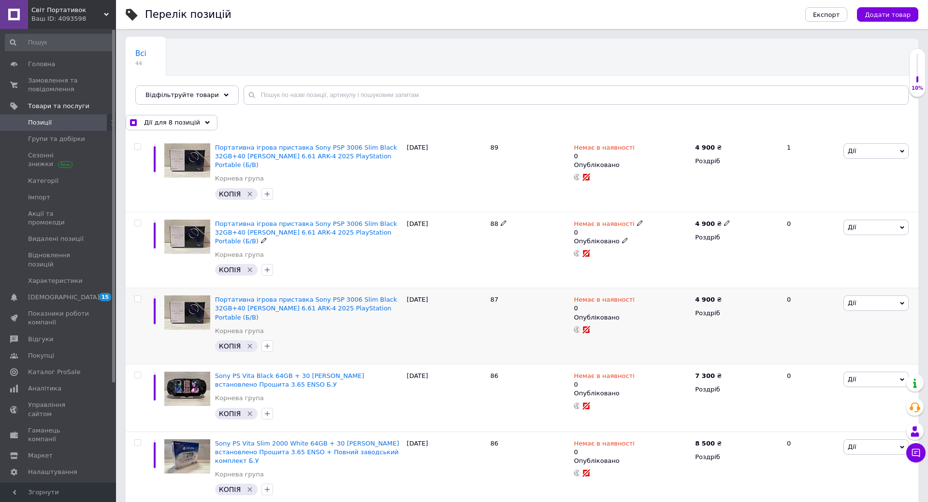
scroll to position [68, 0]
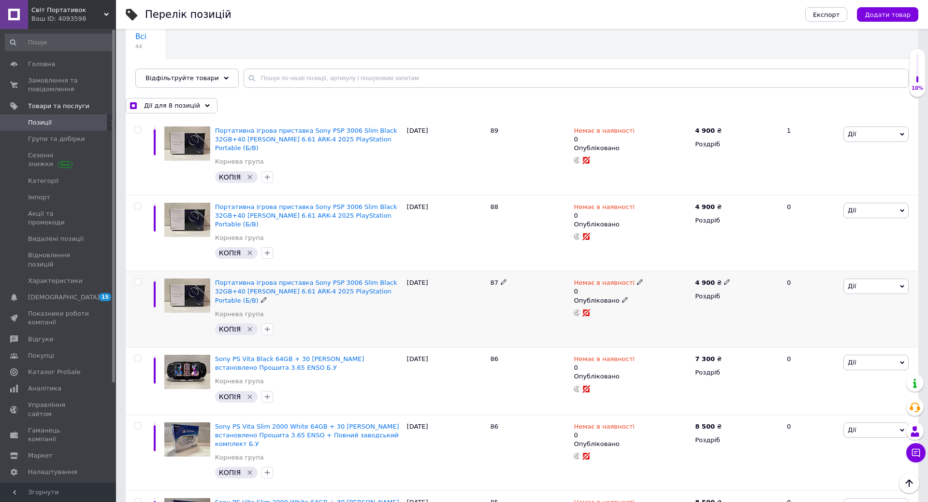
click at [137, 279] on input "checkbox" at bounding box center [137, 282] width 6 height 6
checkbox input "true"
click at [138, 203] on input "checkbox" at bounding box center [137, 206] width 6 height 6
checkbox input "true"
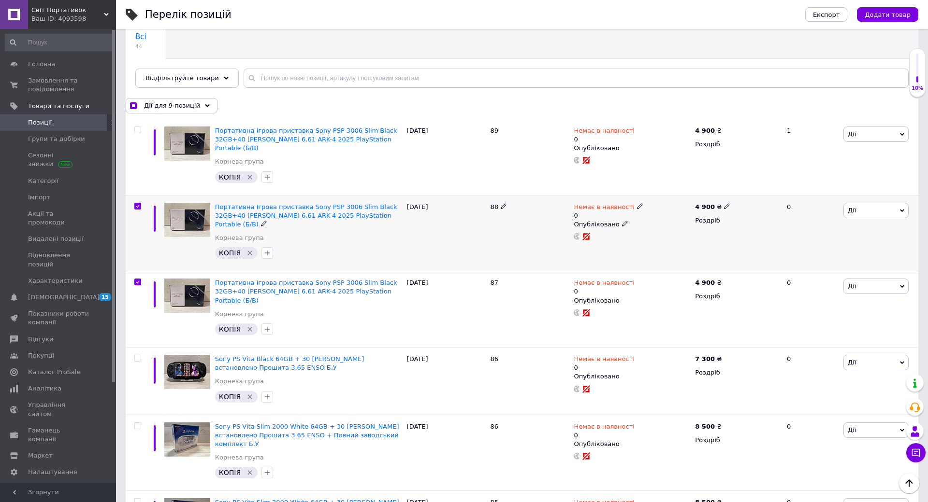
checkbox input "true"
click at [138, 131] on input "checkbox" at bounding box center [137, 130] width 6 height 6
checkbox input "true"
click at [183, 107] on span "Дії для 11 позицій" at bounding box center [174, 105] width 60 height 9
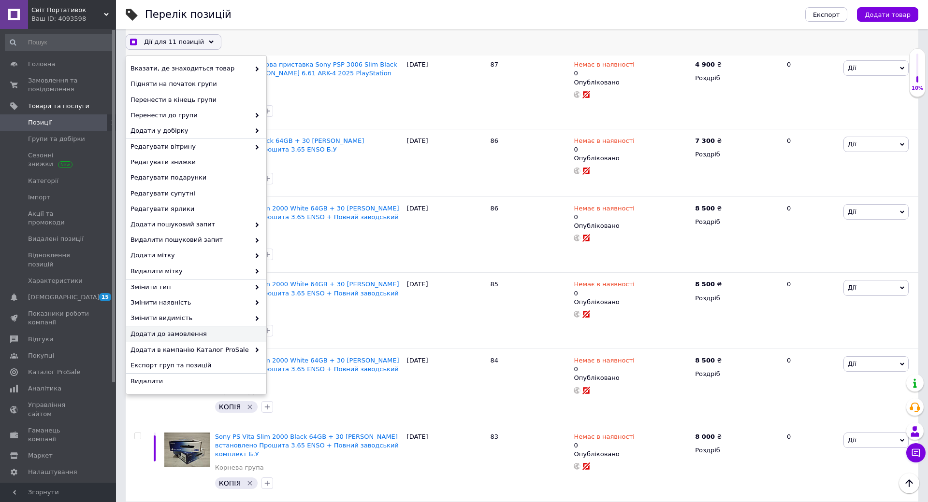
scroll to position [406, 0]
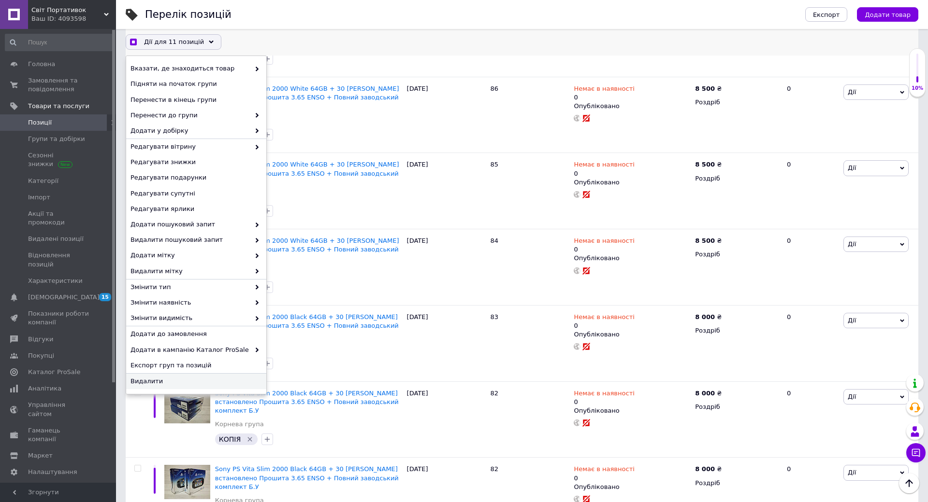
click at [149, 383] on span "Видалити" at bounding box center [194, 381] width 129 height 9
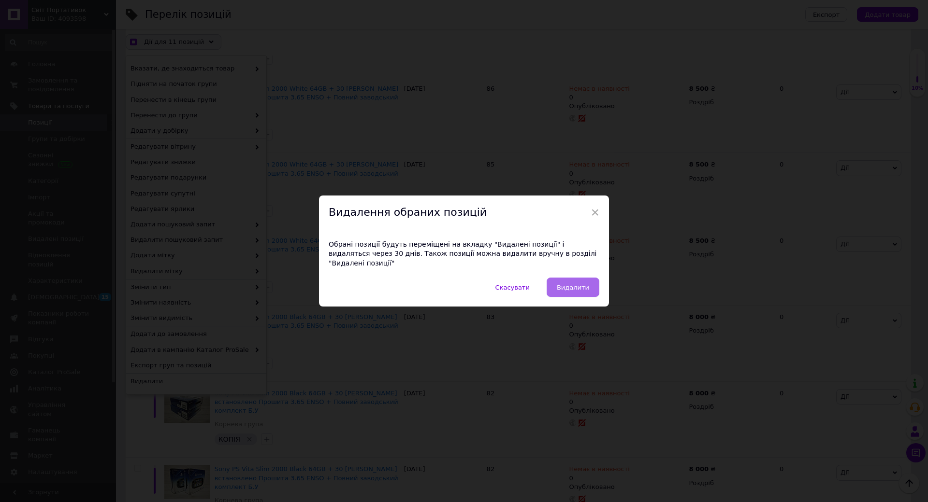
click at [569, 284] on span "Видалити" at bounding box center [573, 287] width 32 height 7
checkbox input "true"
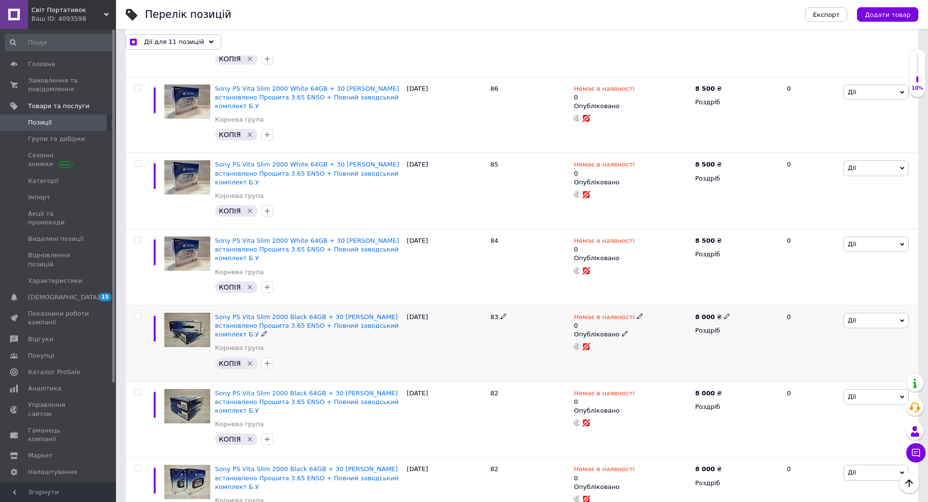
checkbox input "false"
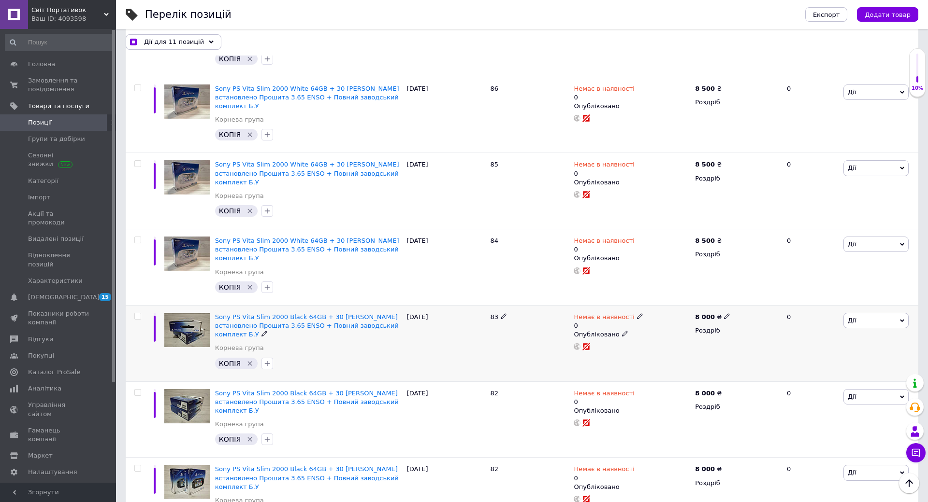
checkbox input "false"
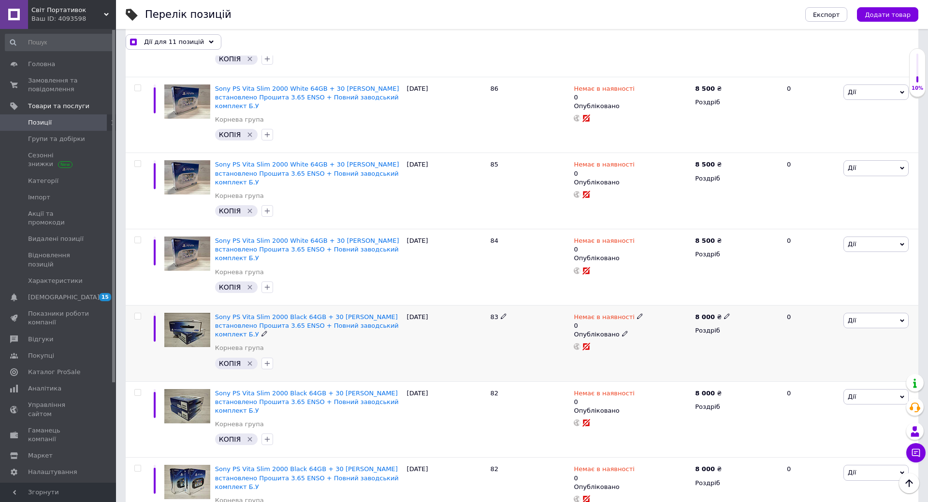
checkbox input "false"
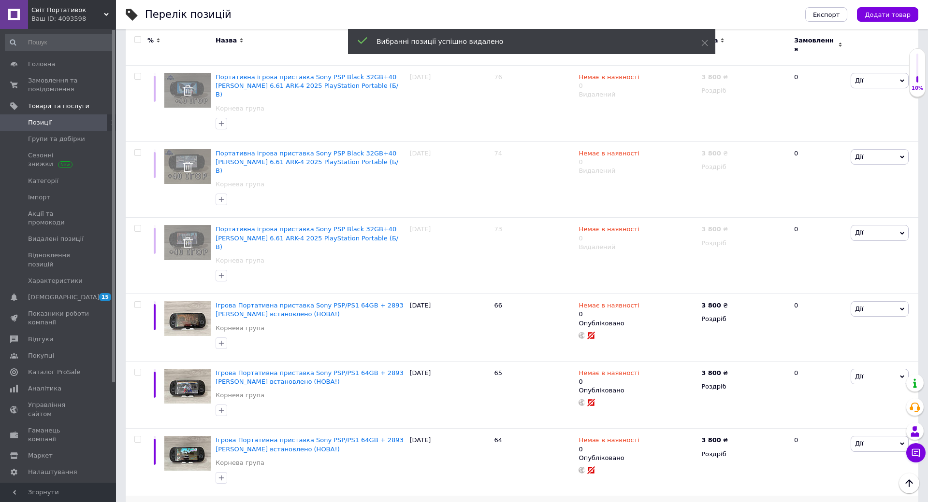
scroll to position [1076, 0]
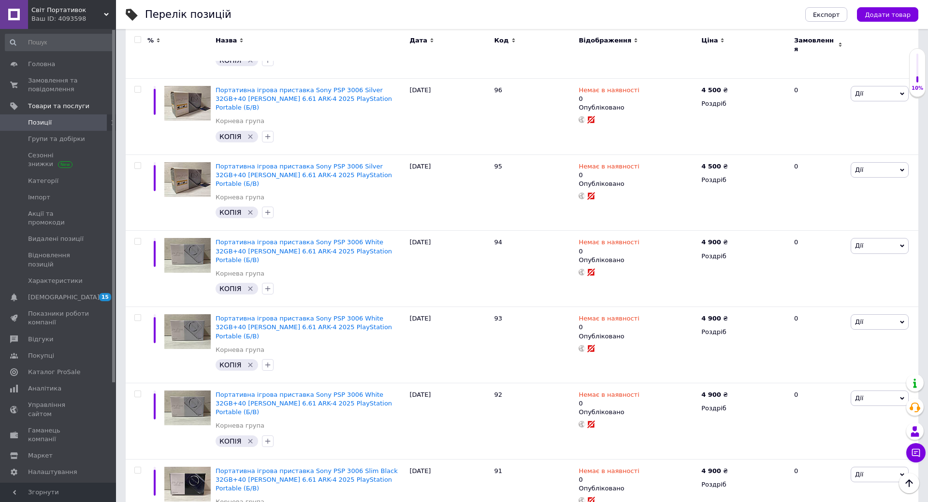
scroll to position [1131, 0]
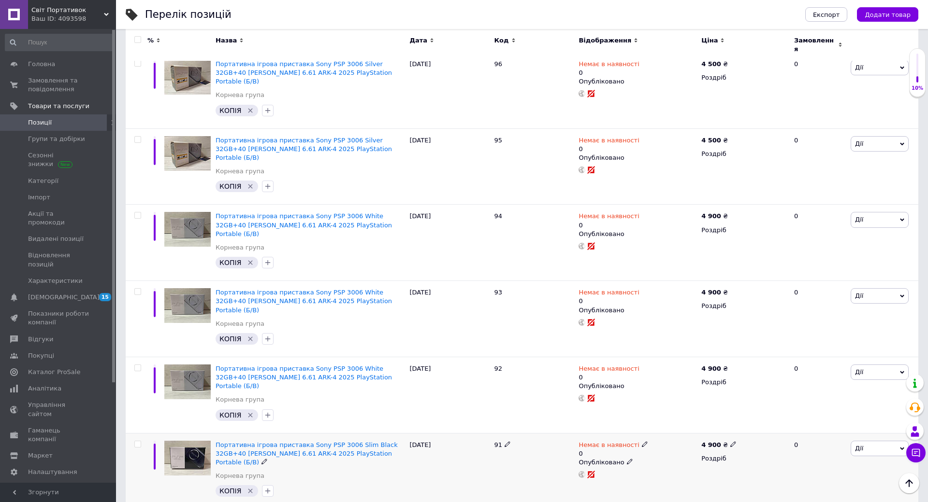
drag, startPoint x: 136, startPoint y: 281, endPoint x: 140, endPoint y: 292, distance: 11.2
click at [136, 442] on input "checkbox" at bounding box center [137, 445] width 6 height 6
checkbox input "true"
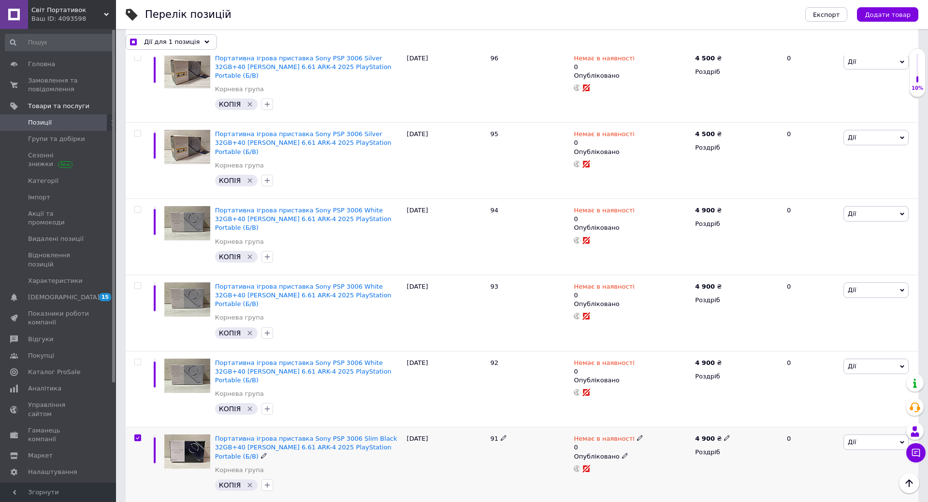
scroll to position [1175, 0]
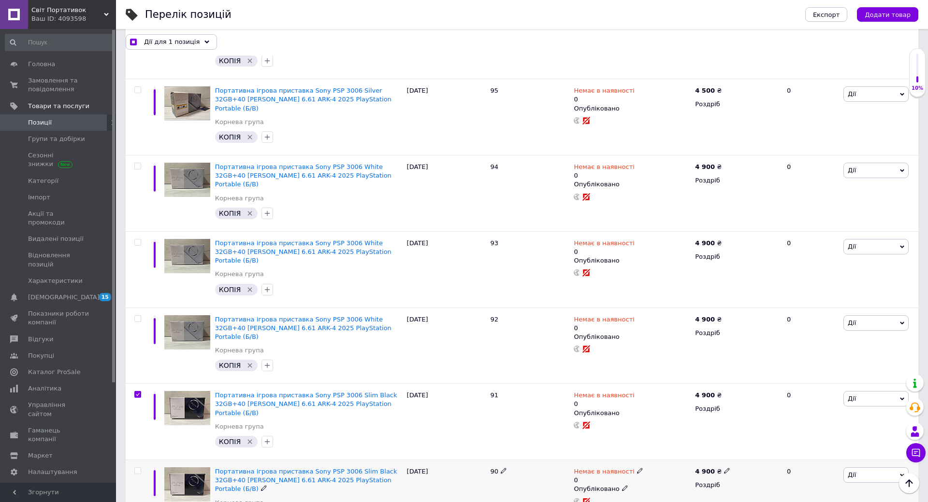
click at [139, 468] on input "checkbox" at bounding box center [137, 471] width 6 height 6
checkbox input "true"
drag, startPoint x: 139, startPoint y: 215, endPoint x: 141, endPoint y: 229, distance: 14.6
click at [139, 316] on input "checkbox" at bounding box center [137, 319] width 6 height 6
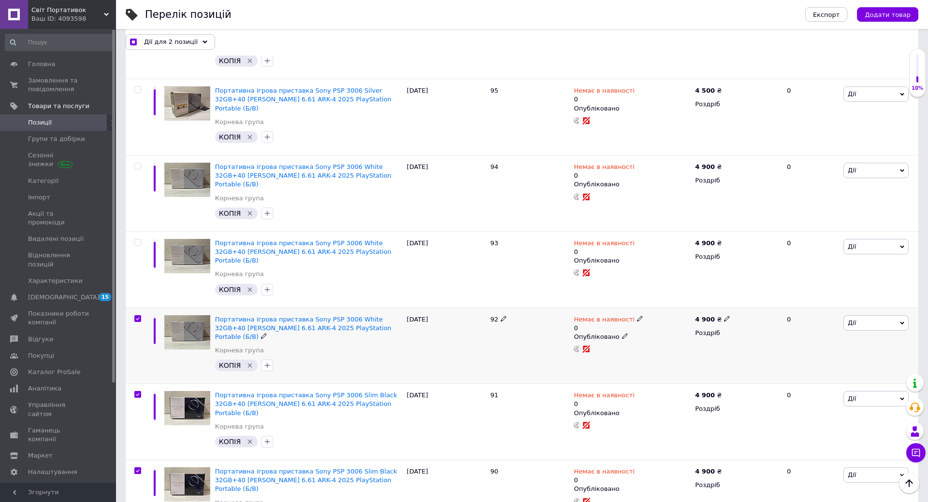
checkbox input "true"
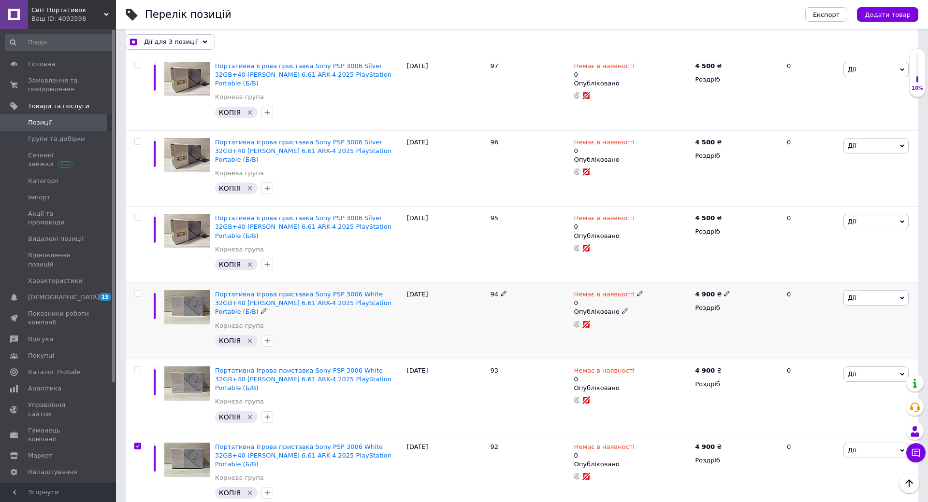
scroll to position [981, 0]
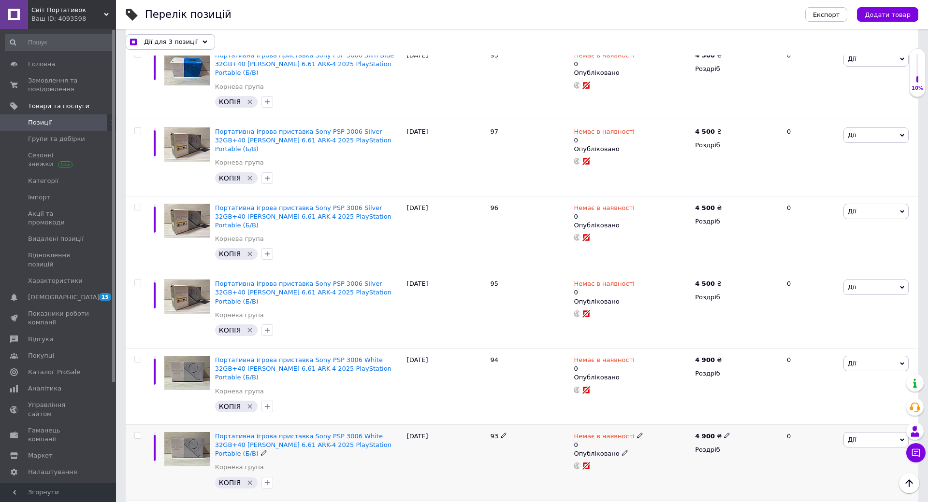
click at [139, 433] on input "checkbox" at bounding box center [137, 436] width 6 height 6
checkbox input "true"
drag, startPoint x: 140, startPoint y: 272, endPoint x: 138, endPoint y: 278, distance: 6.9
click at [139, 357] on input "checkbox" at bounding box center [137, 360] width 6 height 6
click at [137, 280] on input "checkbox" at bounding box center [137, 283] width 6 height 6
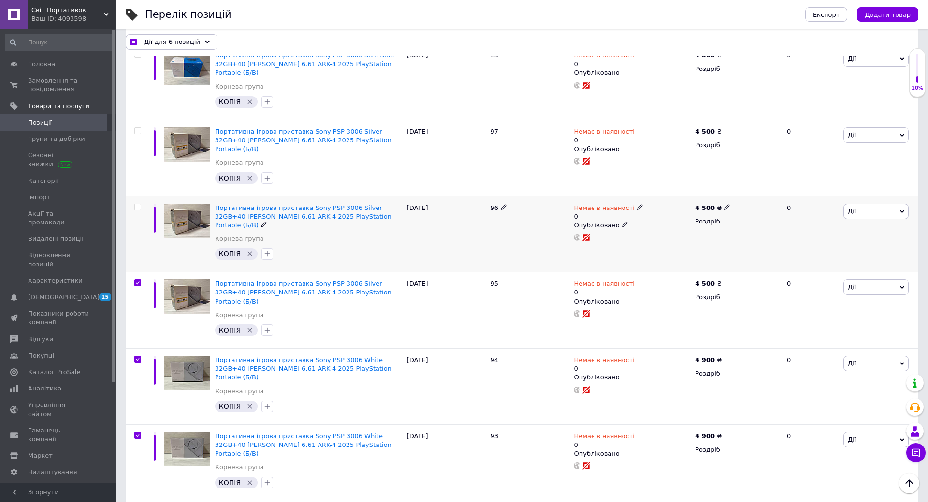
drag, startPoint x: 137, startPoint y: 138, endPoint x: 145, endPoint y: 162, distance: 26.0
click at [139, 204] on input "checkbox" at bounding box center [137, 207] width 6 height 6
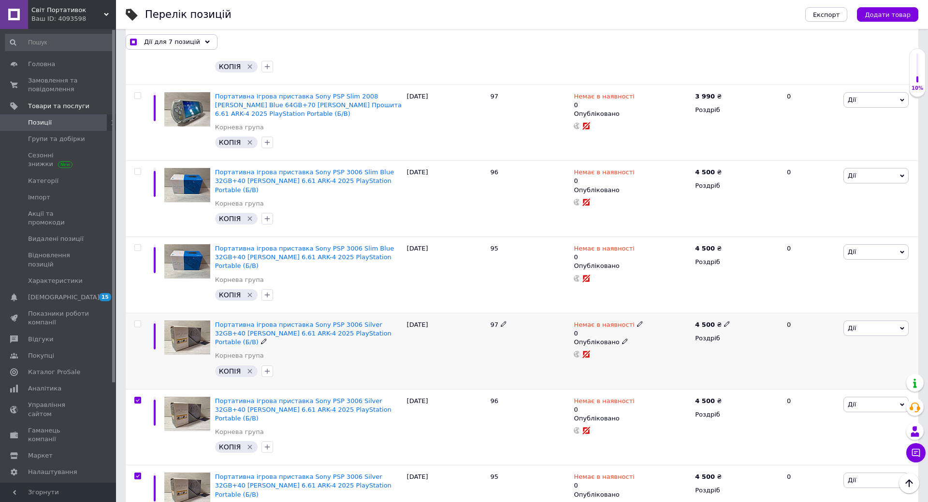
click at [137, 321] on input "checkbox" at bounding box center [137, 324] width 6 height 6
click at [136, 245] on input "checkbox" at bounding box center [137, 248] width 6 height 6
drag, startPoint x: 136, startPoint y: 129, endPoint x: 144, endPoint y: 165, distance: 36.6
click at [137, 169] on input "checkbox" at bounding box center [137, 172] width 6 height 6
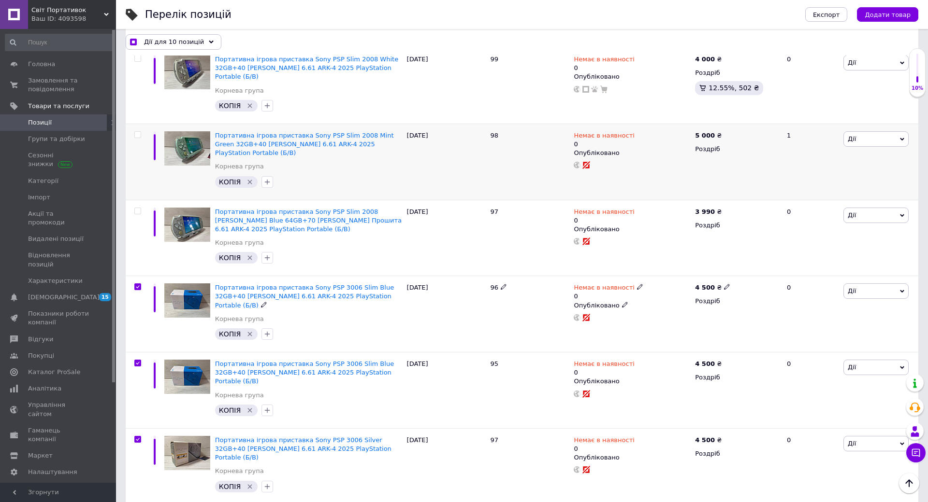
scroll to position [595, 0]
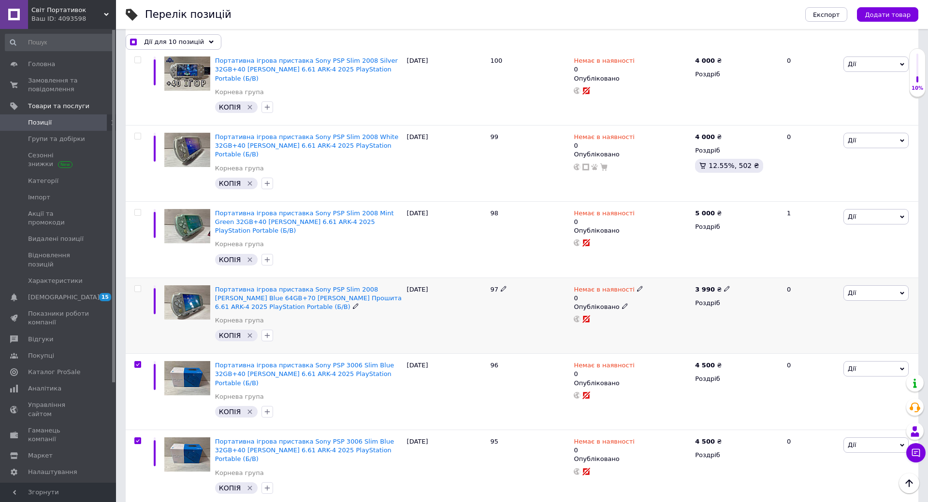
click at [138, 286] on input "checkbox" at bounding box center [137, 289] width 6 height 6
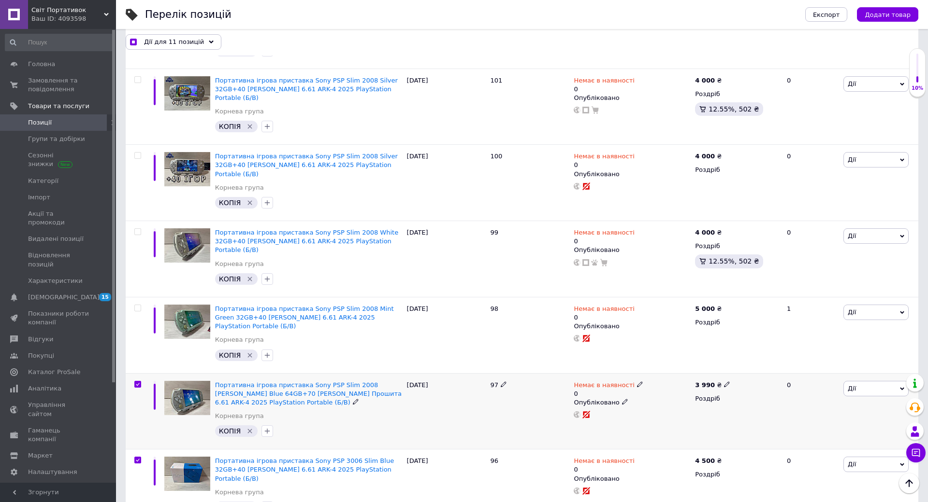
scroll to position [498, 0]
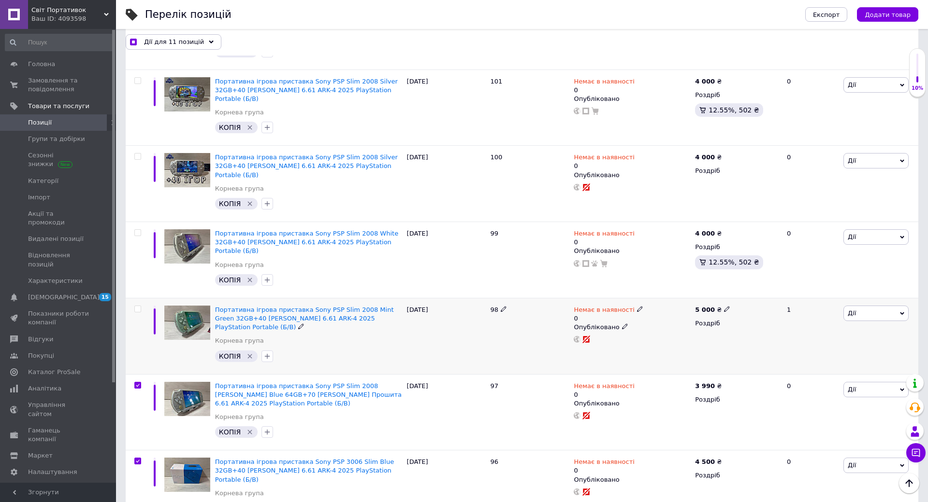
click at [138, 306] on input "checkbox" at bounding box center [137, 309] width 6 height 6
click at [139, 230] on input "checkbox" at bounding box center [137, 233] width 6 height 6
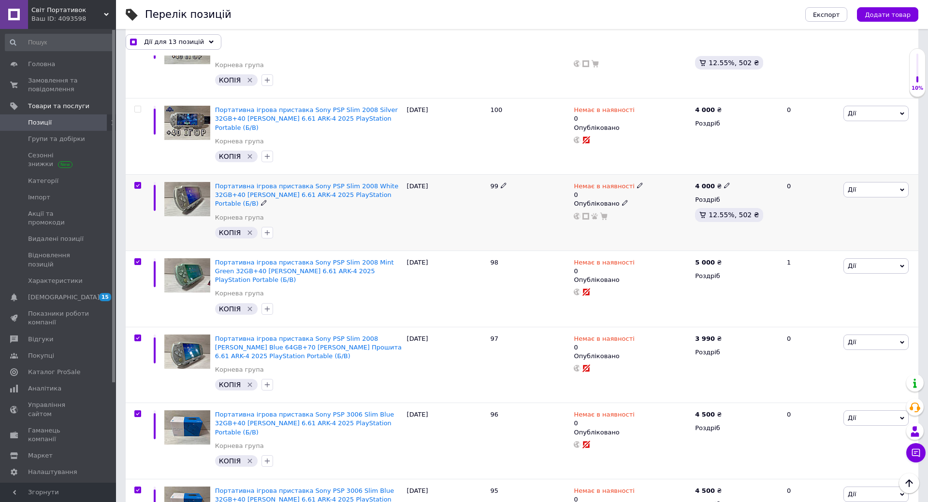
scroll to position [546, 0]
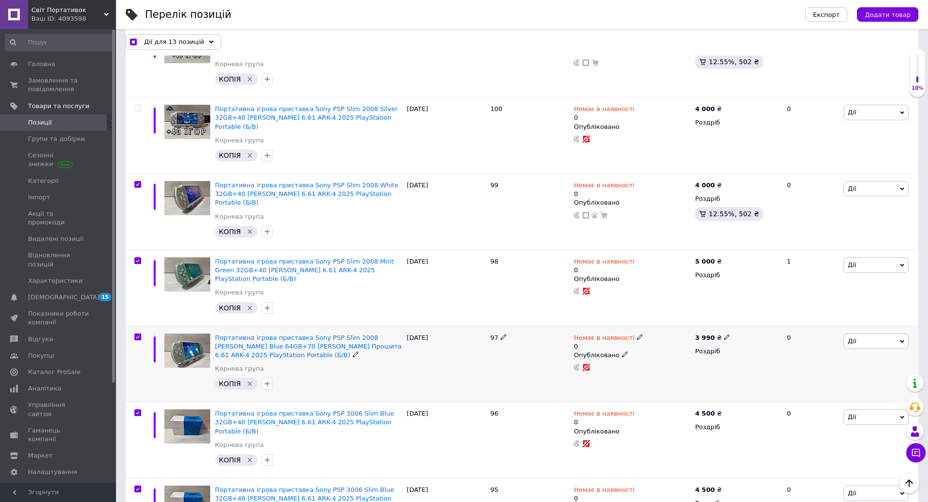
click at [138, 334] on input "checkbox" at bounding box center [137, 337] width 6 height 6
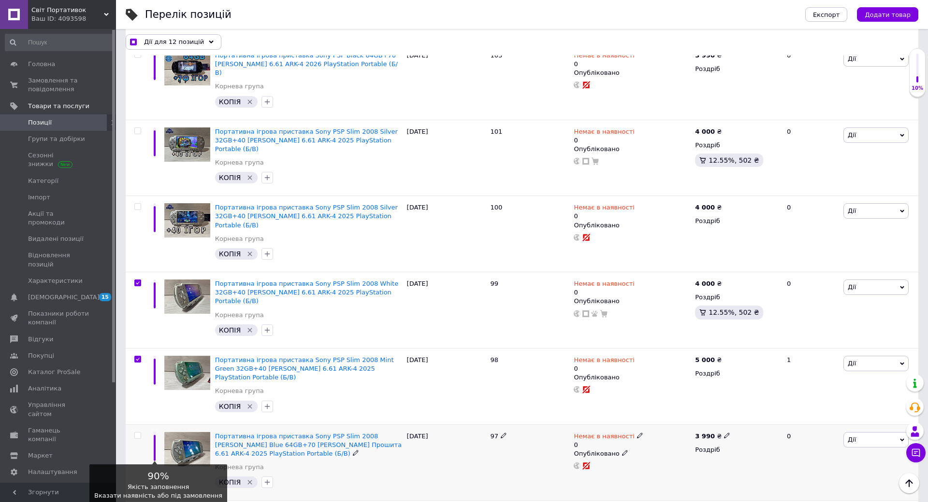
scroll to position [353, 0]
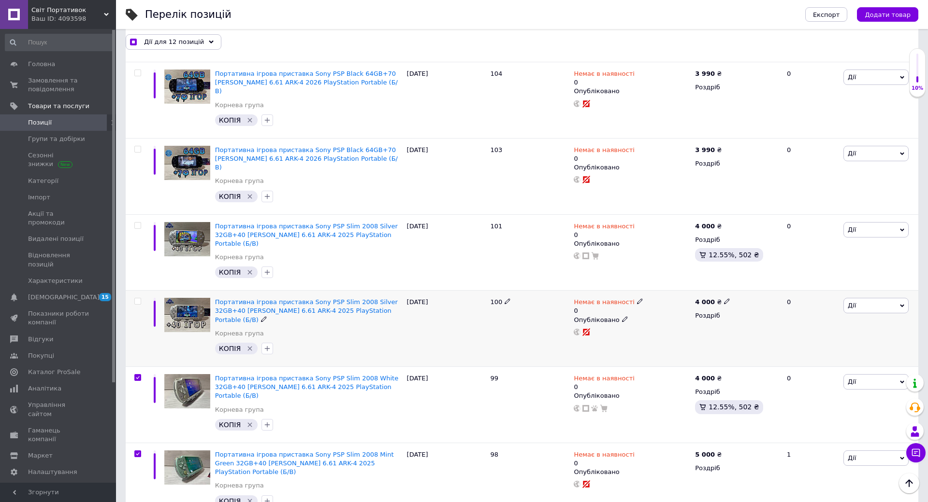
click at [137, 299] on input "checkbox" at bounding box center [137, 302] width 6 height 6
click at [138, 223] on input "checkbox" at bounding box center [137, 226] width 6 height 6
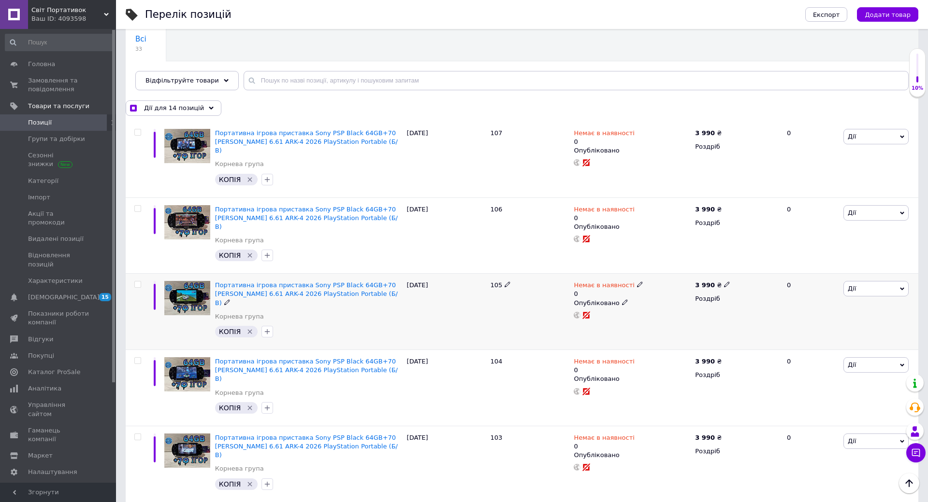
scroll to position [0, 0]
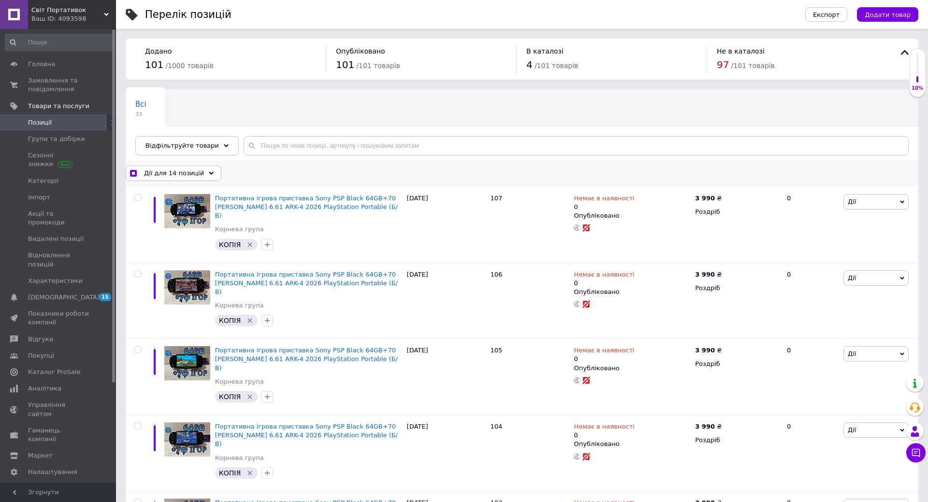
click at [190, 175] on span "Дії для 14 позицій" at bounding box center [174, 173] width 60 height 9
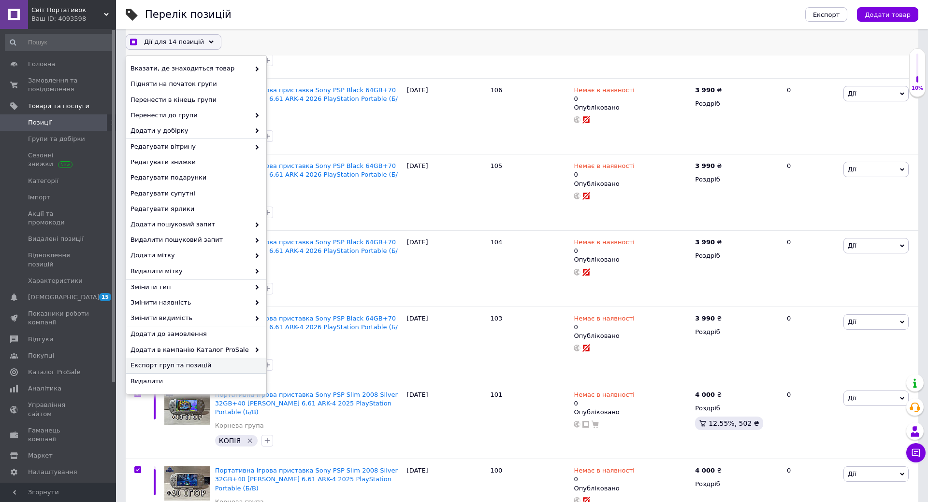
scroll to position [290, 0]
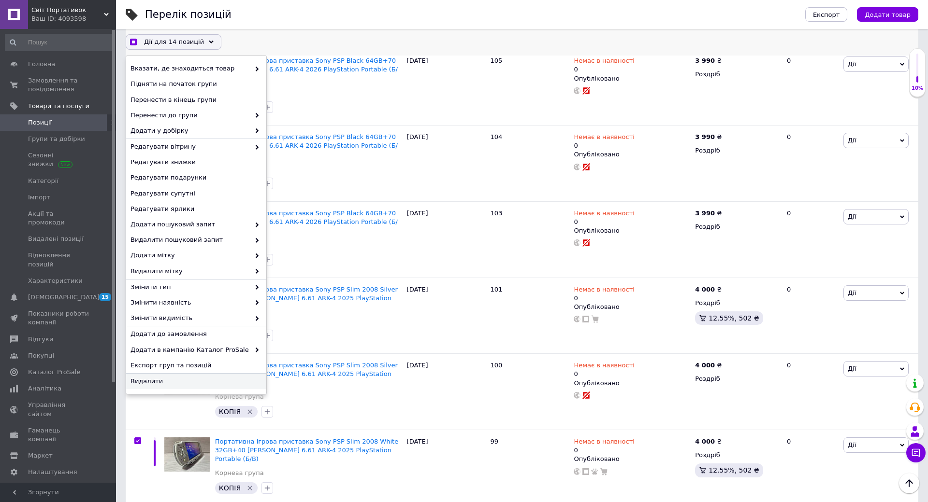
click at [154, 381] on span "Видалити" at bounding box center [194, 381] width 129 height 9
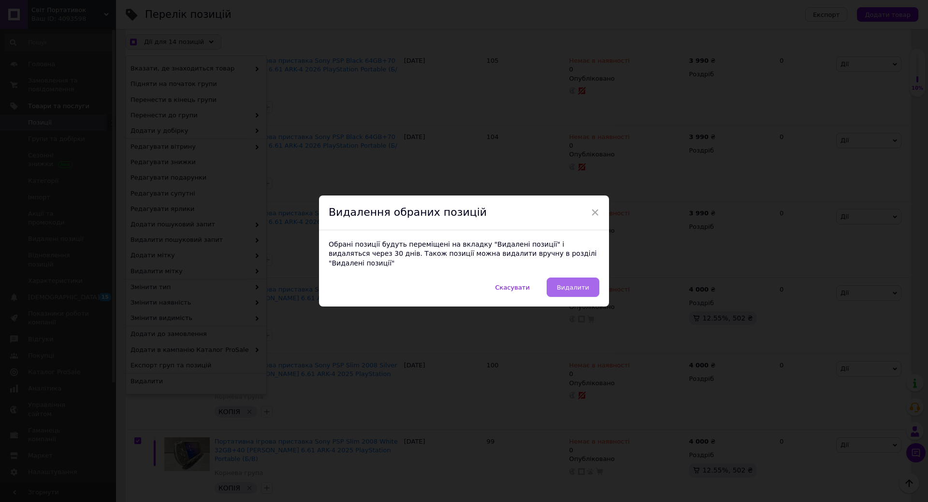
click at [561, 284] on span "Видалити" at bounding box center [573, 287] width 32 height 7
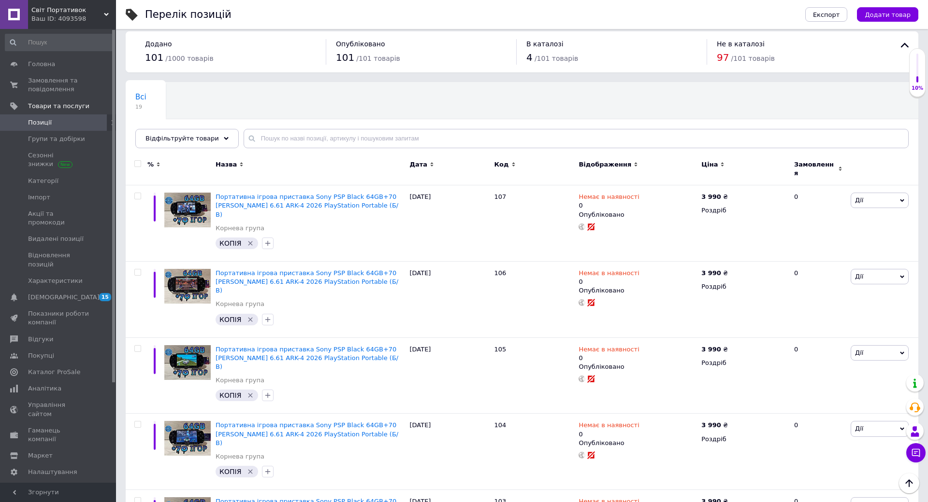
scroll to position [0, 0]
